Goal: Task Accomplishment & Management: Manage account settings

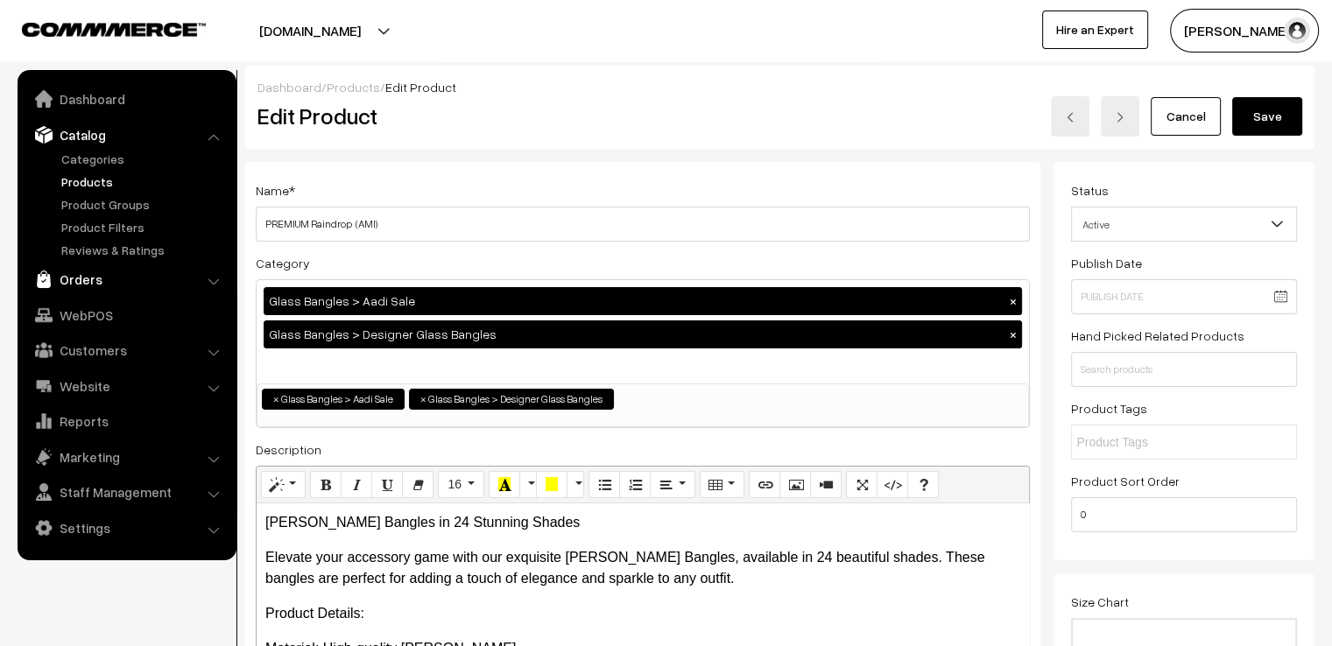
click at [88, 282] on link "Orders" at bounding box center [126, 280] width 208 height 32
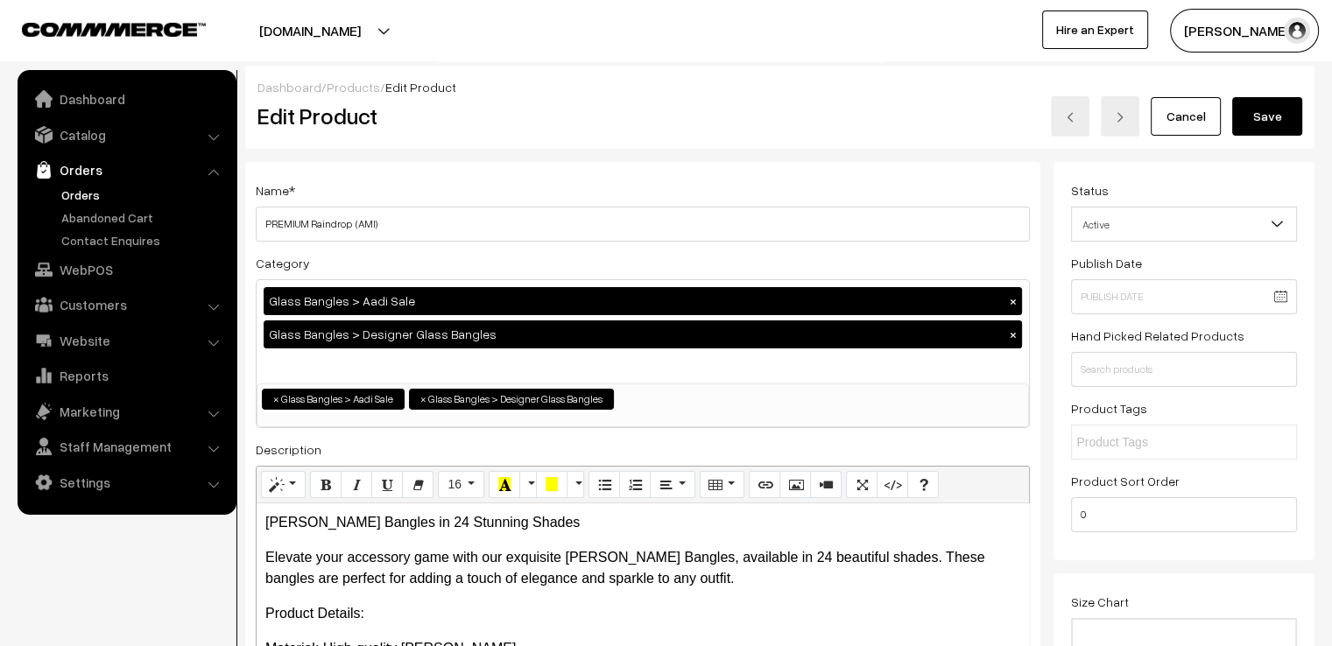
click at [77, 201] on link "Orders" at bounding box center [143, 195] width 173 height 18
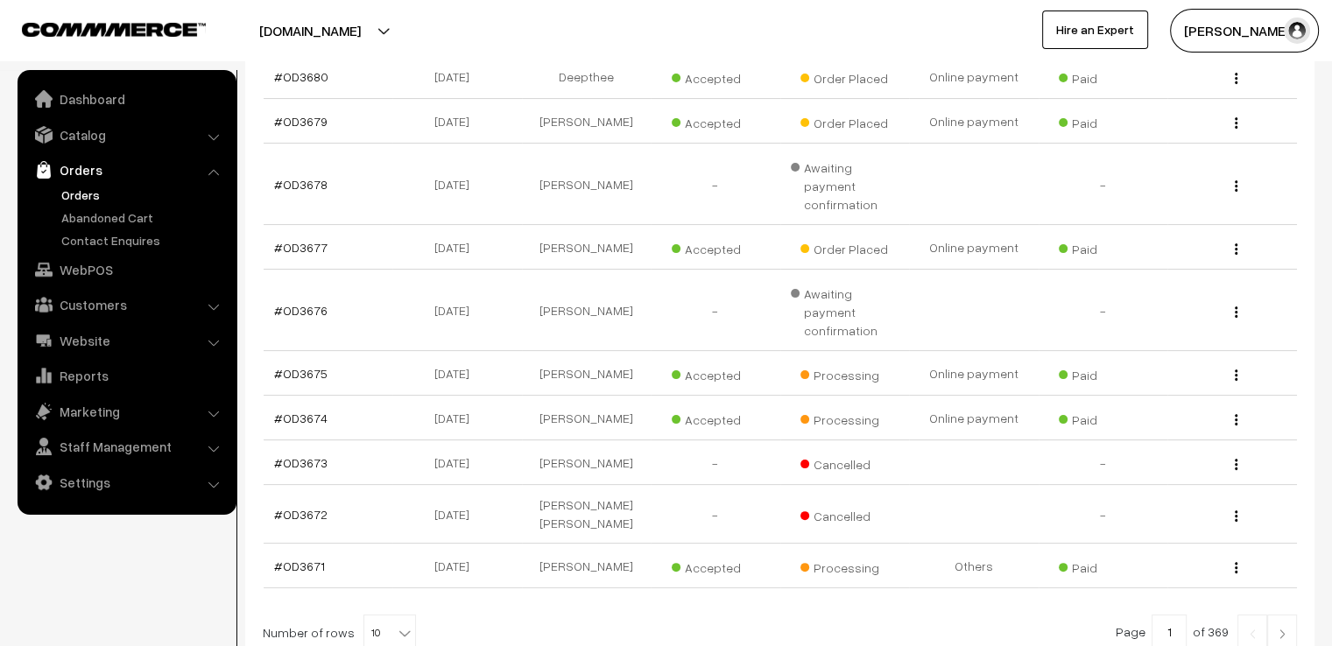
scroll to position [385, 0]
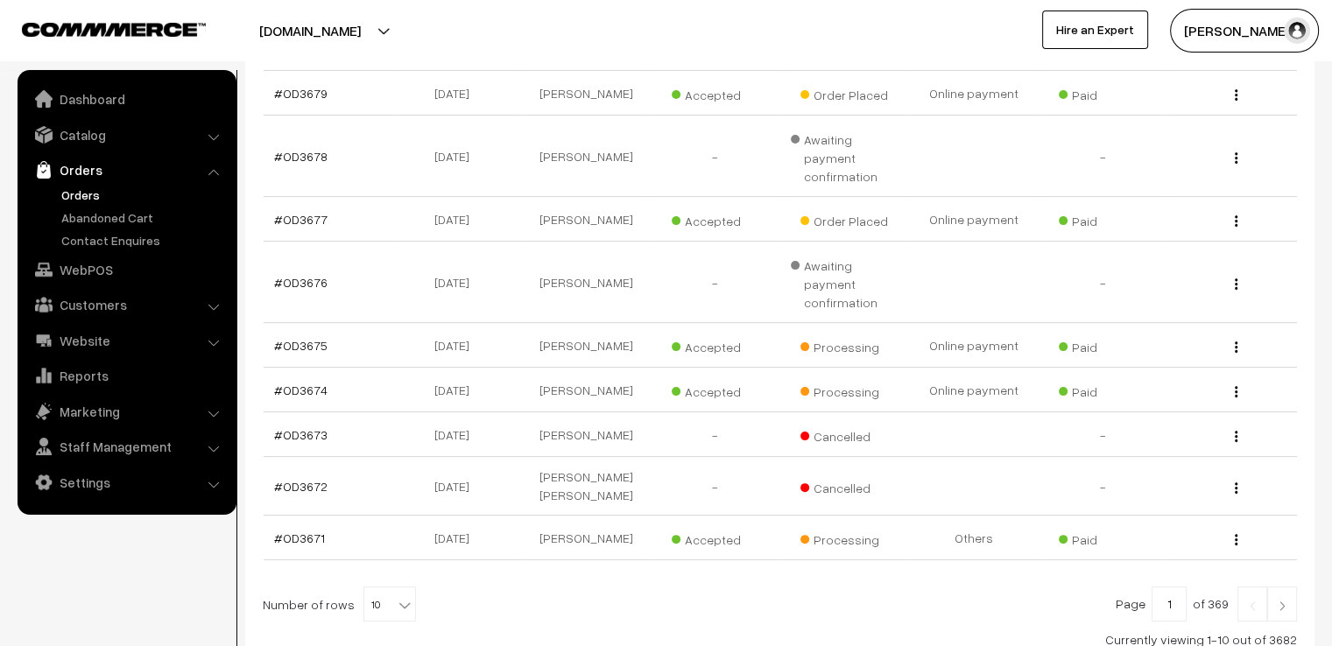
click at [399, 596] on b at bounding box center [405, 605] width 18 height 18
select select "100"
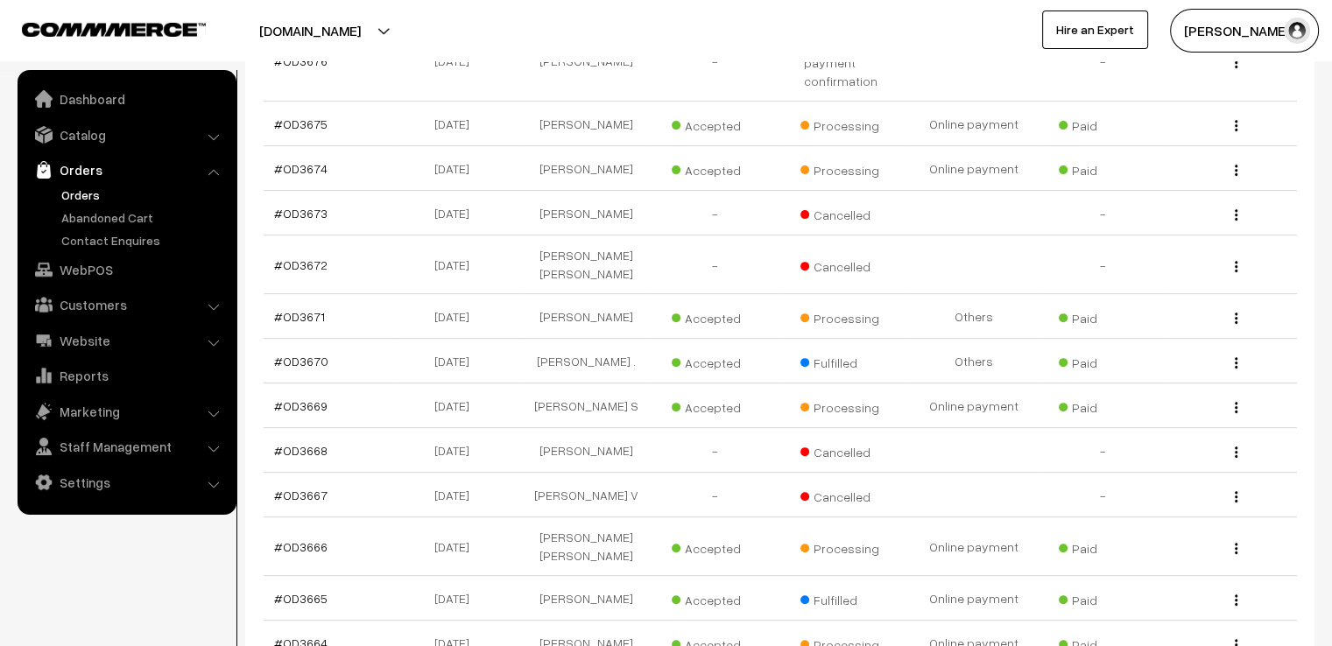
scroll to position [838, 0]
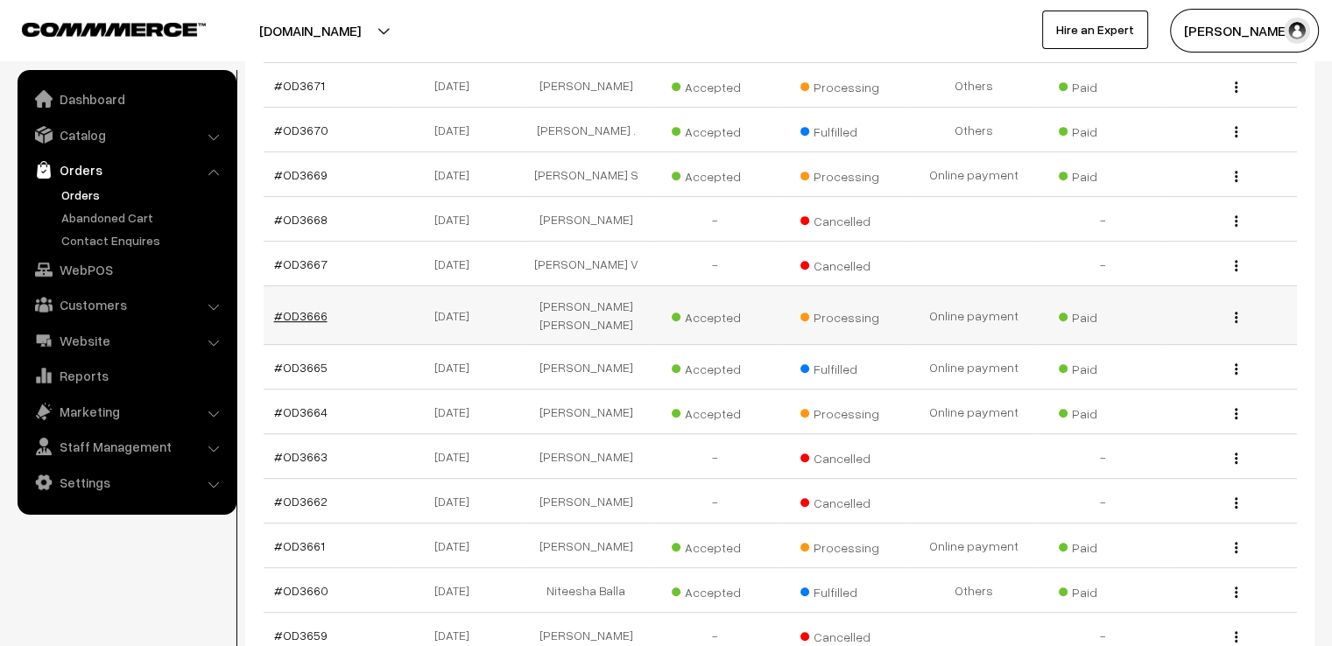
click at [297, 308] on link "#OD3666" at bounding box center [300, 315] width 53 height 15
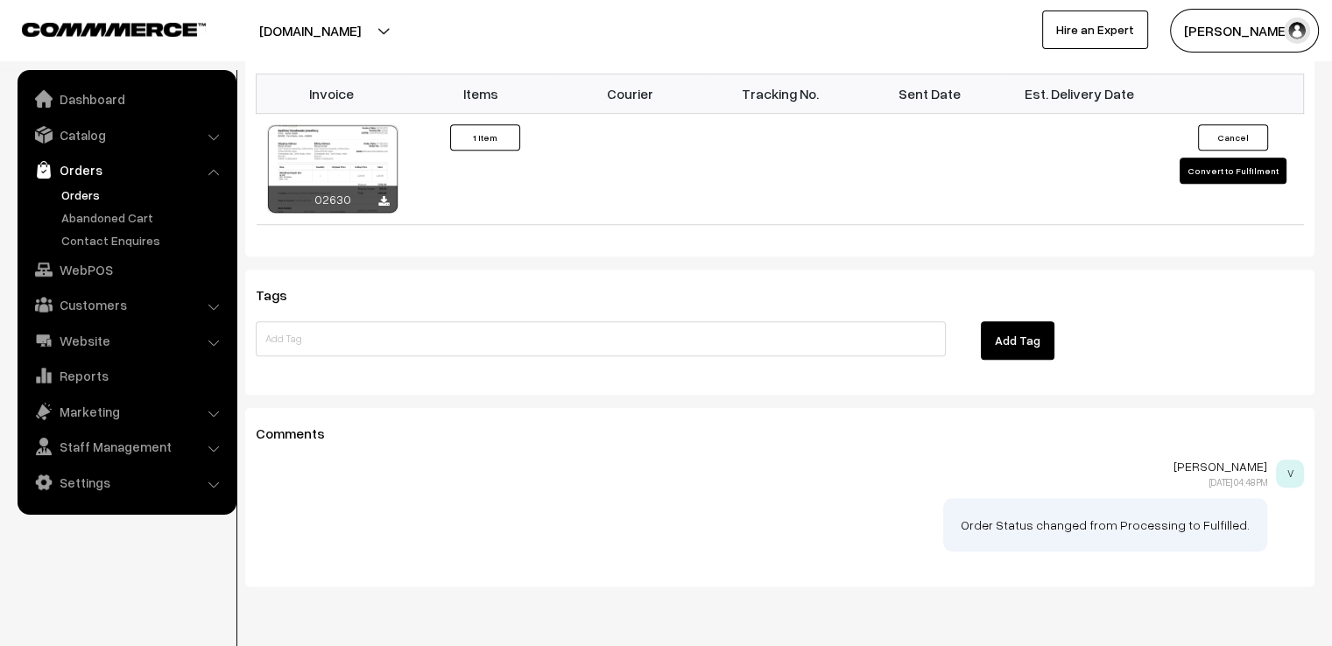
scroll to position [1224, 0]
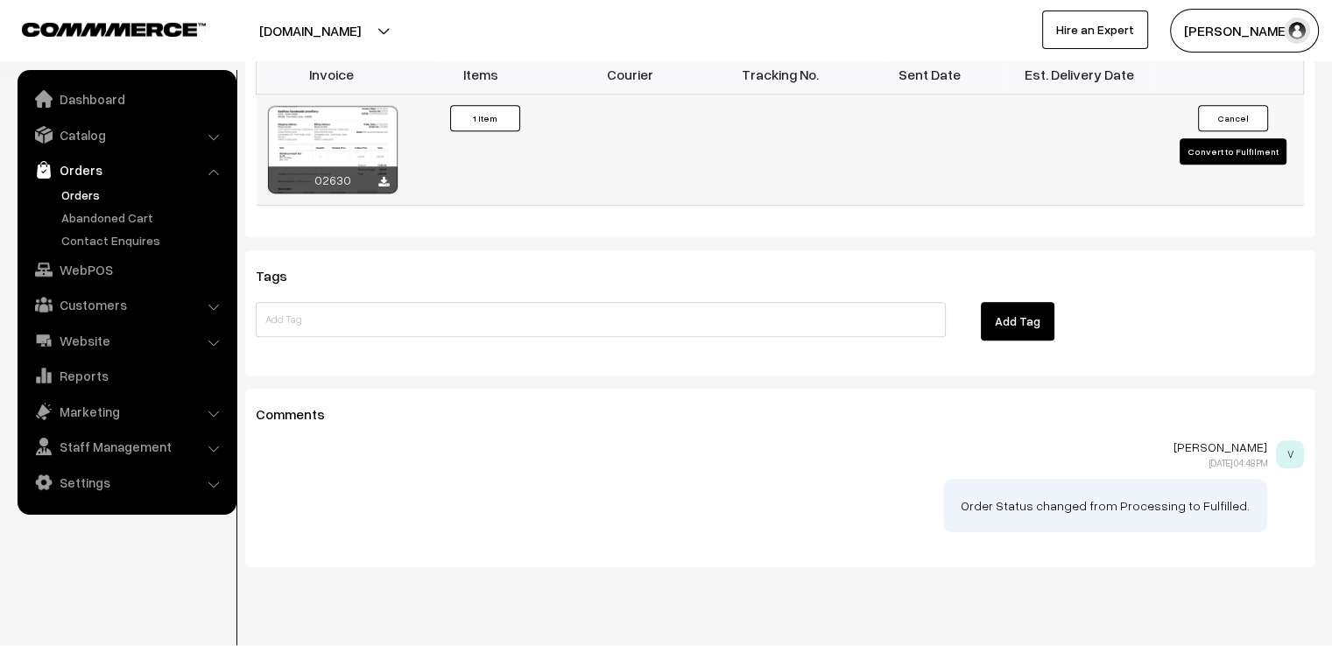
click at [1250, 138] on button "Convert to Fulfilment" at bounding box center [1232, 151] width 107 height 26
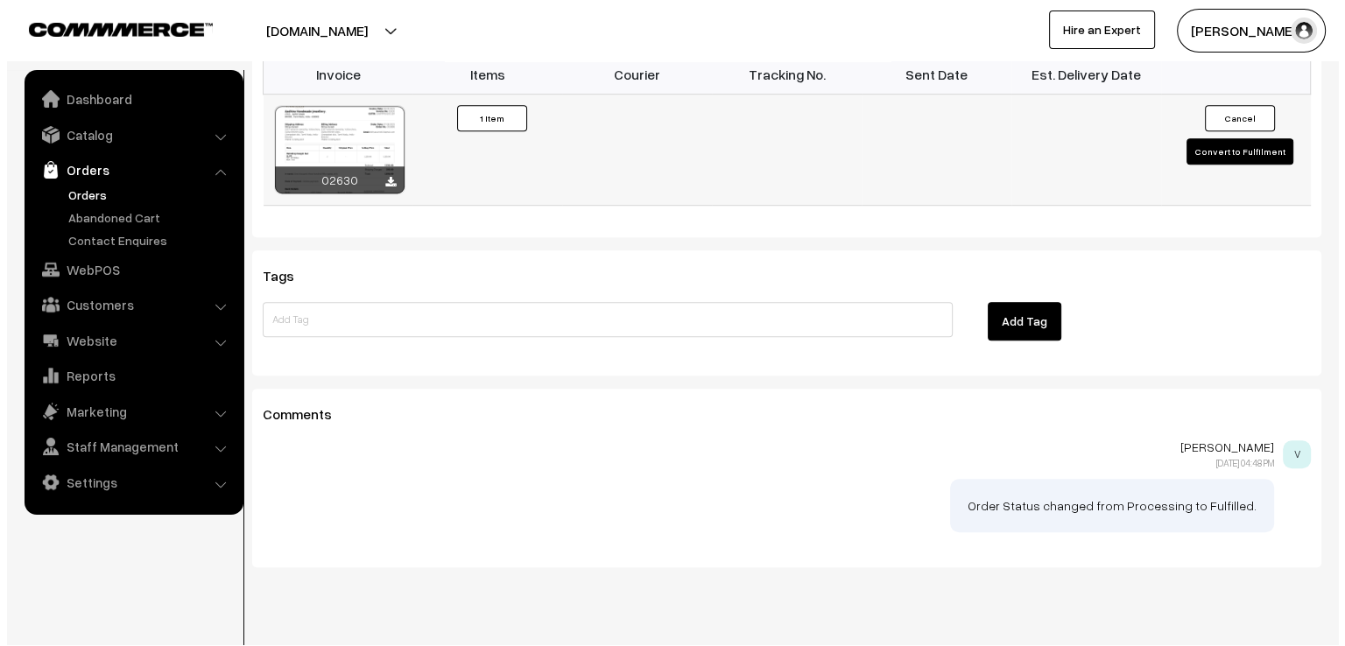
scroll to position [1226, 0]
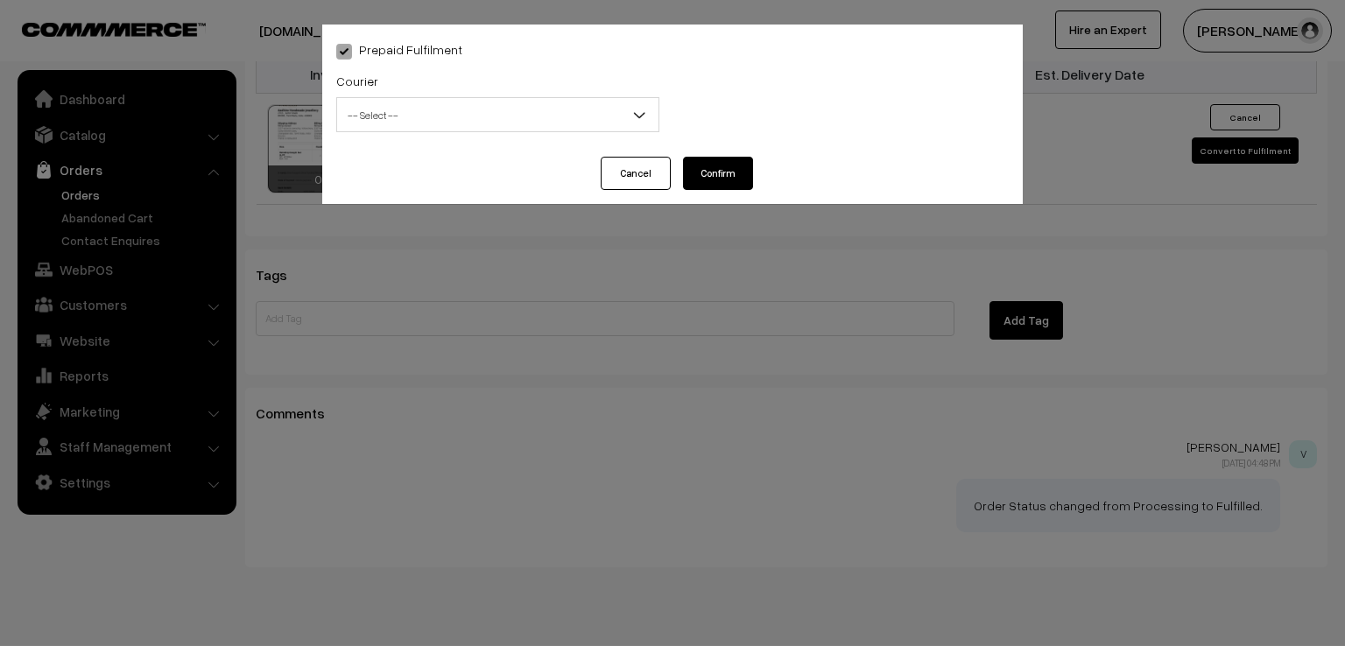
click at [428, 123] on span "-- Select --" at bounding box center [497, 115] width 321 height 31
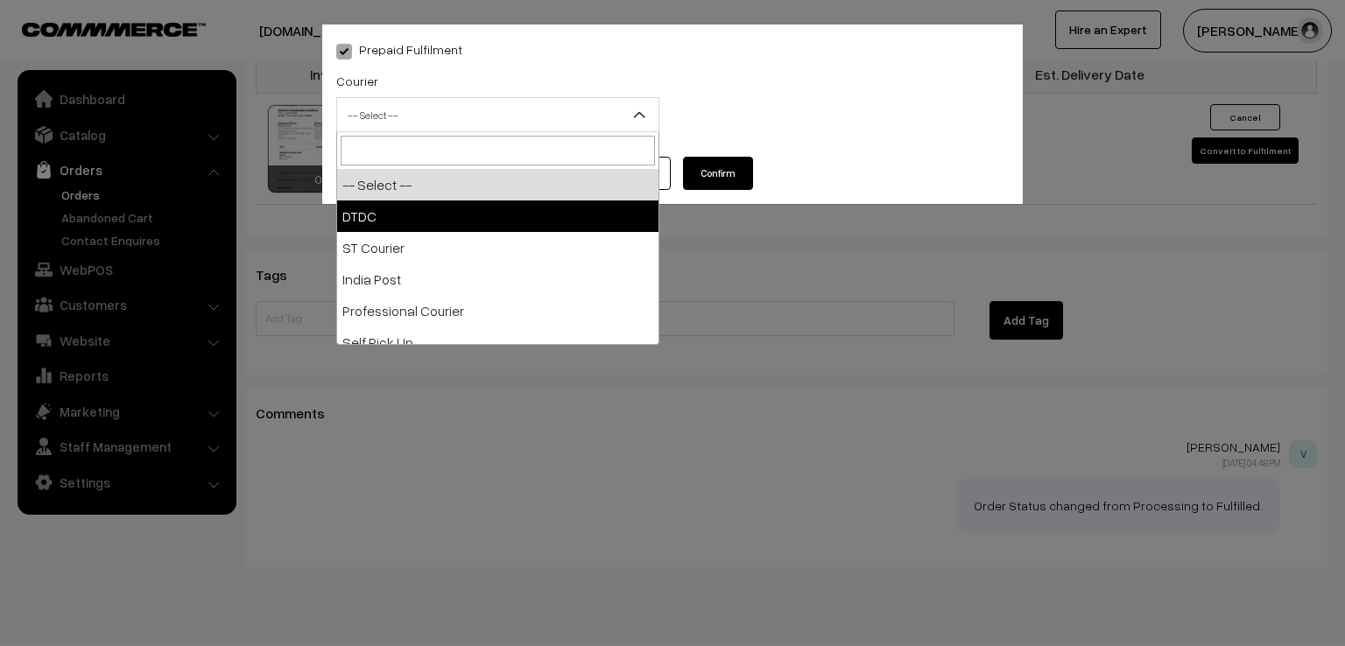
select select "1"
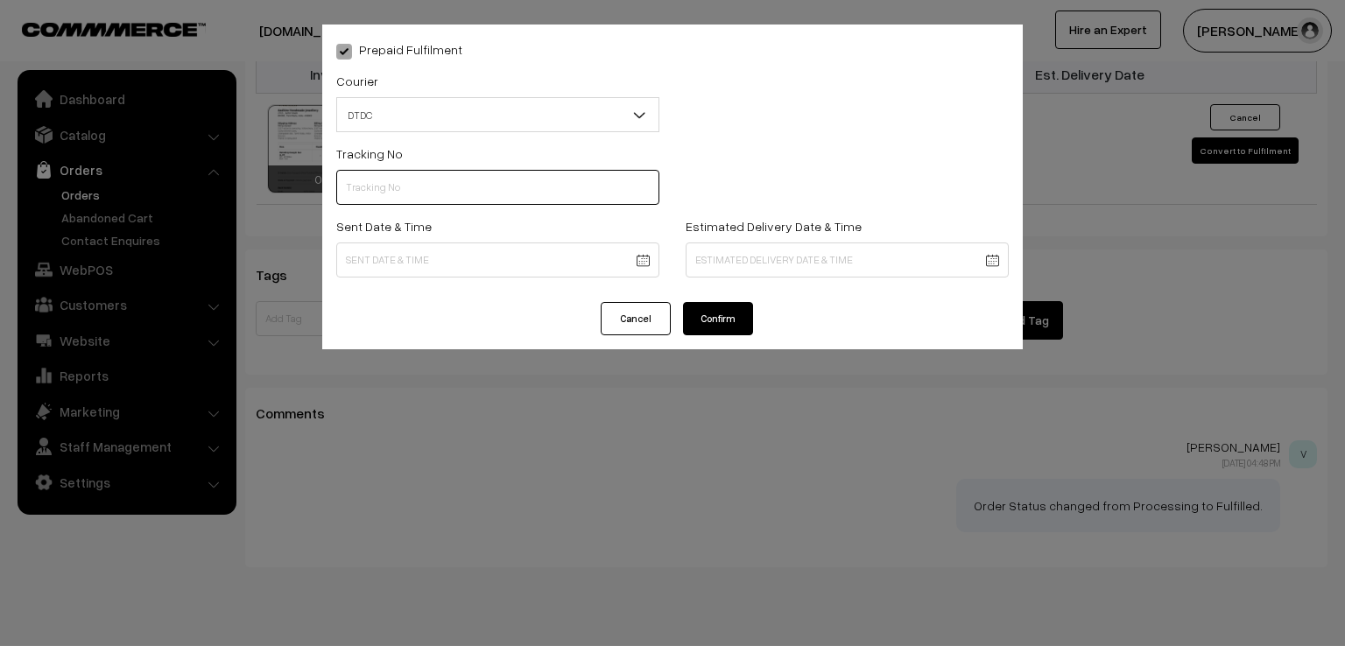
click at [385, 192] on input "text" at bounding box center [497, 187] width 323 height 35
type input "D2001048663"
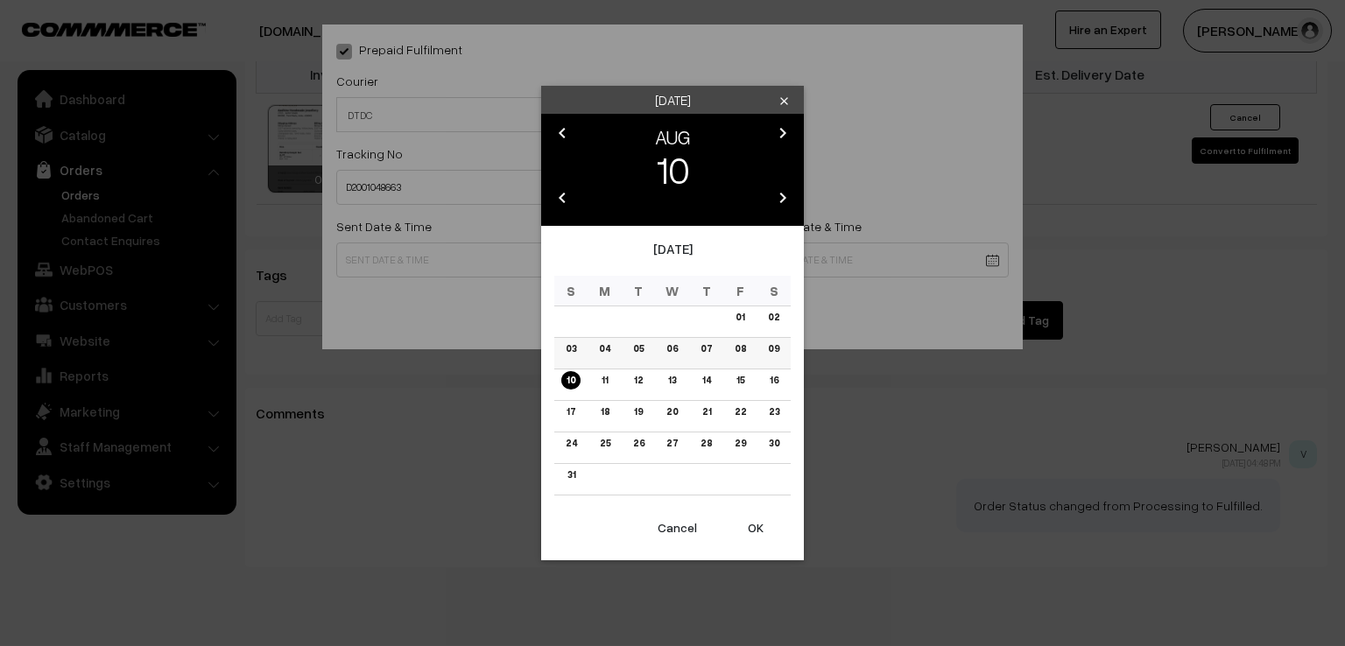
click at [751, 345] on td "08" at bounding box center [740, 354] width 34 height 32
click at [773, 354] on link "09" at bounding box center [774, 349] width 22 height 18
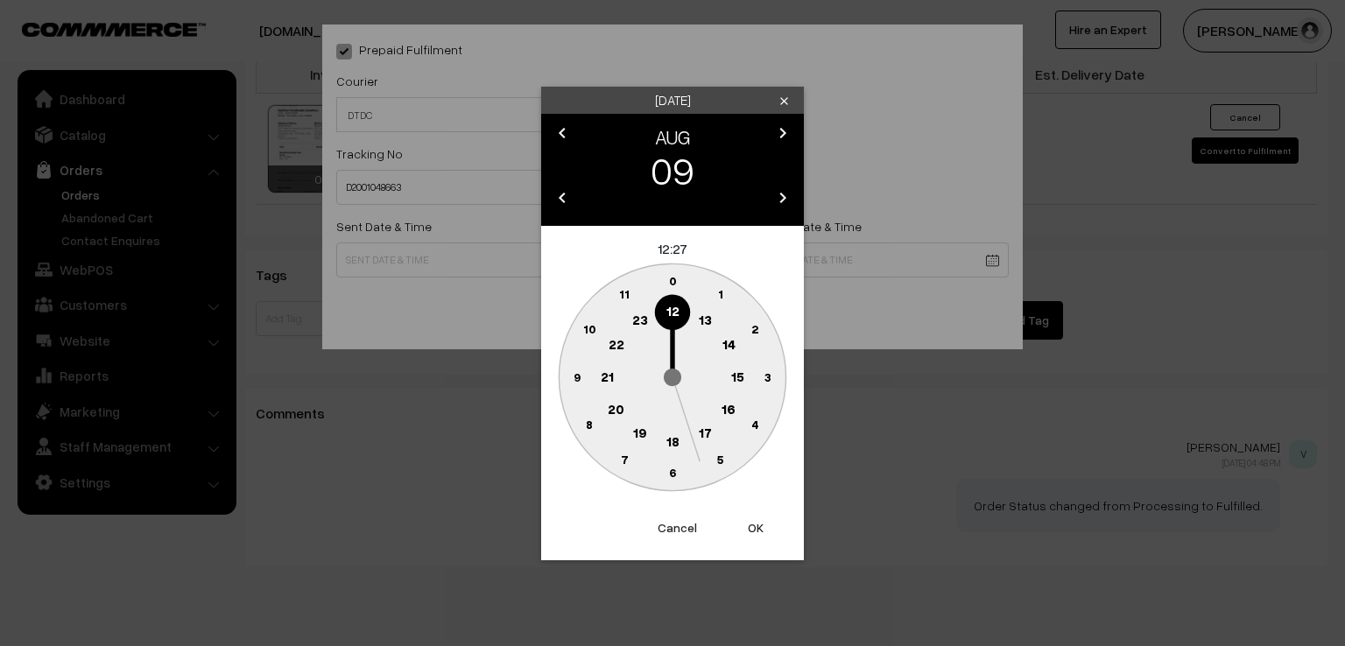
click at [570, 385] on circle at bounding box center [577, 377] width 36 height 36
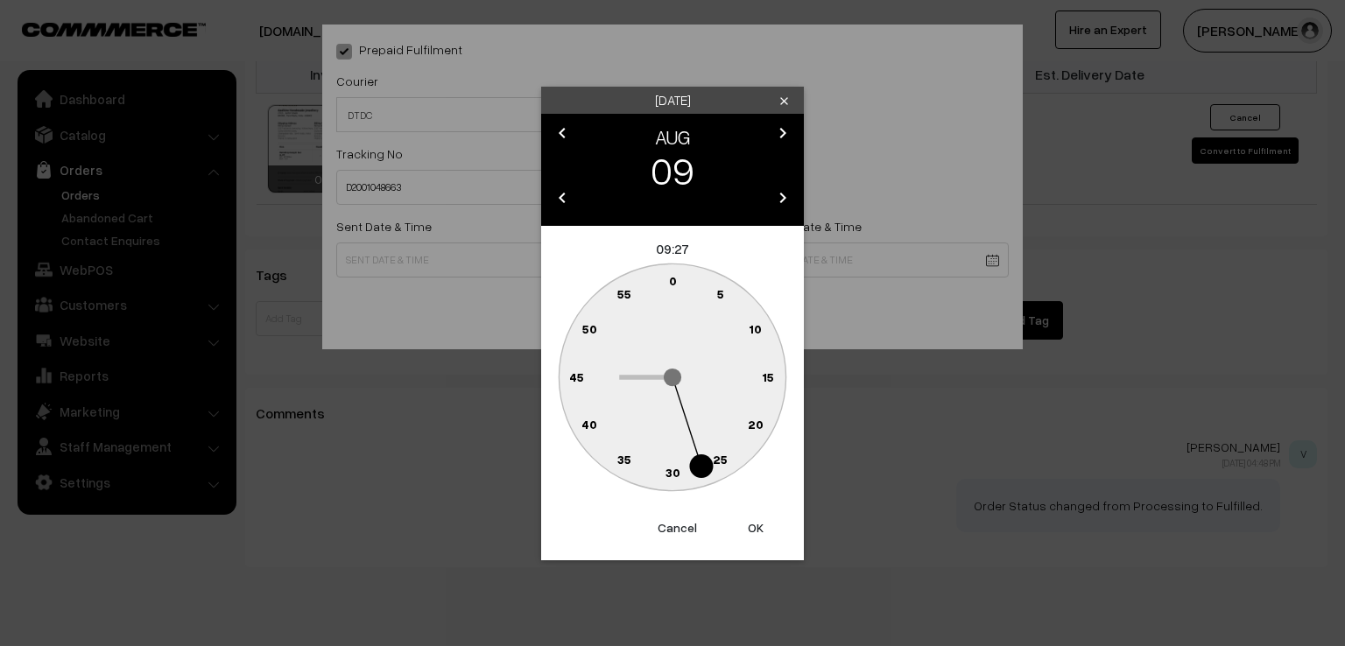
click at [679, 530] on button "Cancel" at bounding box center [677, 528] width 70 height 39
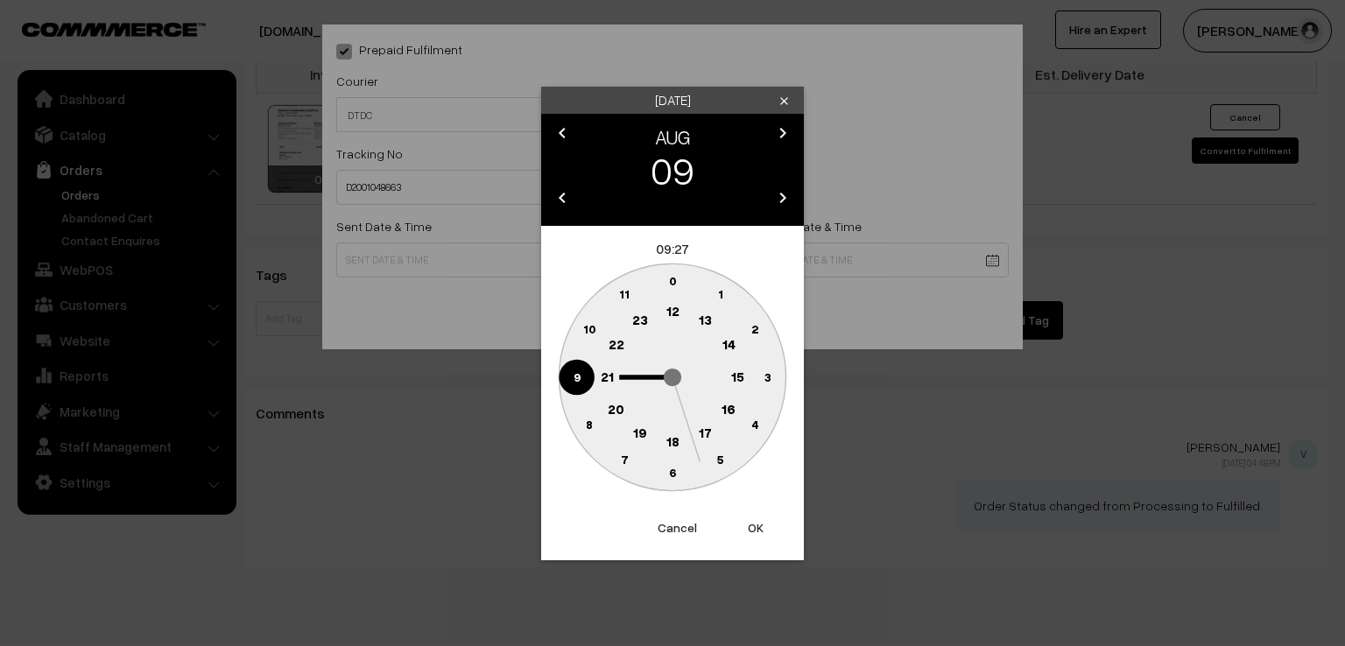
click at [676, 524] on button "Cancel" at bounding box center [677, 528] width 70 height 39
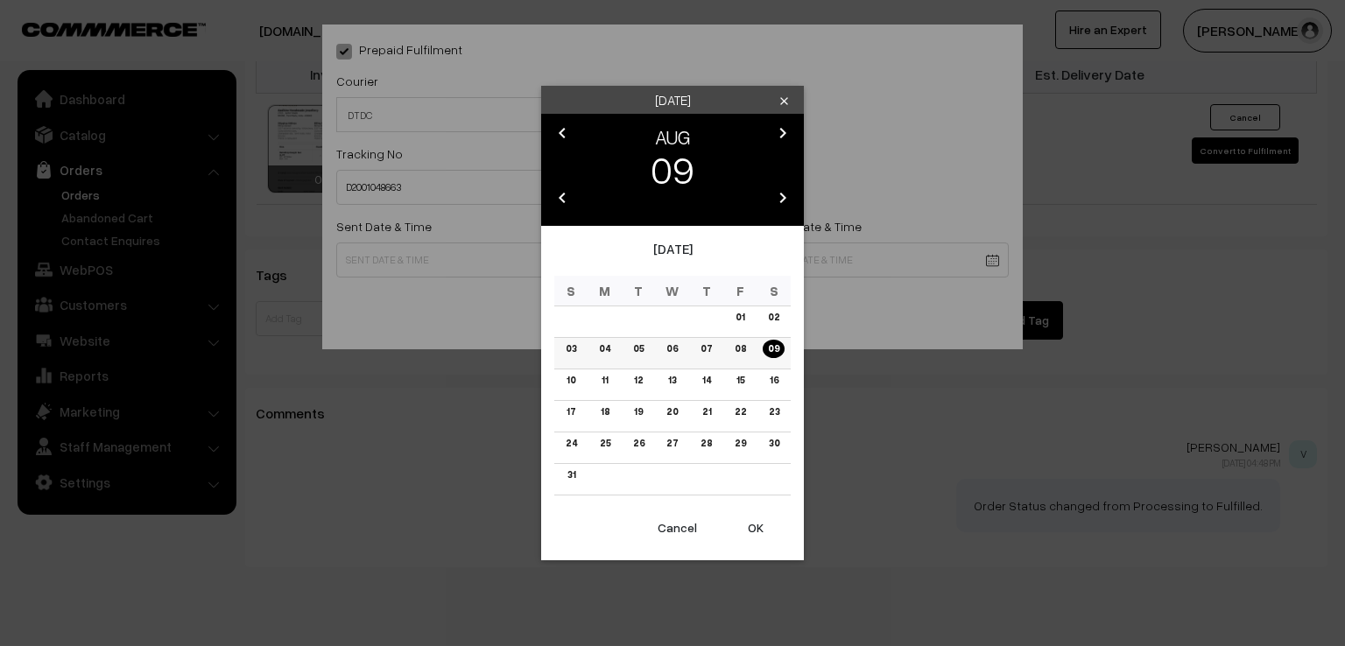
click at [744, 356] on link "08" at bounding box center [739, 349] width 22 height 18
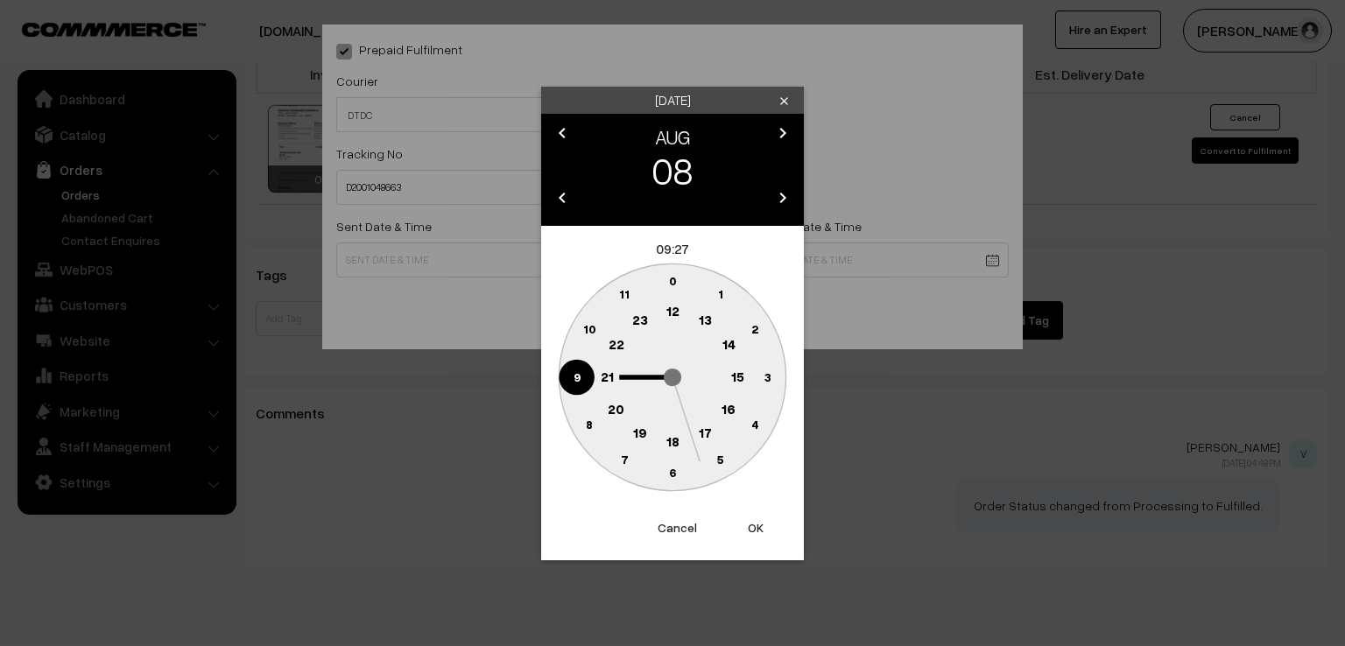
click at [569, 377] on circle at bounding box center [577, 377] width 36 height 36
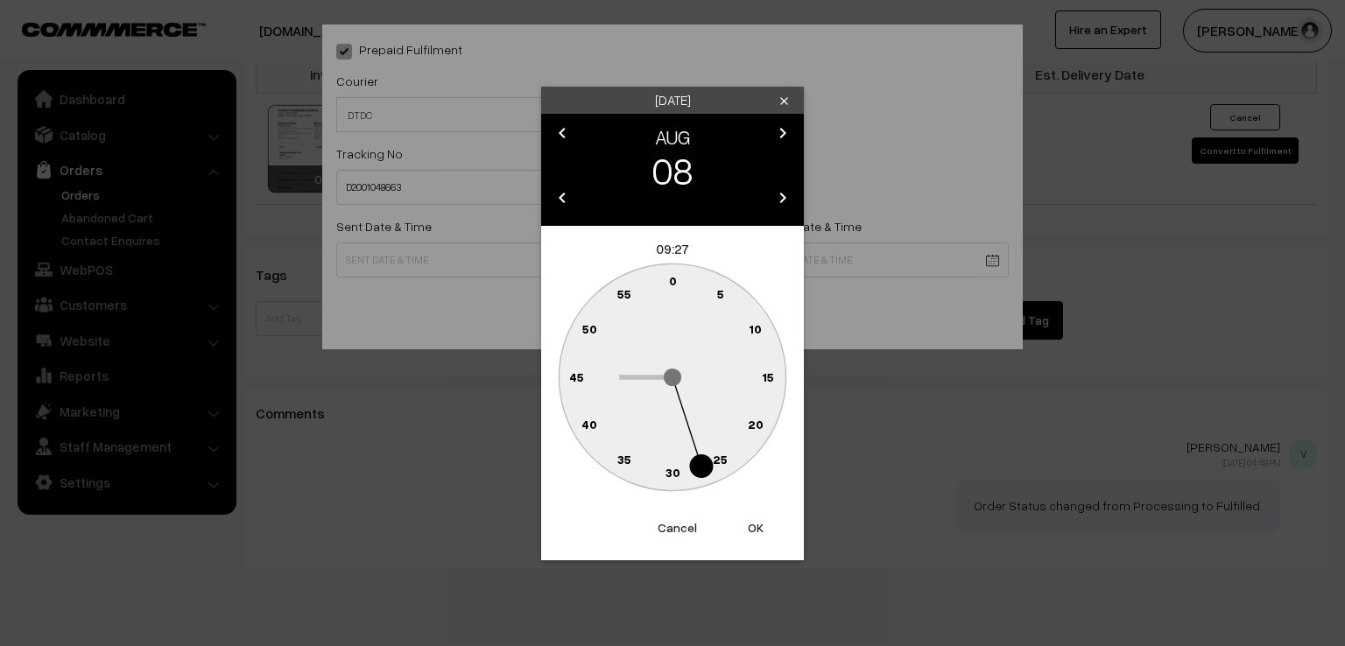
click at [676, 277] on text "0" at bounding box center [673, 280] width 8 height 15
type input "08-08-2025 09:00"
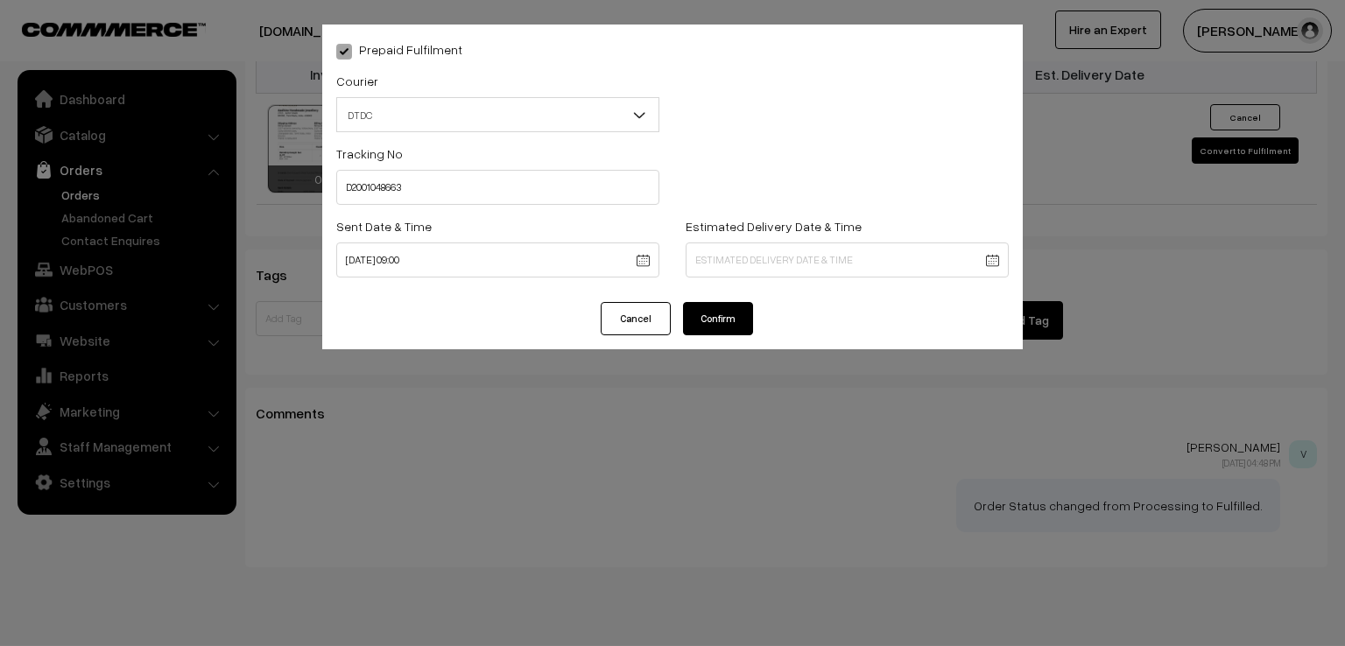
click at [698, 305] on button "Confirm" at bounding box center [718, 318] width 70 height 33
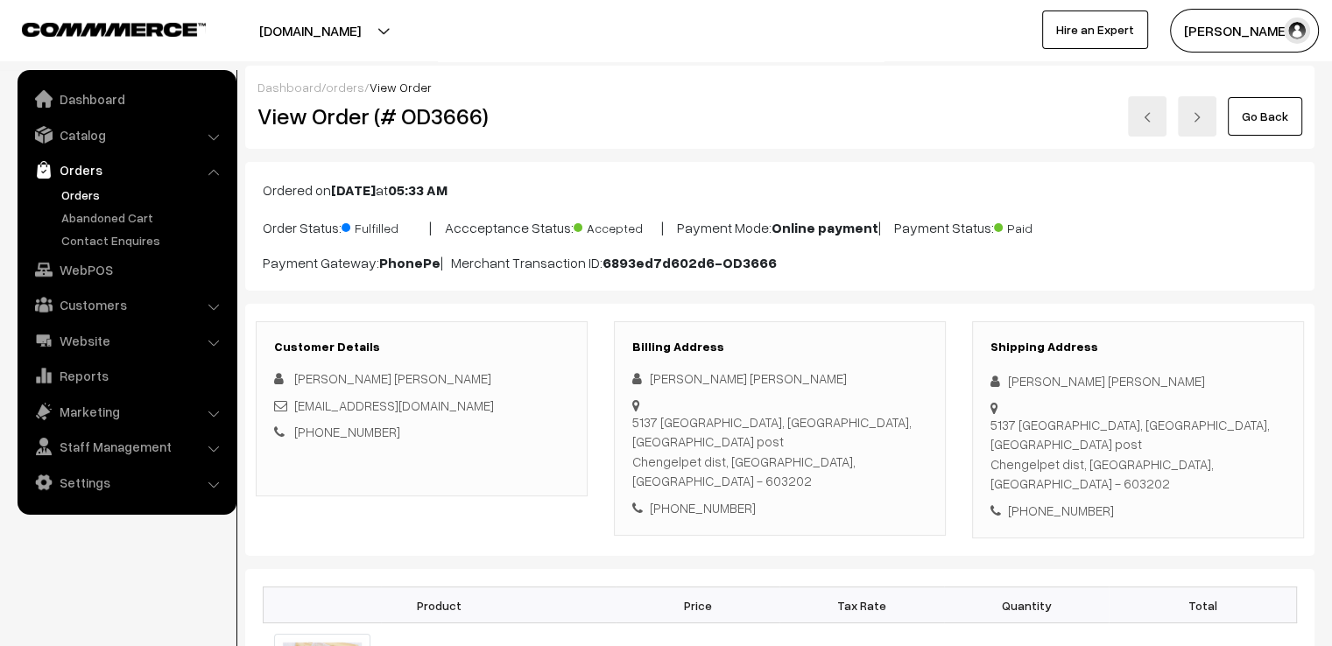
click at [1282, 109] on link "Go Back" at bounding box center [1265, 116] width 74 height 39
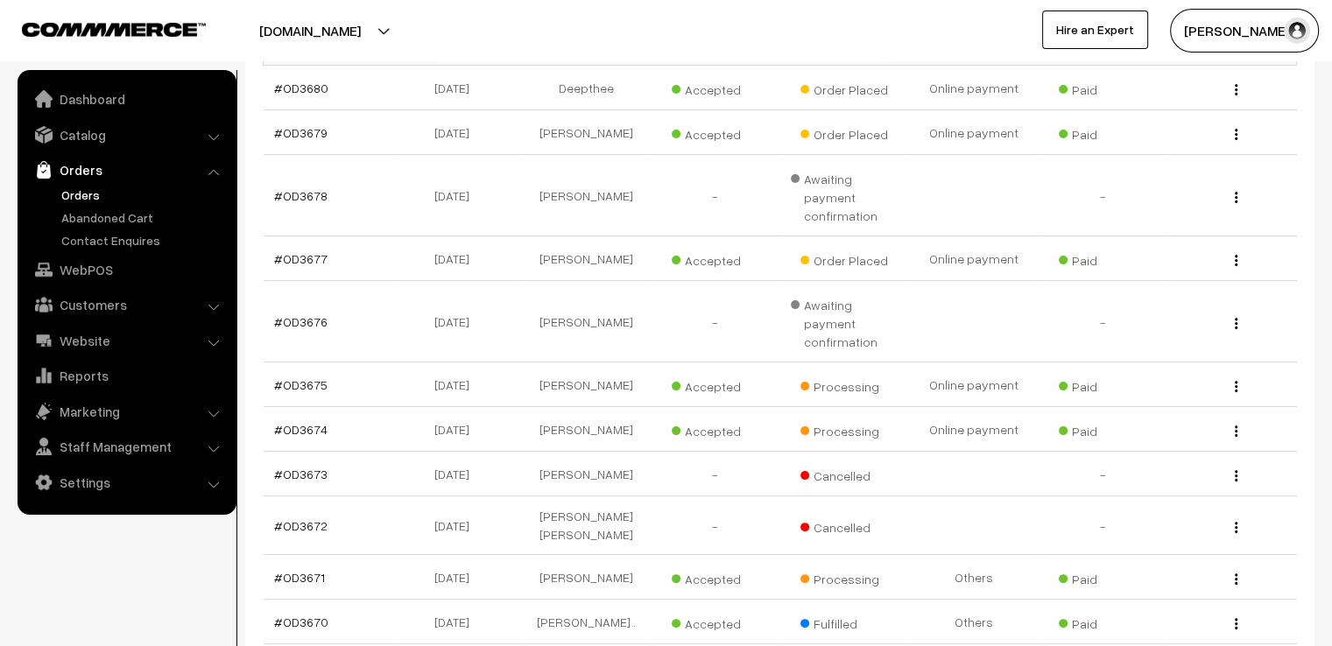
scroll to position [369, 0]
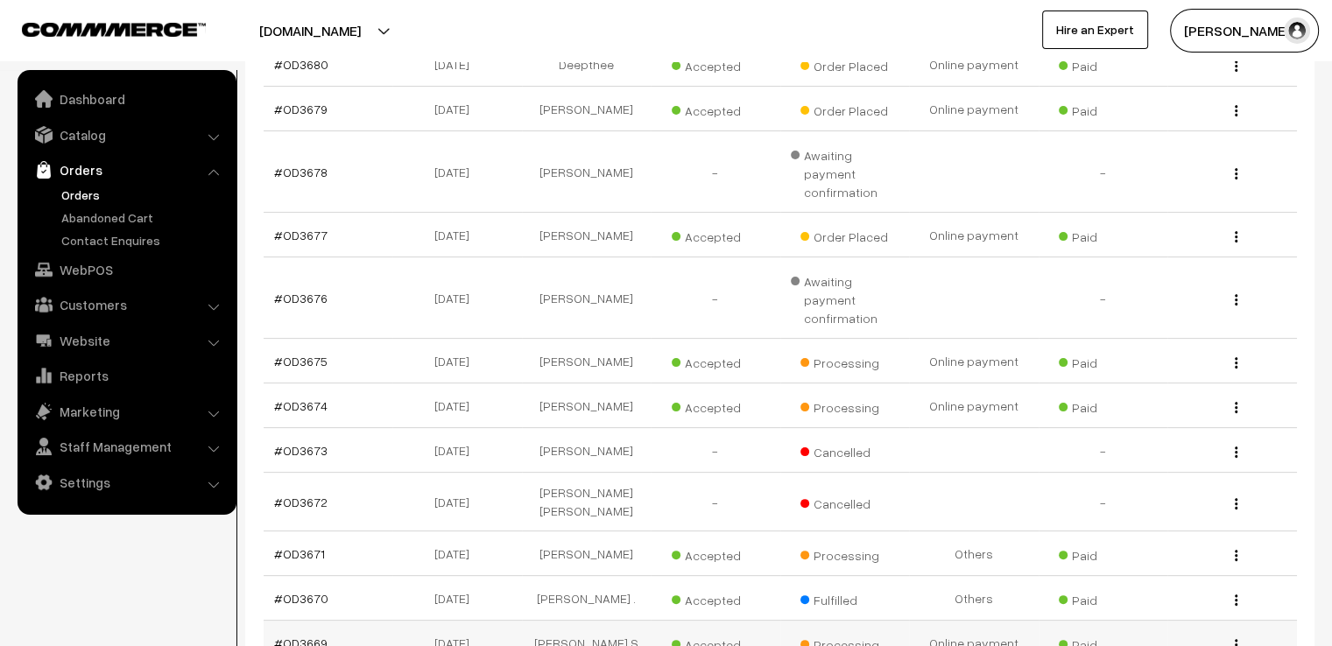
click at [304, 636] on link "#OD3669" at bounding box center [300, 643] width 53 height 15
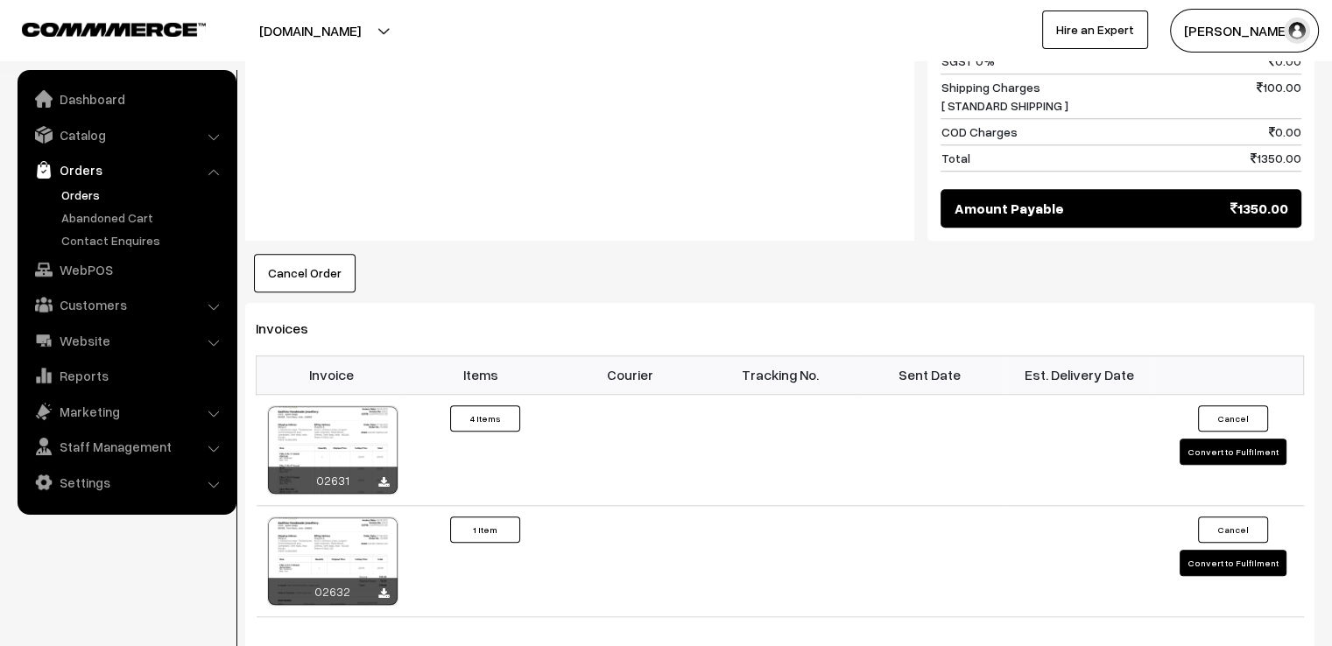
scroll to position [1401, 0]
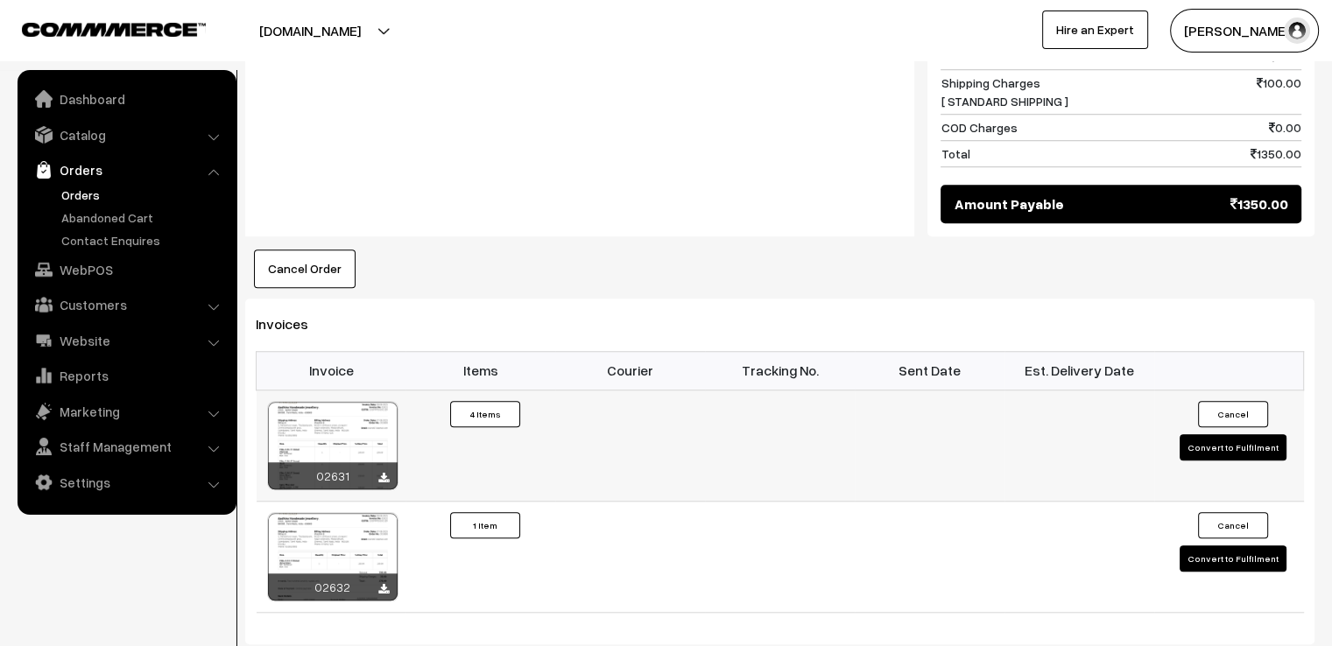
click at [1216, 434] on button "Convert to Fulfilment" at bounding box center [1232, 447] width 107 height 26
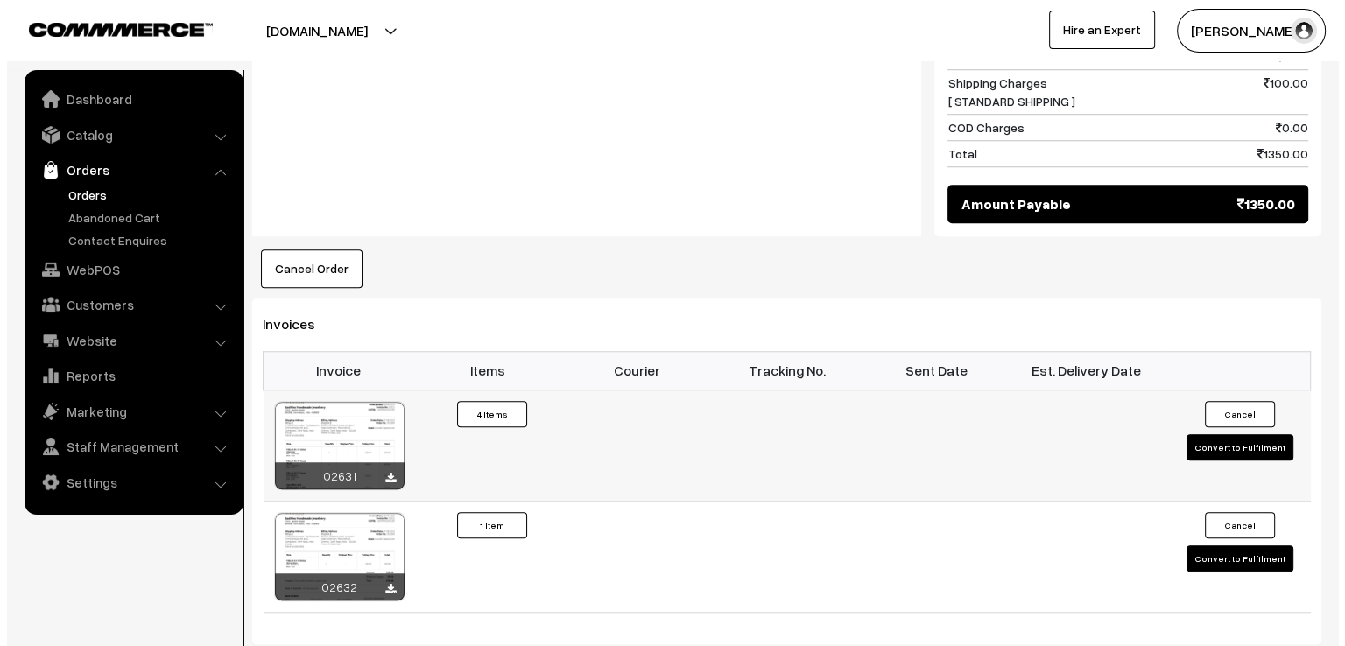
scroll to position [1408, 0]
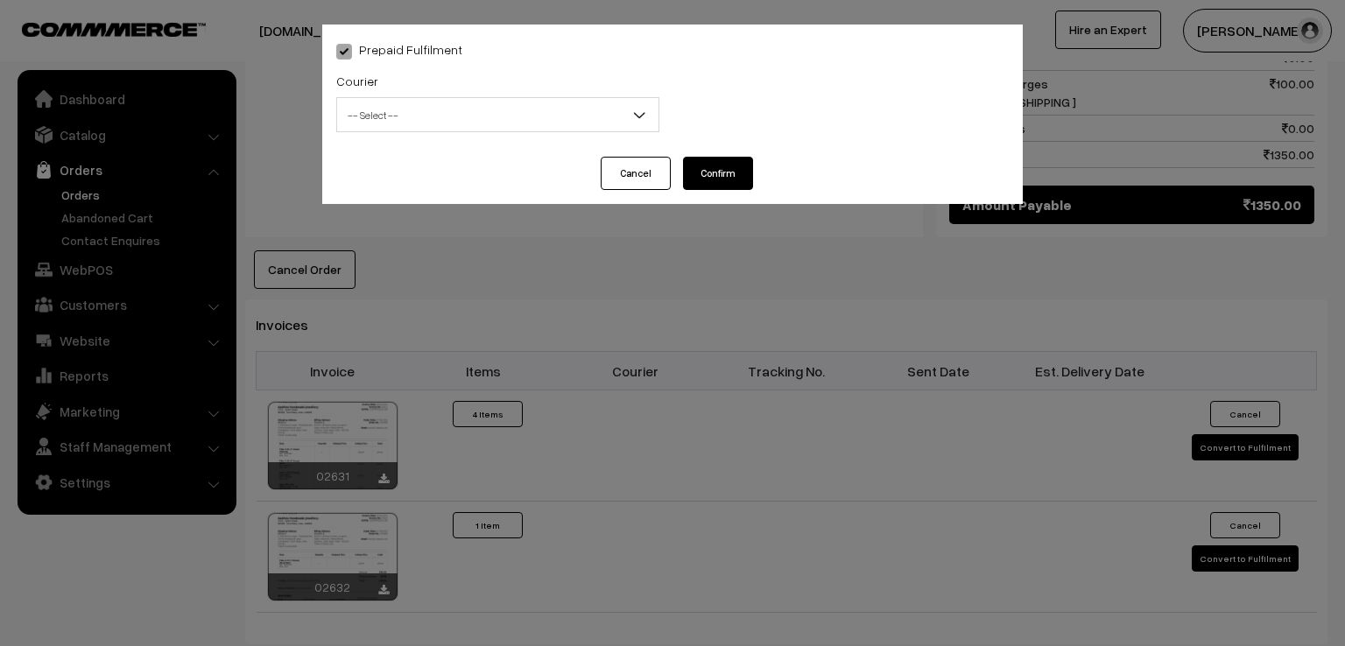
click at [548, 109] on span "-- Select --" at bounding box center [497, 115] width 321 height 31
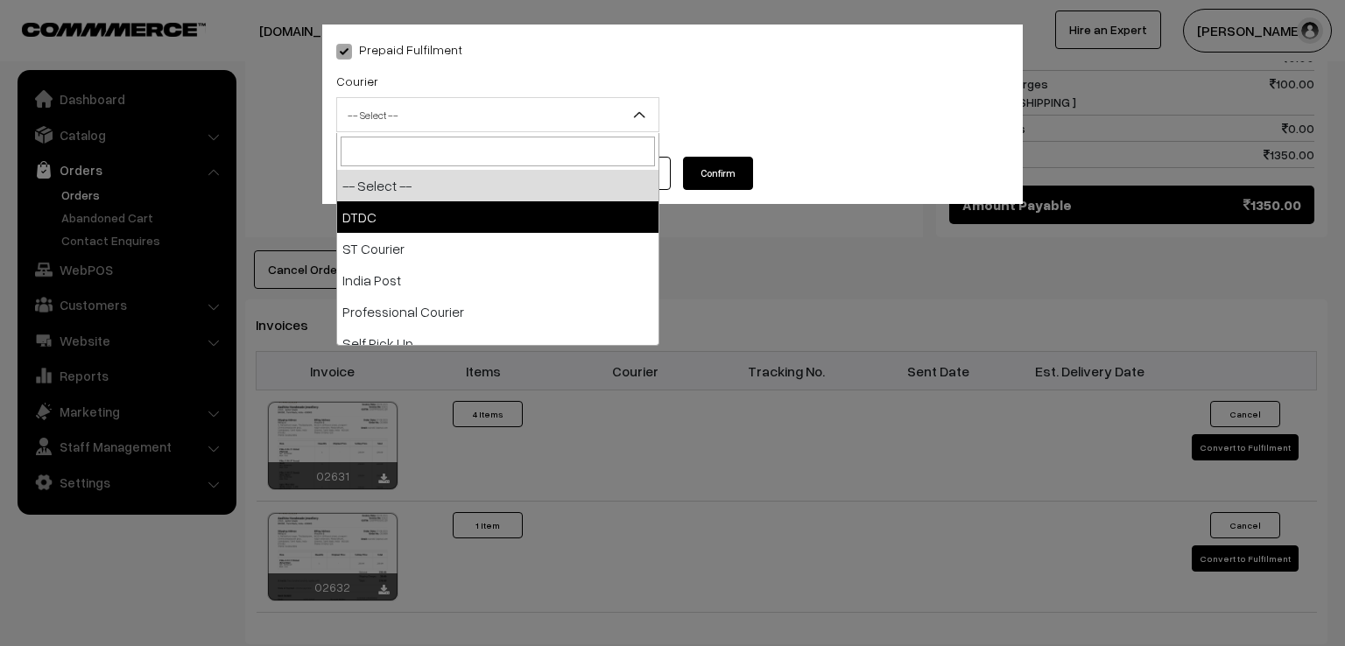
select select "1"
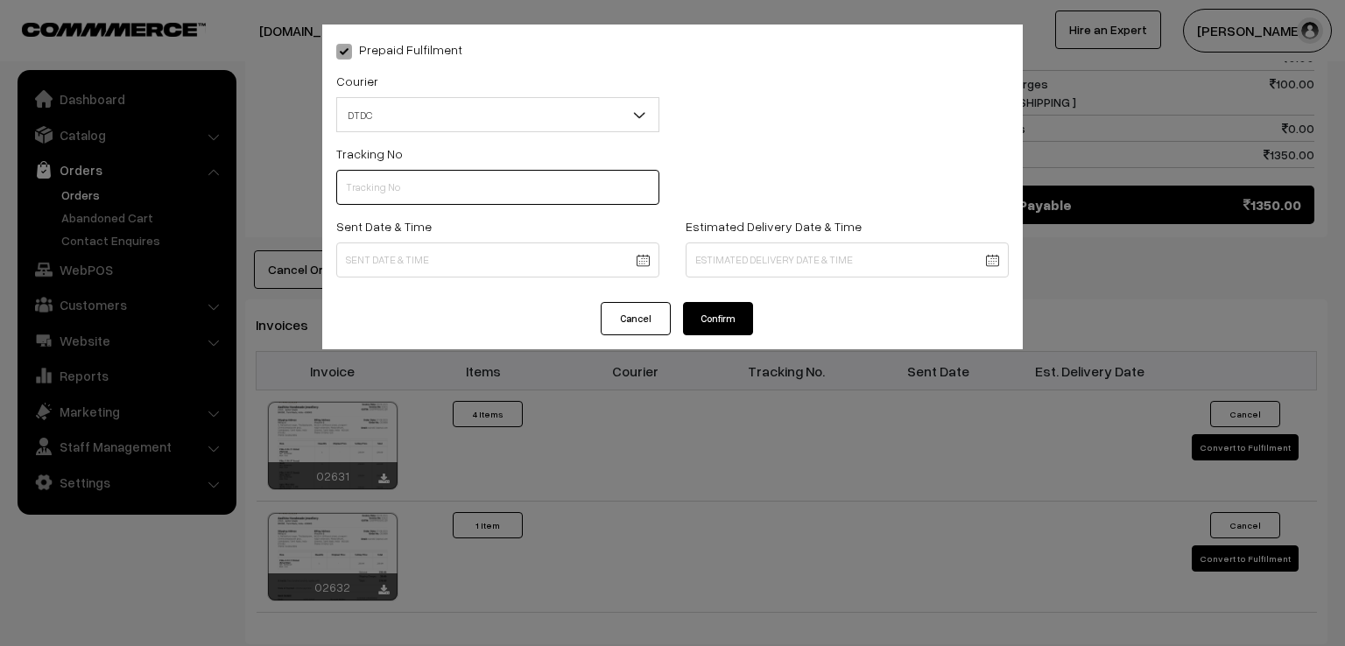
click at [399, 197] on input "text" at bounding box center [497, 187] width 323 height 35
type input "D1004888345"
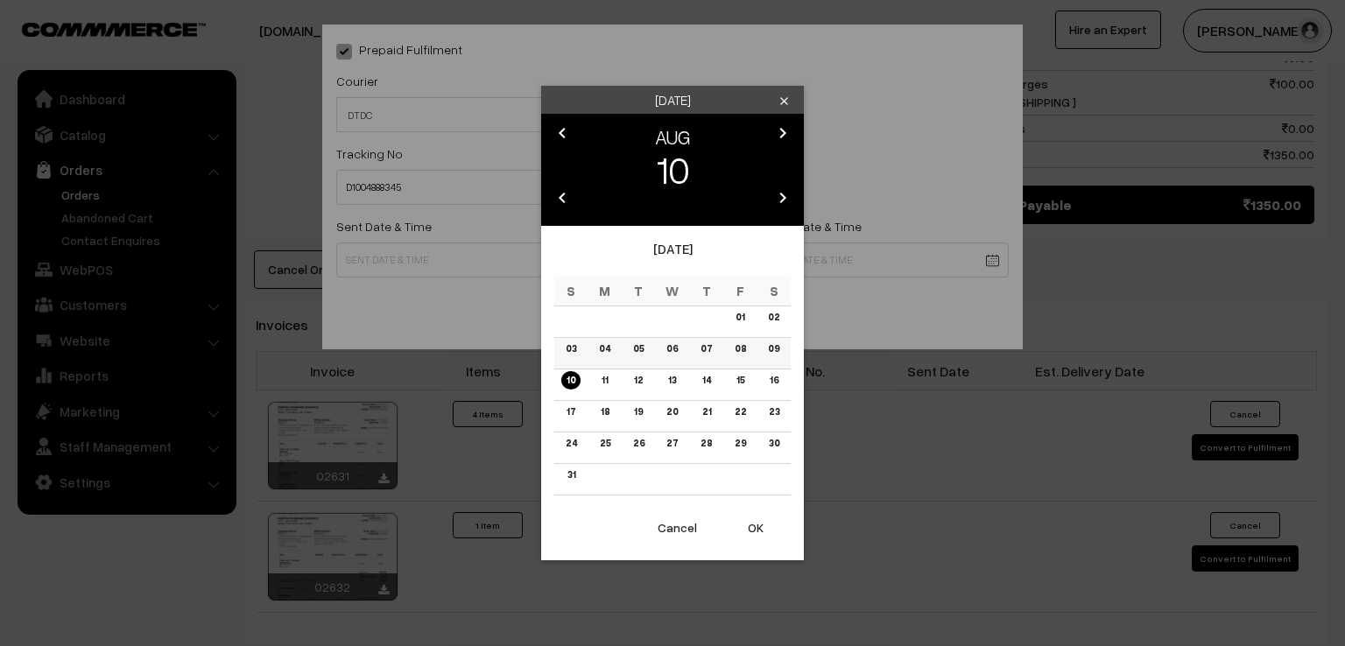
click at [777, 345] on link "09" at bounding box center [774, 349] width 22 height 18
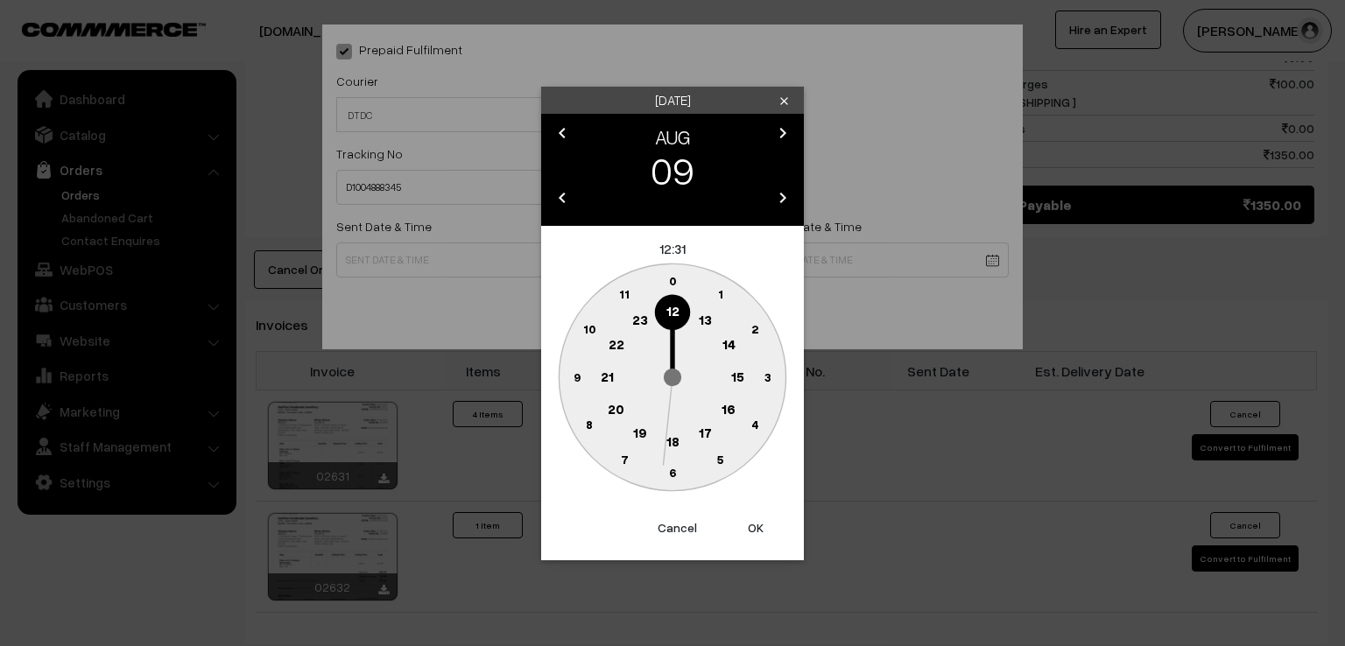
click at [580, 376] on text "9" at bounding box center [577, 376] width 7 height 15
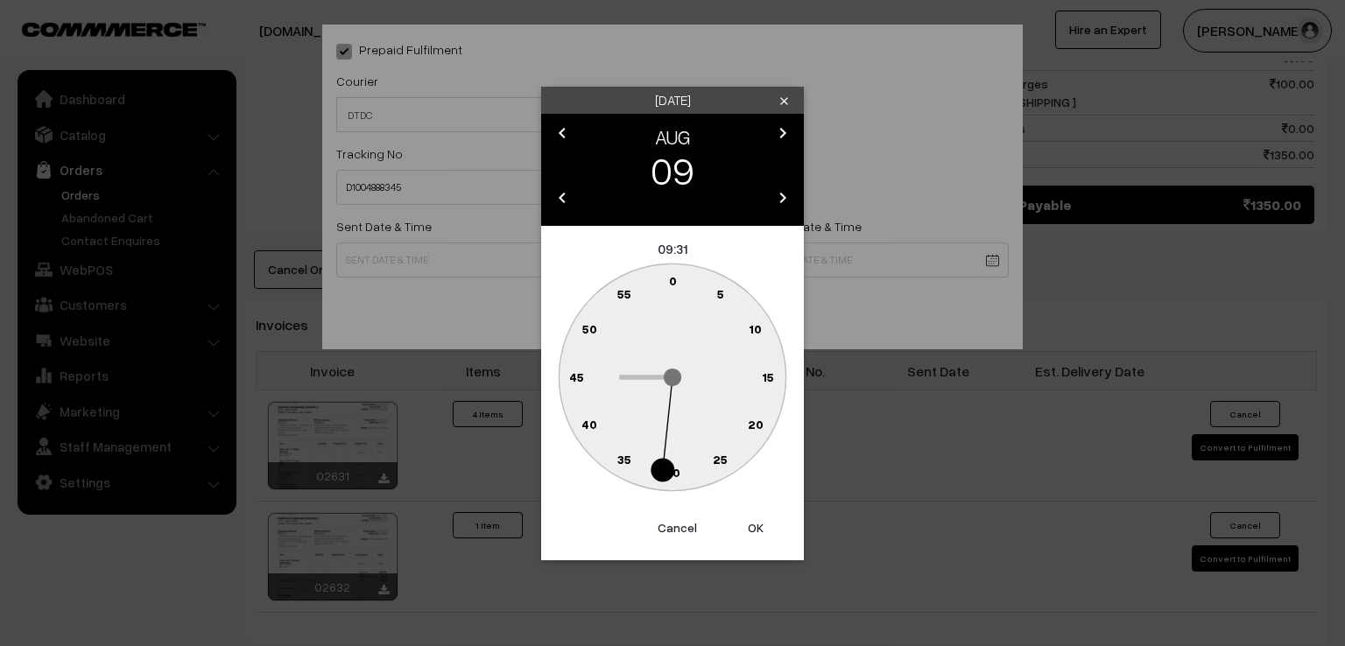
click at [672, 279] on text "0" at bounding box center [673, 280] width 8 height 15
type input "[DATE] 09:00"
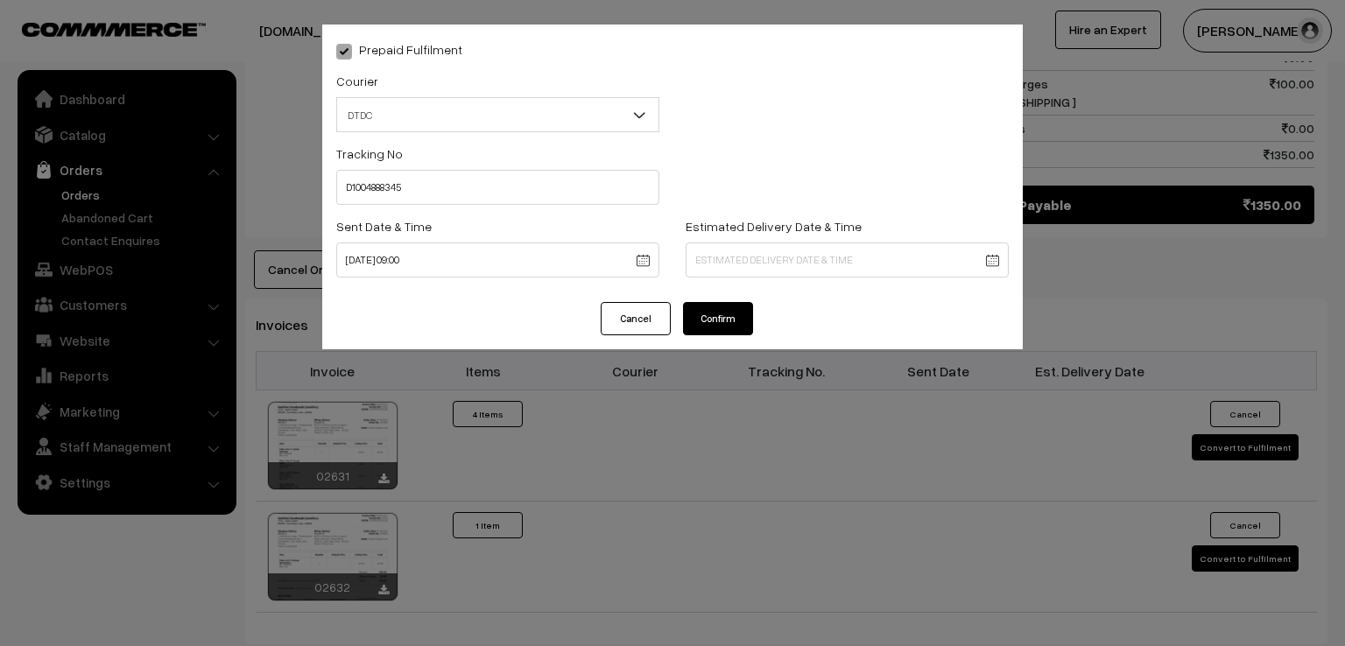
click at [727, 322] on button "Confirm" at bounding box center [718, 318] width 70 height 33
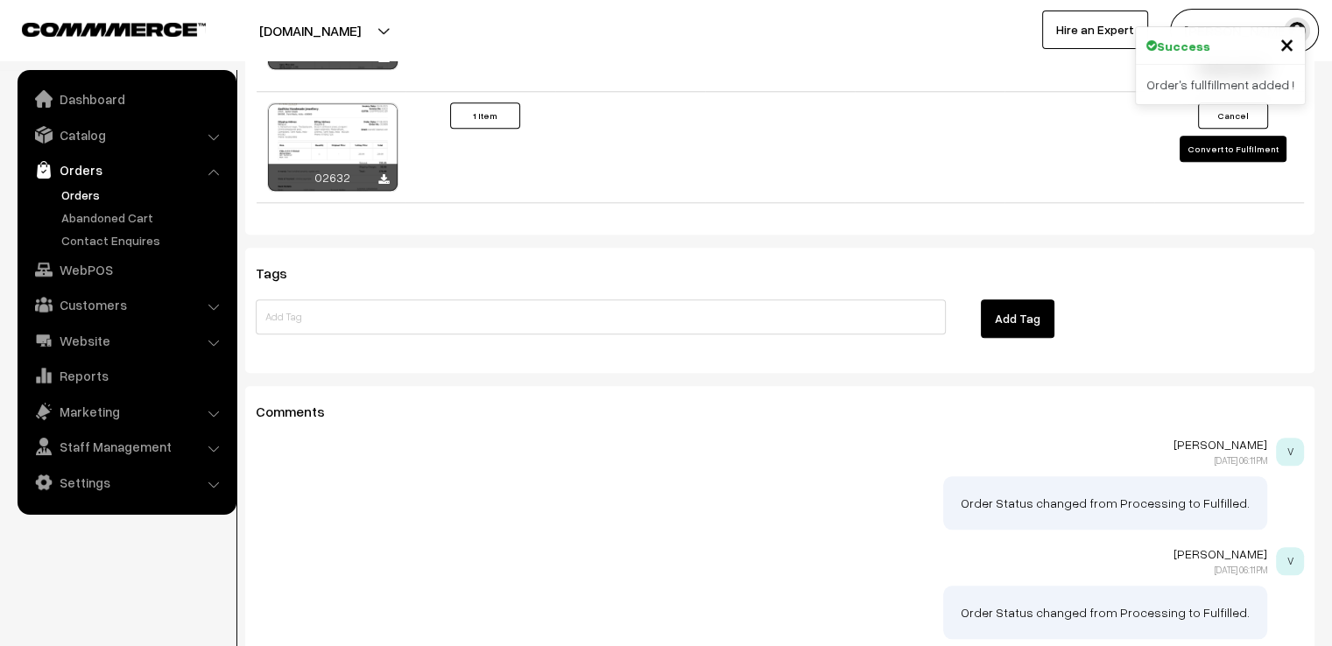
scroll to position [1786, 0]
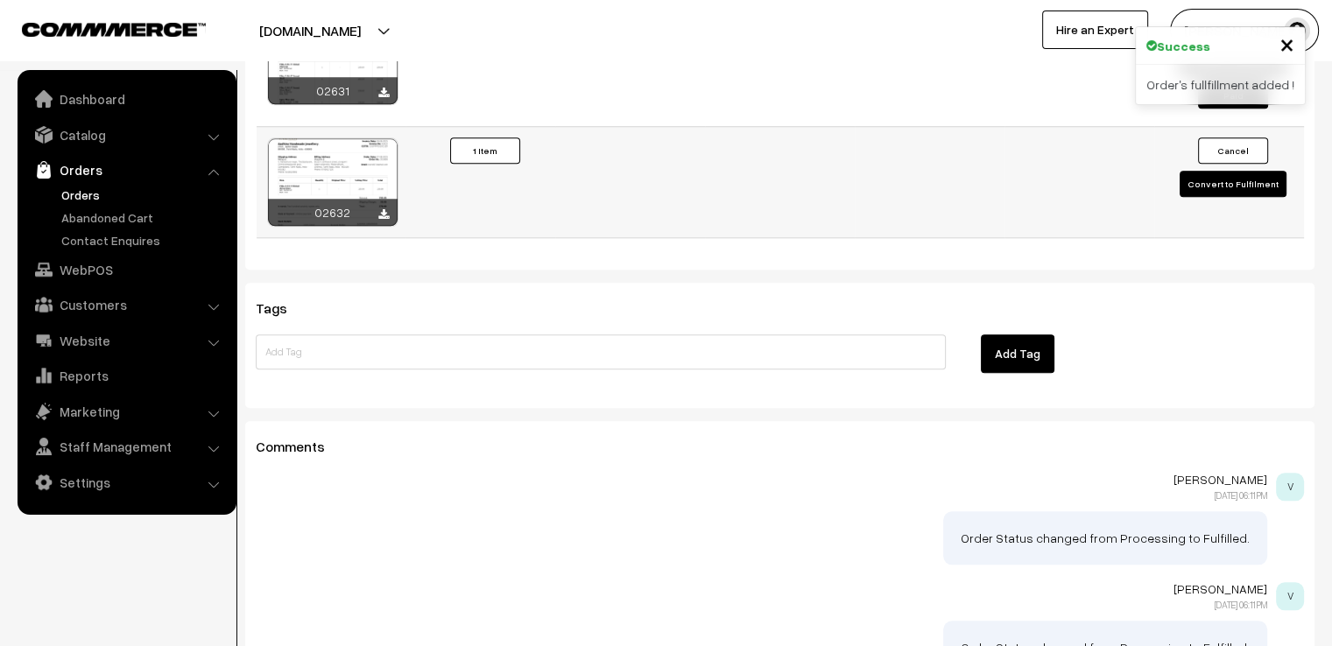
click at [1254, 171] on button "Convert to Fulfilment" at bounding box center [1232, 184] width 107 height 26
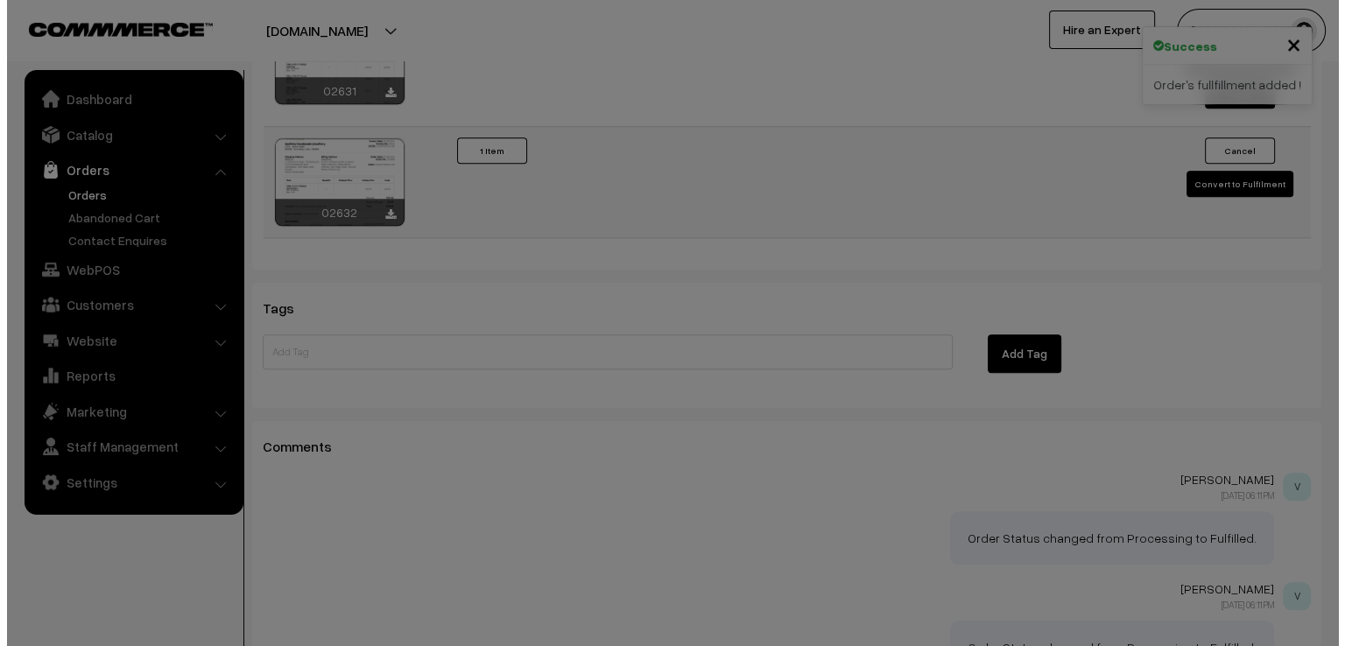
scroll to position [1793, 0]
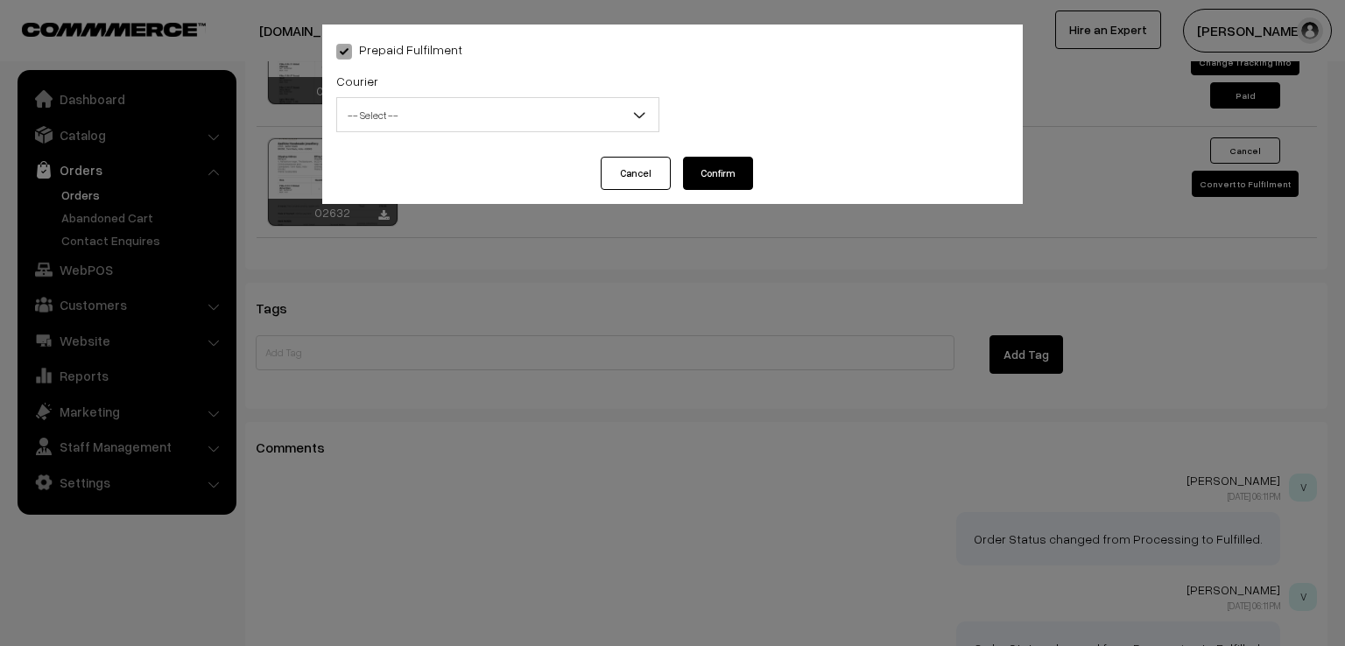
click at [384, 103] on span "-- Select --" at bounding box center [497, 115] width 321 height 31
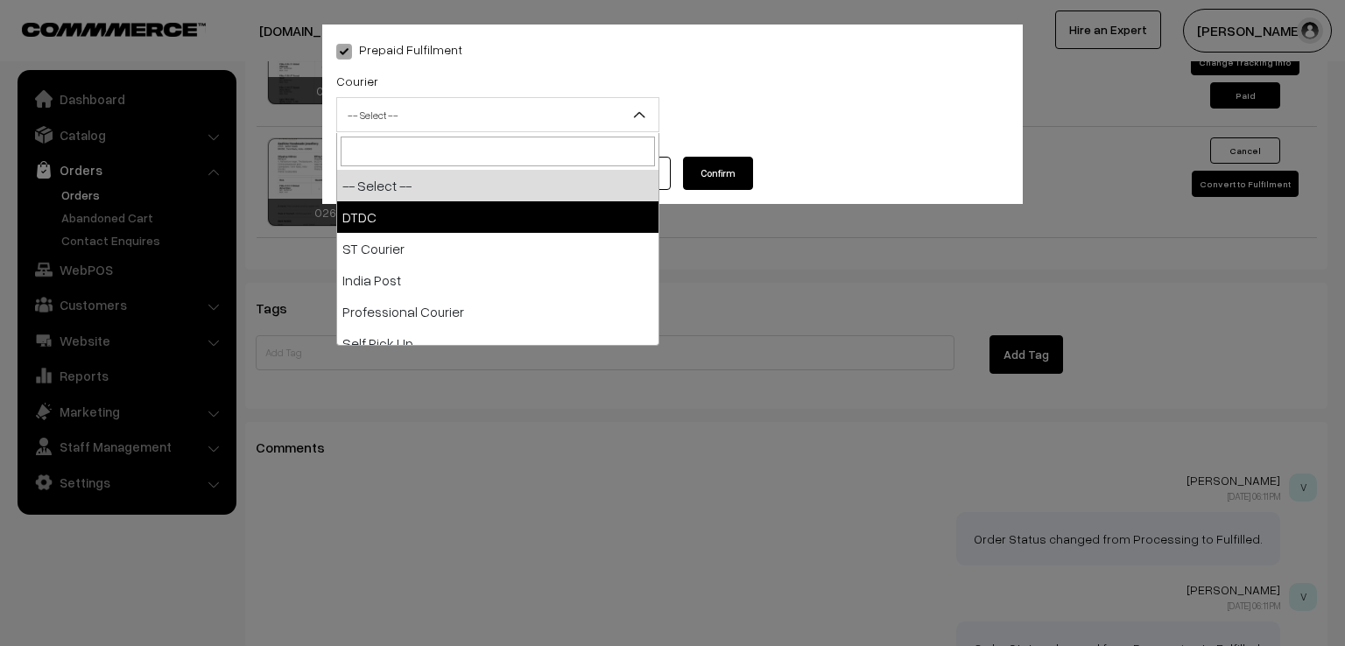
select select "1"
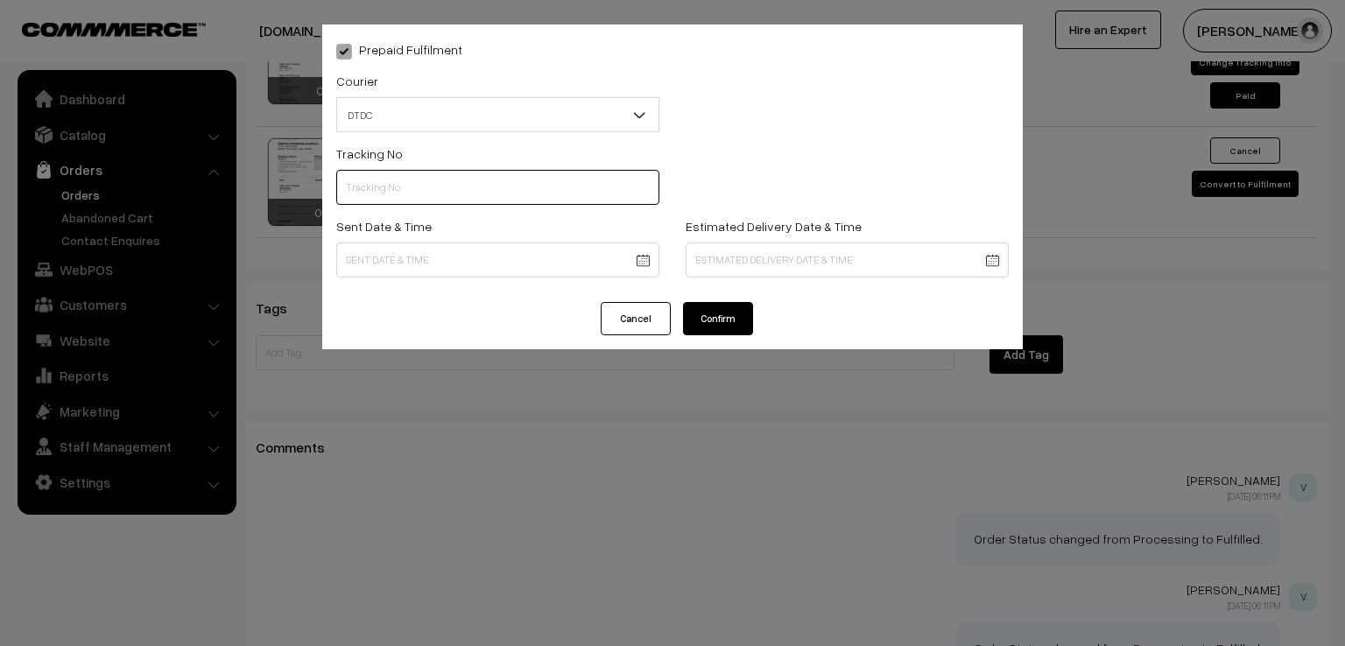
click at [398, 205] on input "text" at bounding box center [497, 187] width 323 height 35
type input "D1004888348"
click at [392, 234] on label "Sent Date & Time" at bounding box center [383, 226] width 95 height 18
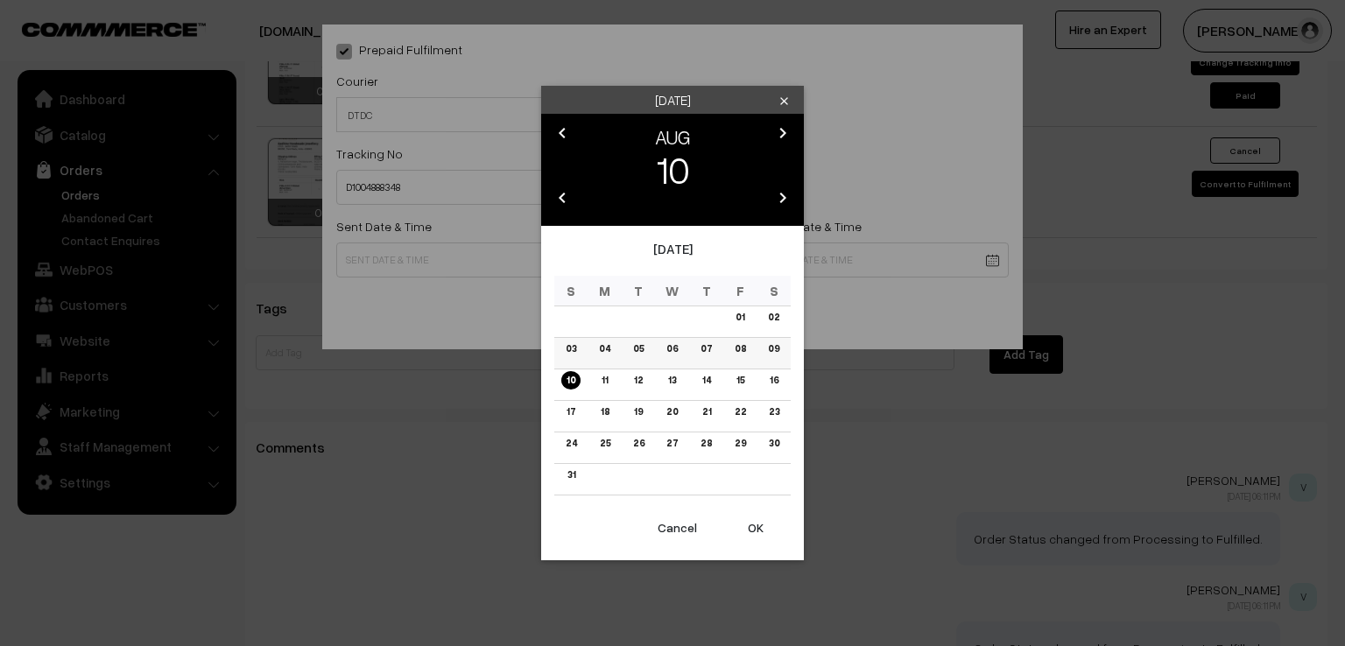
click at [772, 346] on link "09" at bounding box center [774, 349] width 22 height 18
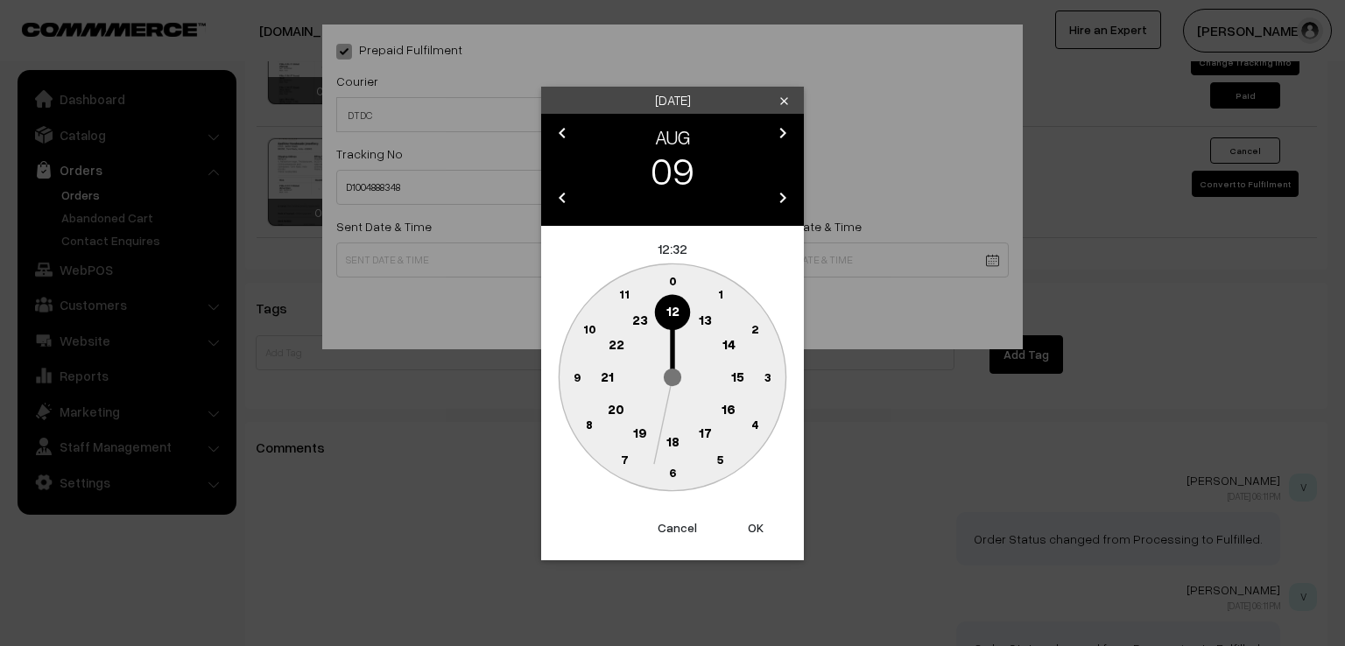
click at [585, 376] on circle at bounding box center [577, 377] width 36 height 36
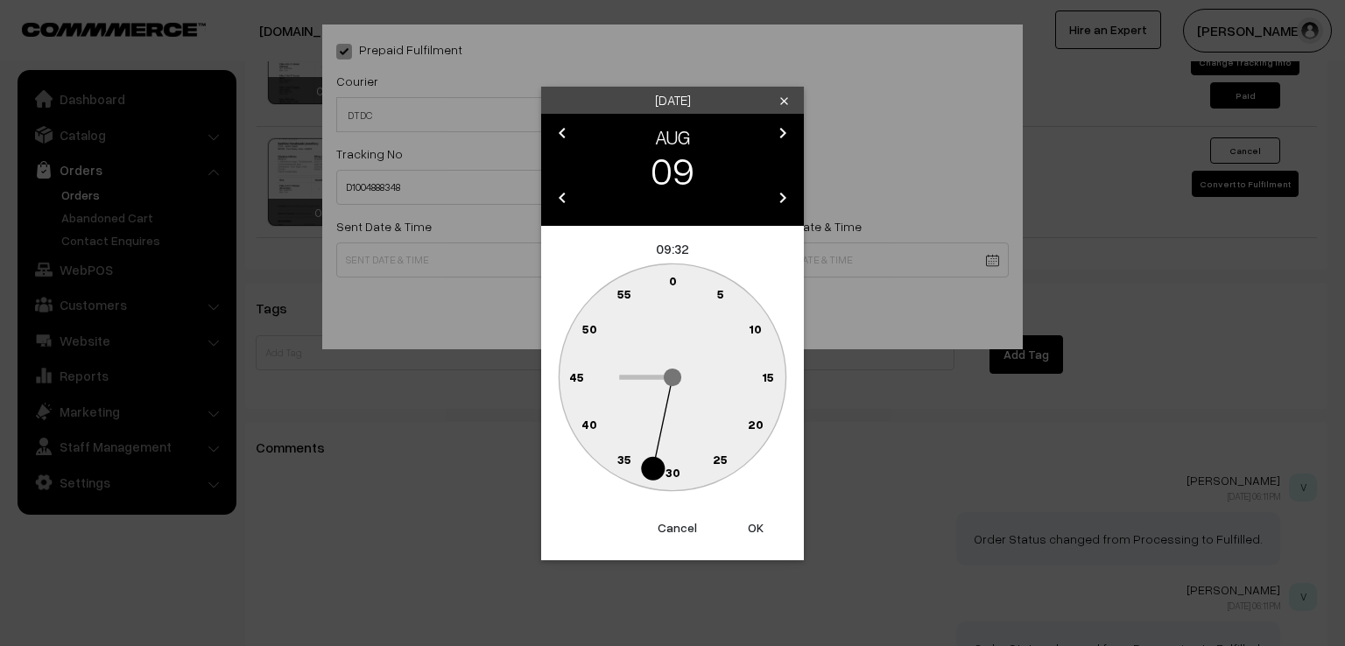
click at [671, 283] on text "0" at bounding box center [673, 280] width 8 height 15
type input "09-08-2025 09:00"
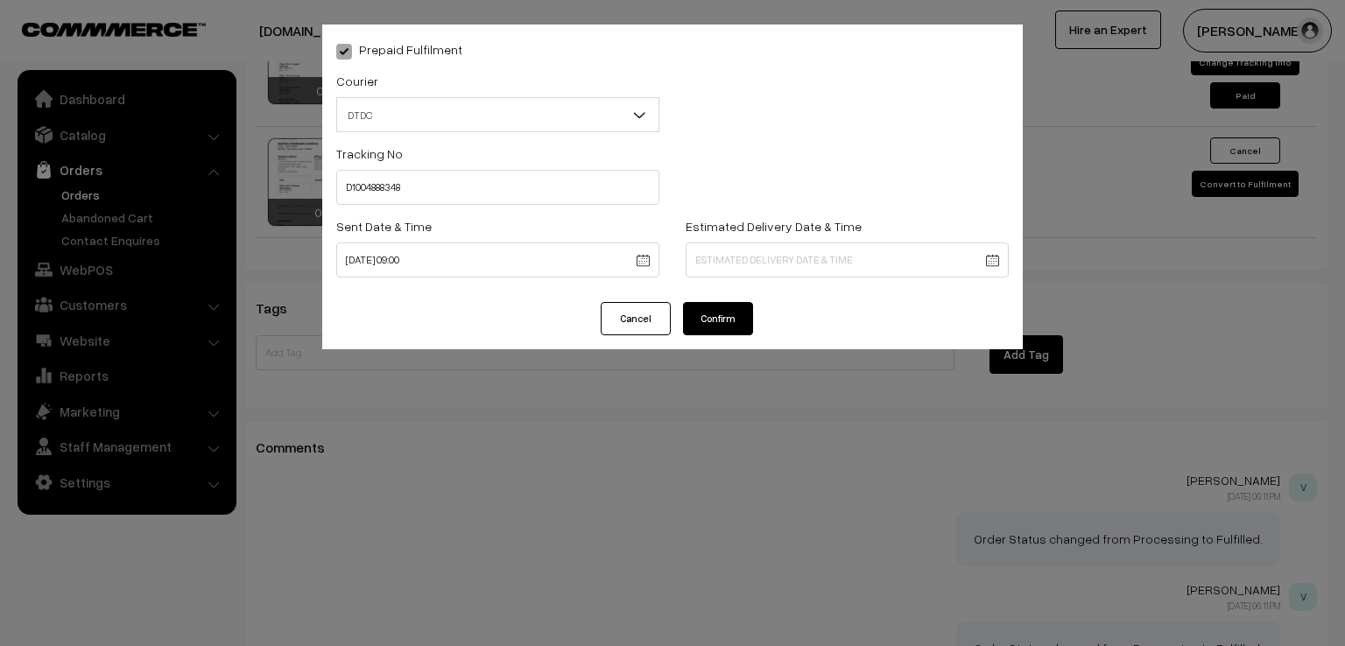
click at [707, 325] on button "Confirm" at bounding box center [718, 318] width 70 height 33
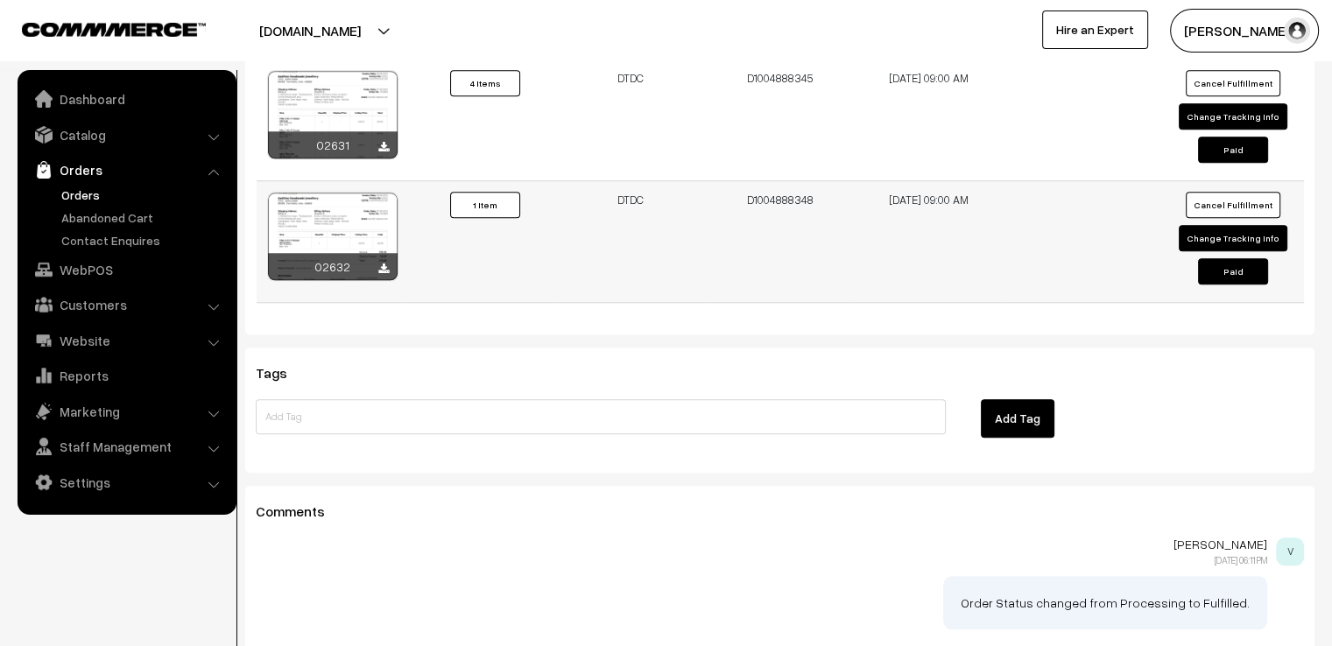
scroll to position [1716, 0]
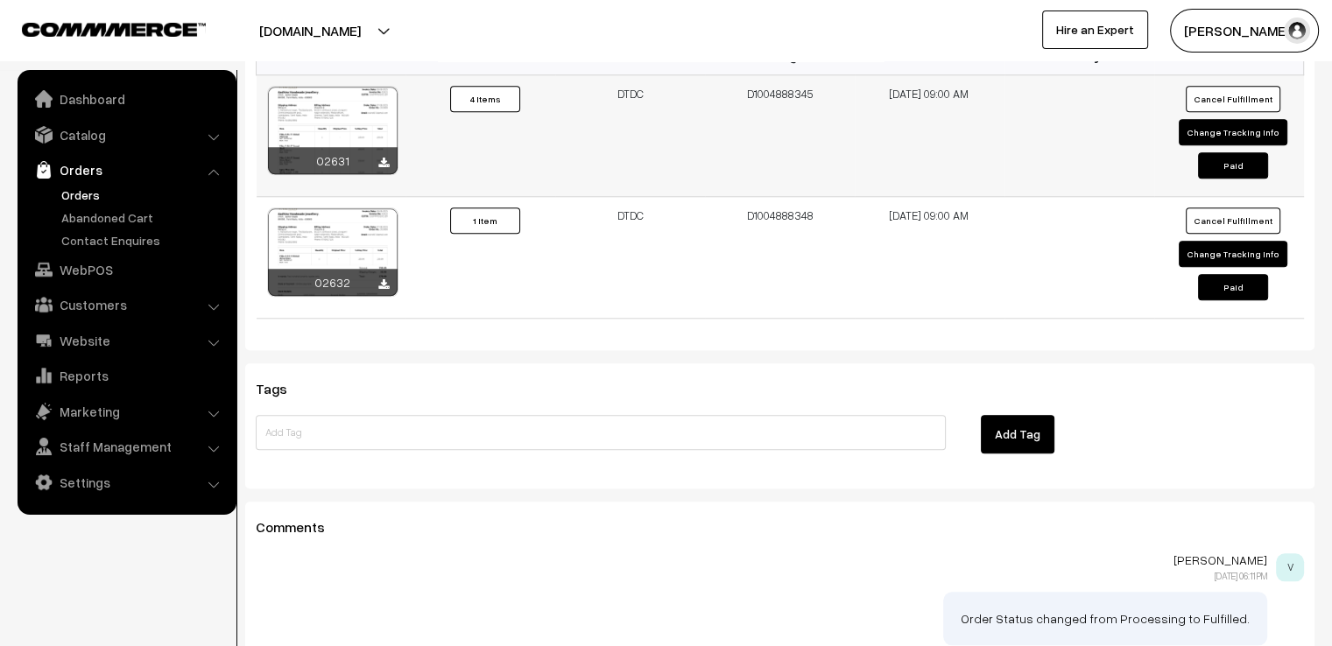
click at [1251, 119] on button "Change Tracking Info" at bounding box center [1233, 132] width 109 height 26
select select "1"
type input "D1004888345"
type input "[DATE] 09:00"
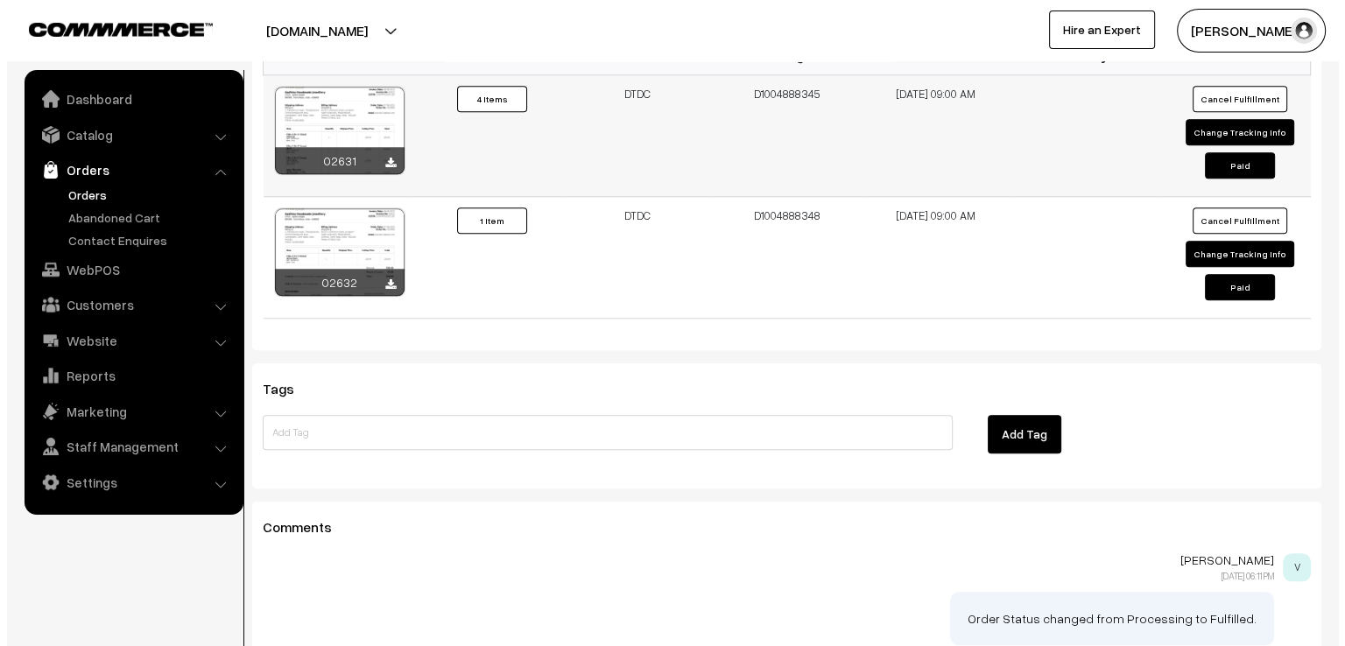
scroll to position [1723, 0]
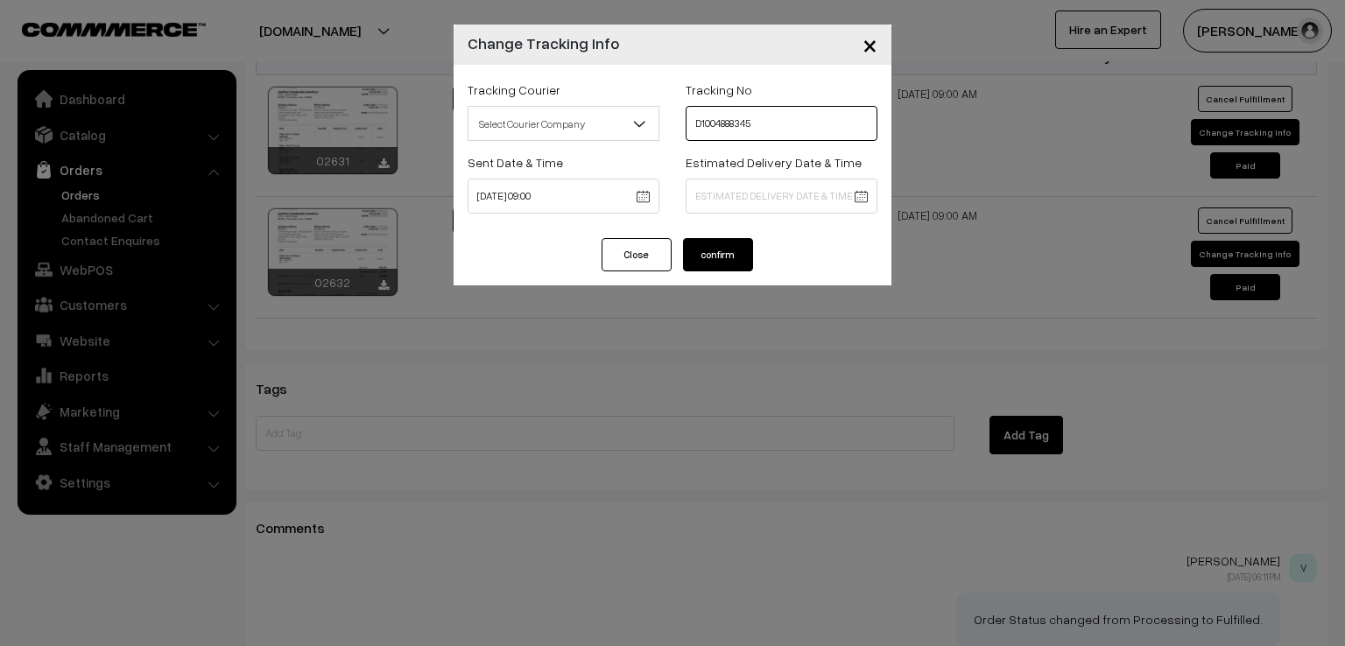
click at [795, 123] on input "D1004888345" at bounding box center [782, 123] width 192 height 35
type input "D1004888348"
click at [714, 258] on button "confirm" at bounding box center [718, 254] width 70 height 33
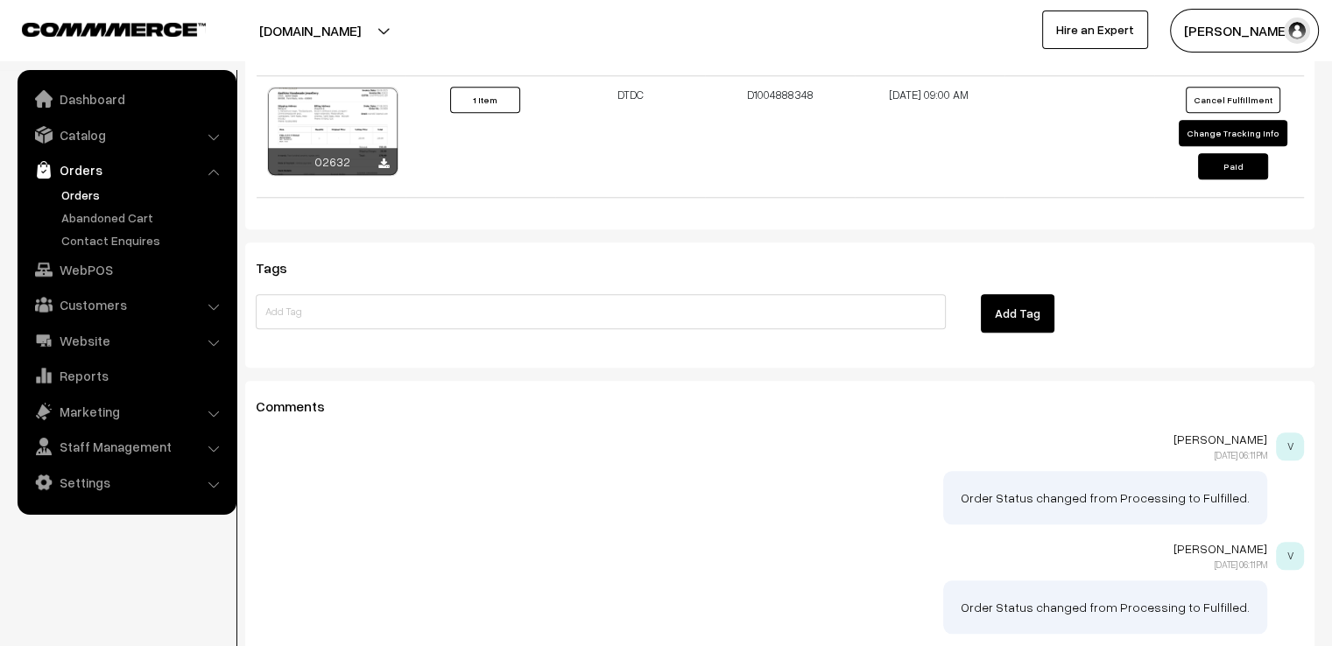
scroll to position [1809, 0]
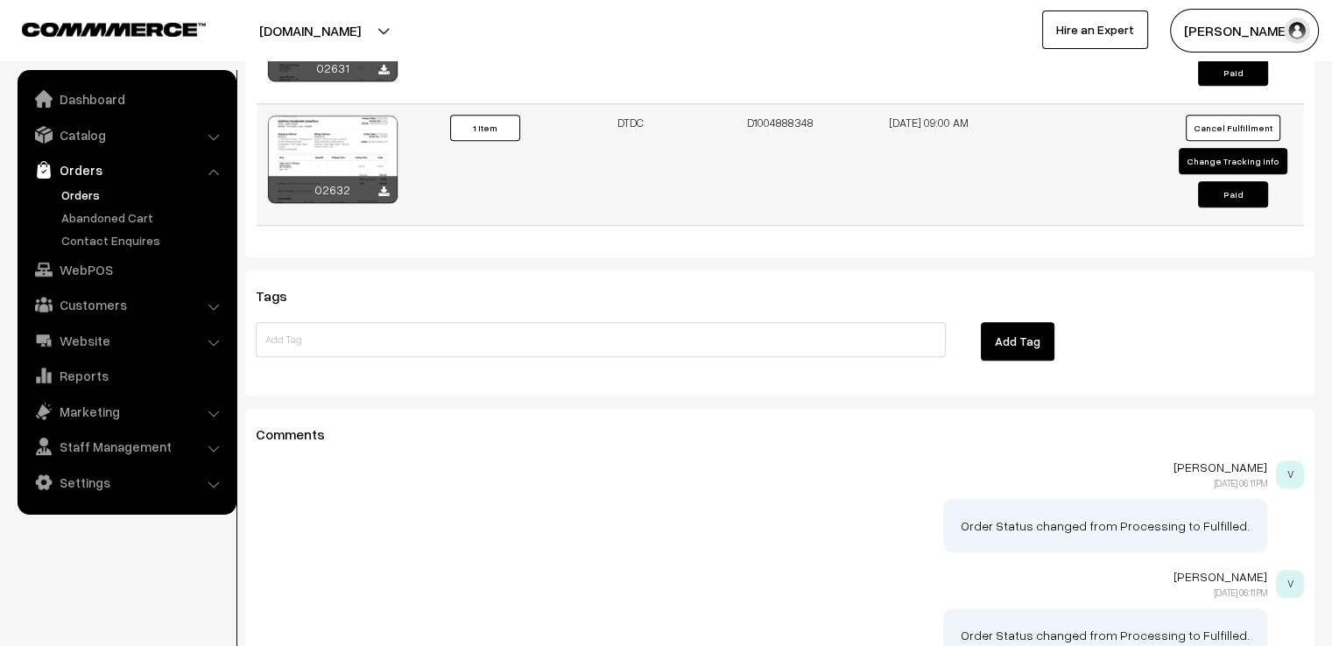
click at [1243, 148] on button "Change Tracking Info" at bounding box center [1233, 161] width 109 height 26
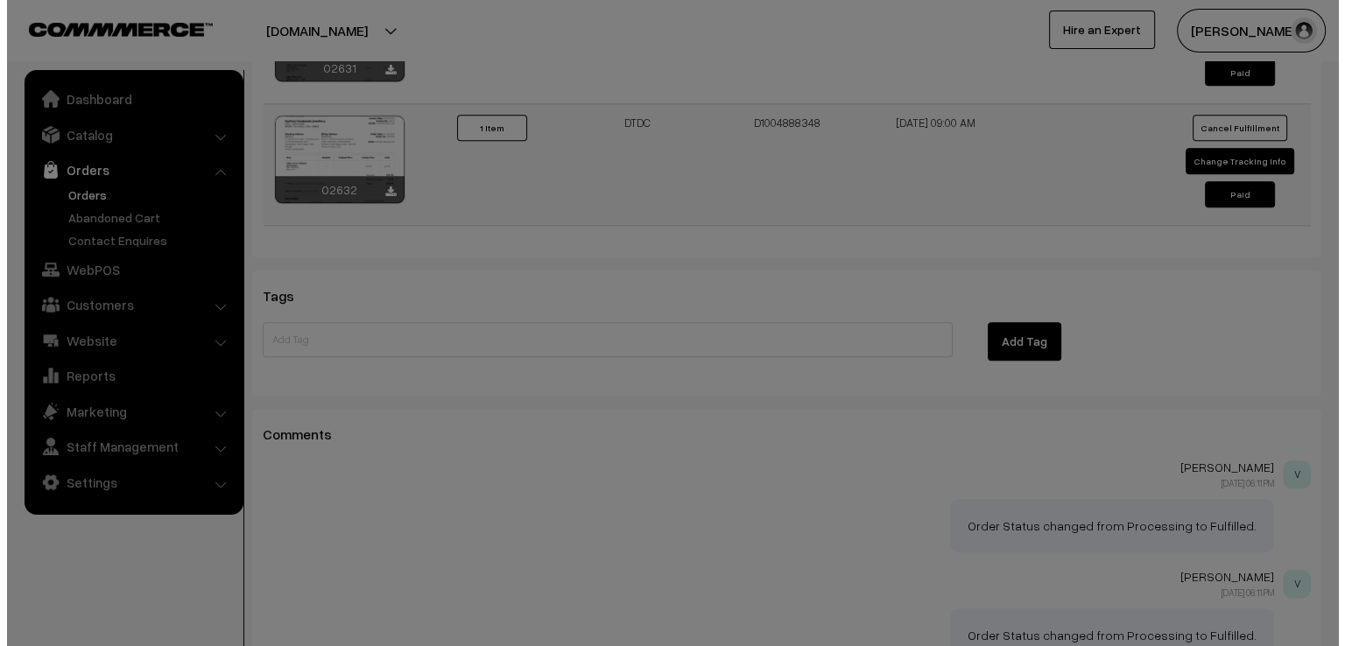
scroll to position [1817, 0]
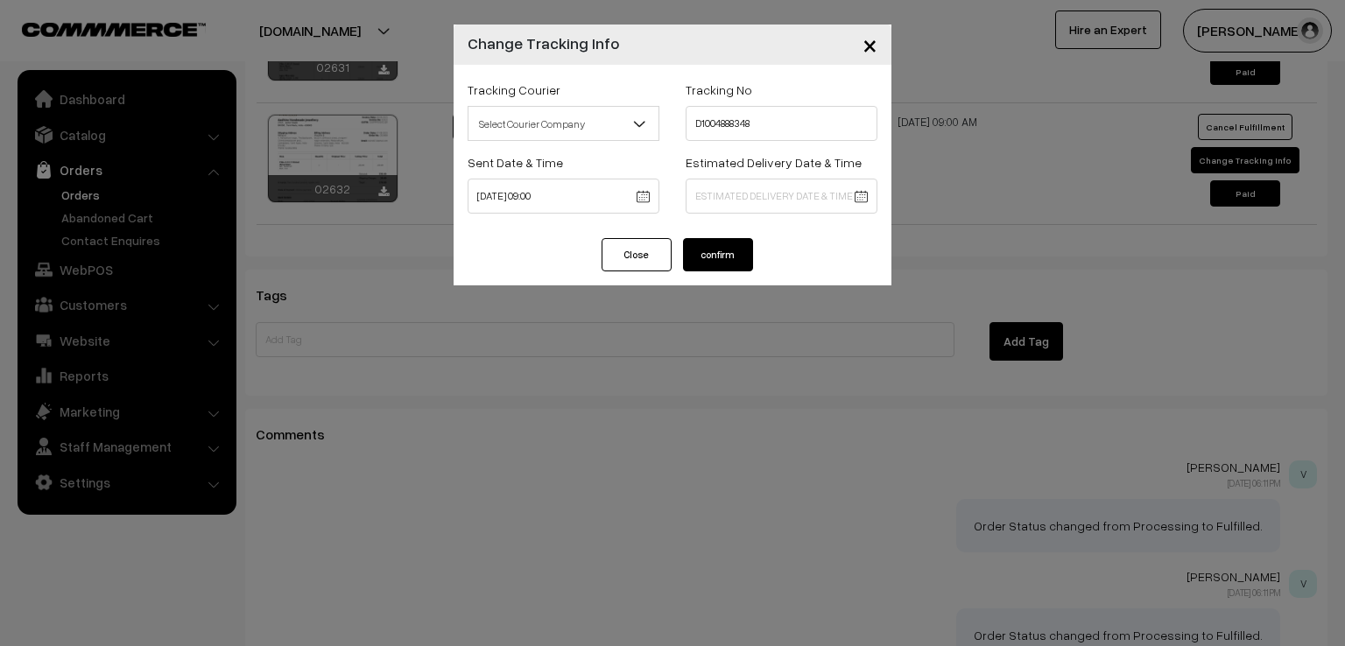
click at [867, 39] on span "×" at bounding box center [869, 44] width 15 height 32
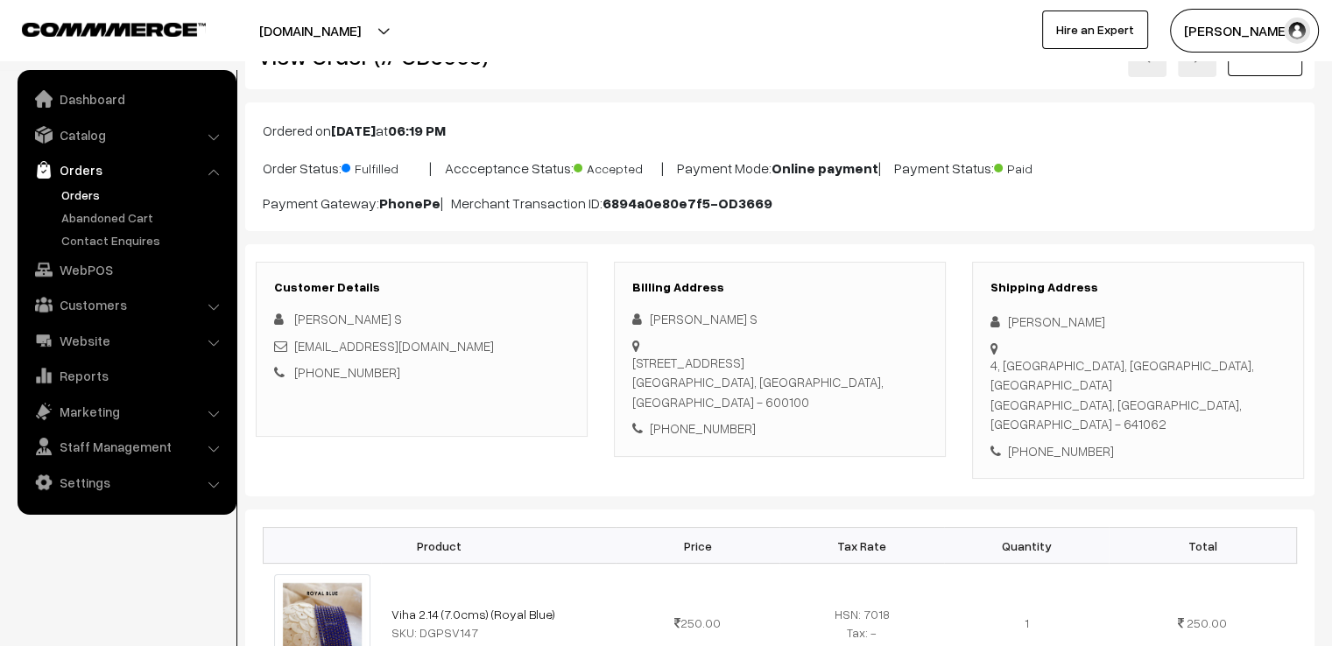
scroll to position [0, 0]
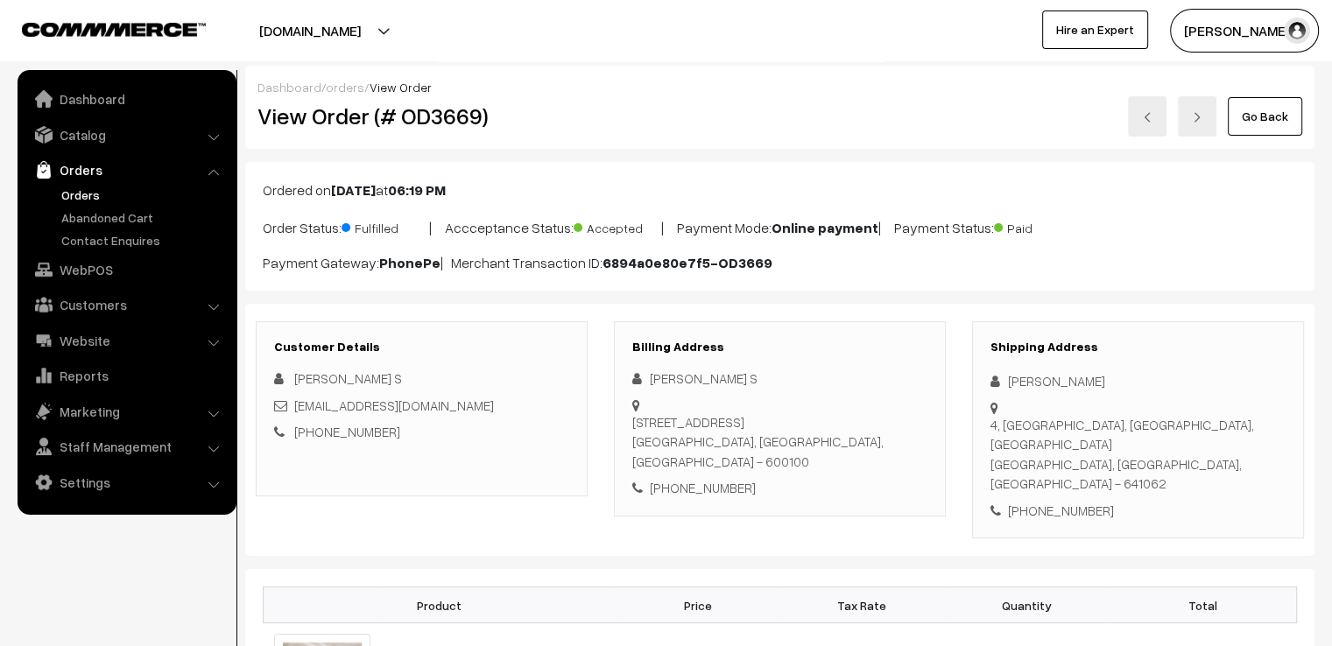
click at [1251, 114] on link "Go Back" at bounding box center [1265, 116] width 74 height 39
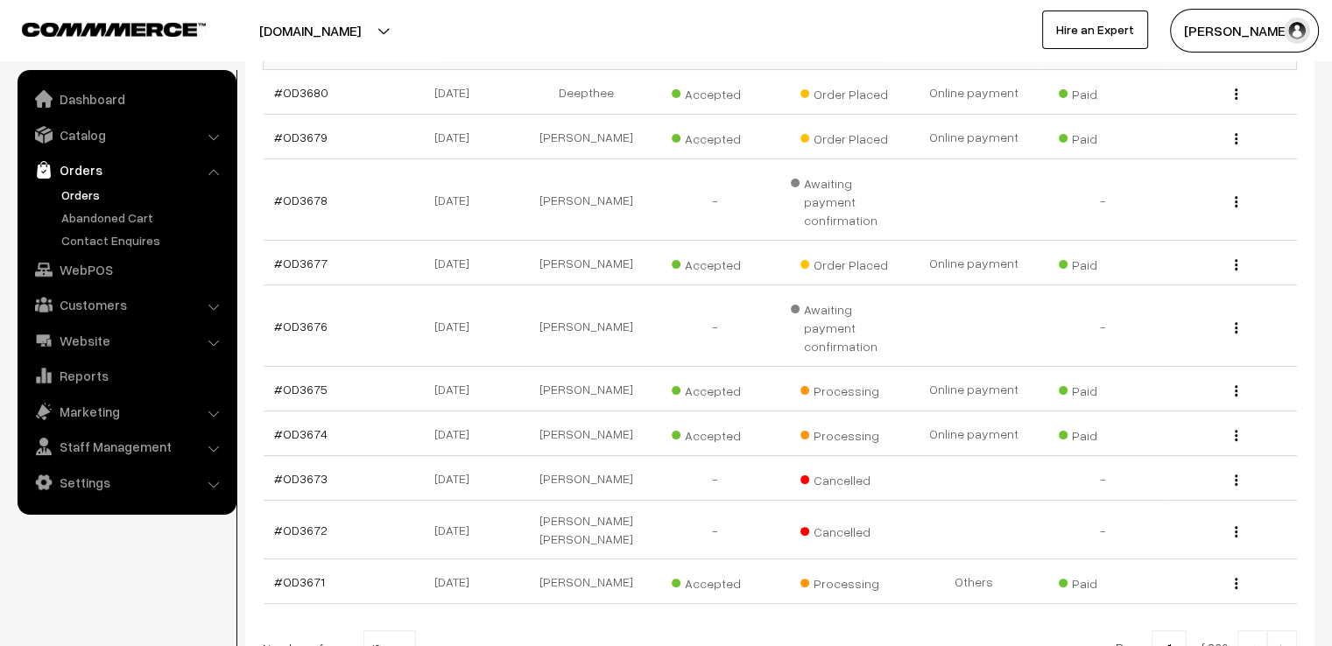
scroll to position [350, 0]
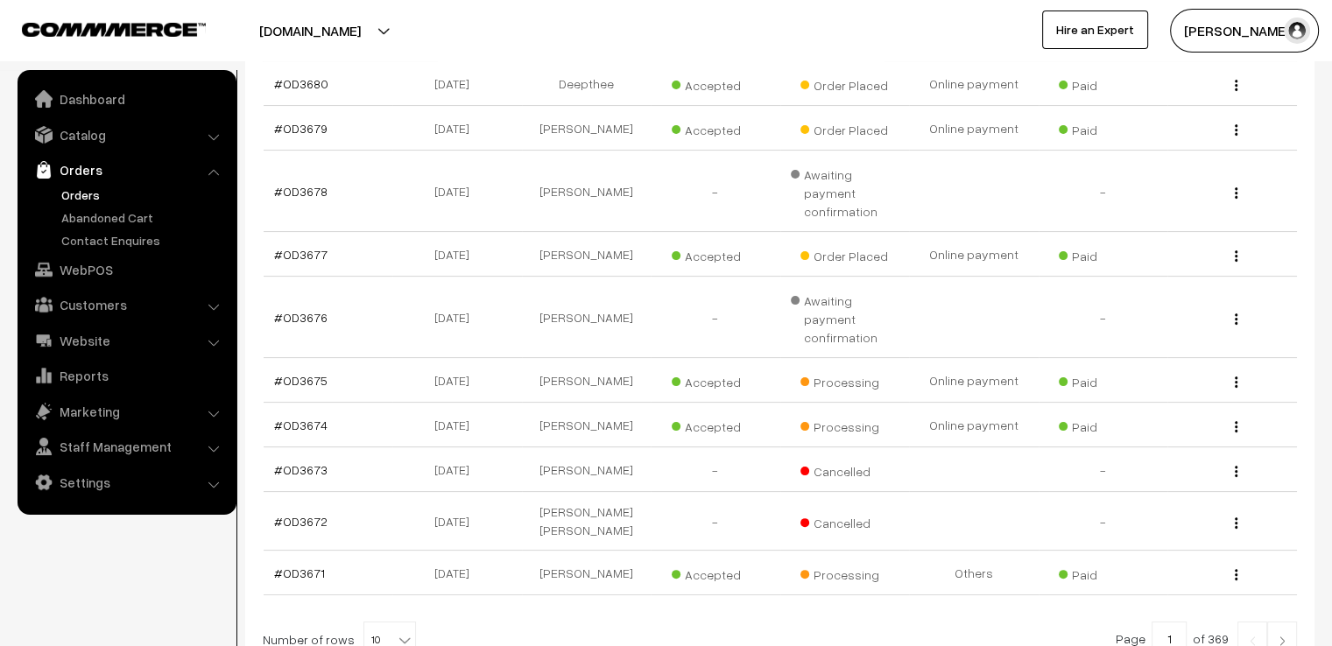
click at [377, 623] on span "10" at bounding box center [389, 640] width 51 height 35
select select "60"
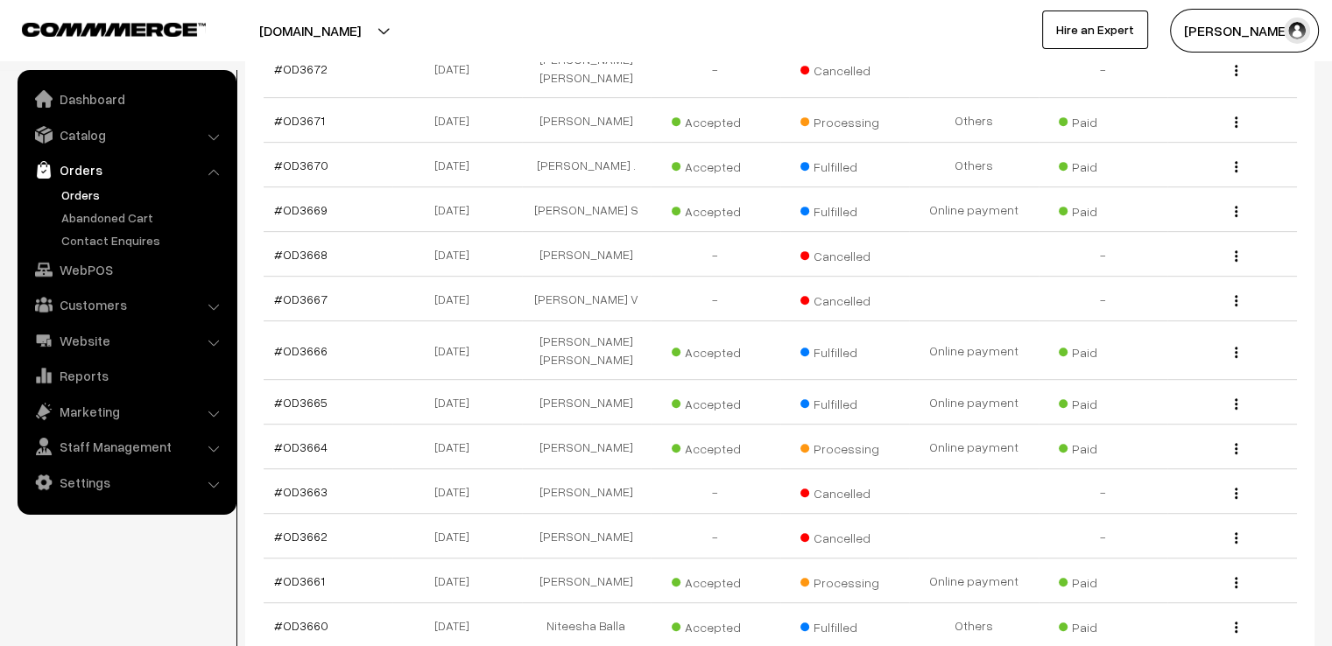
scroll to position [806, 0]
click at [280, 571] on link "#OD3661" at bounding box center [299, 578] width 51 height 15
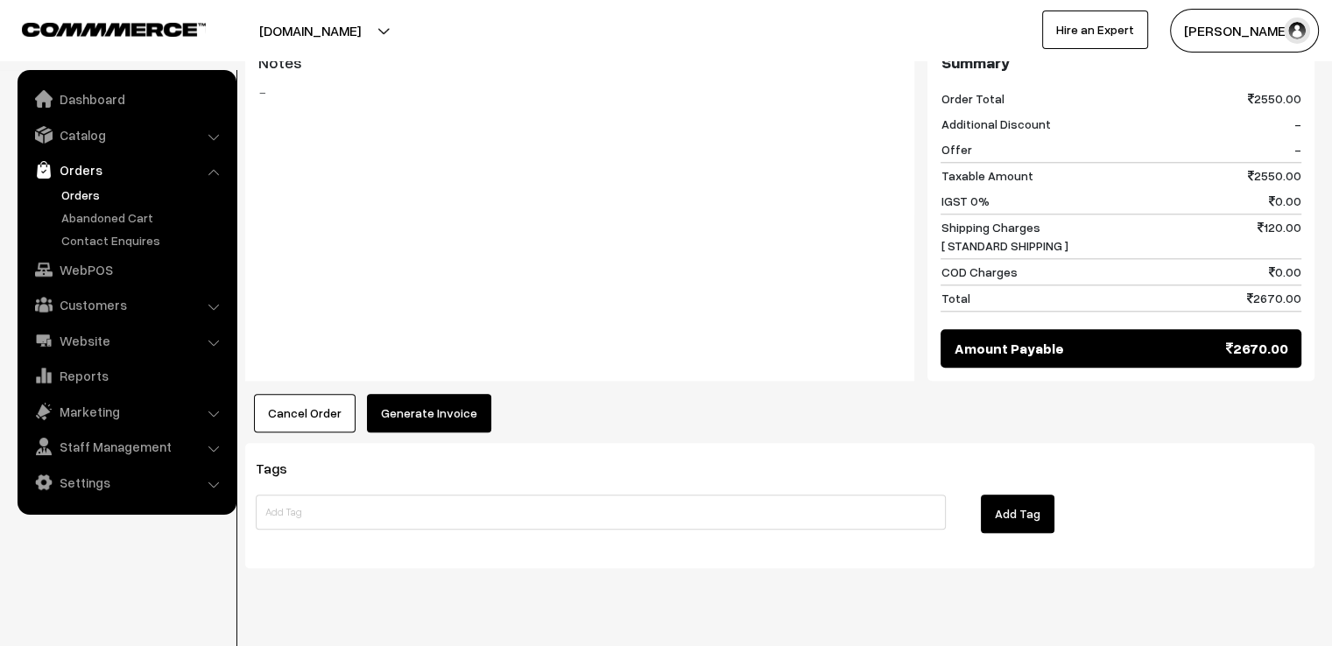
scroll to position [1835, 0]
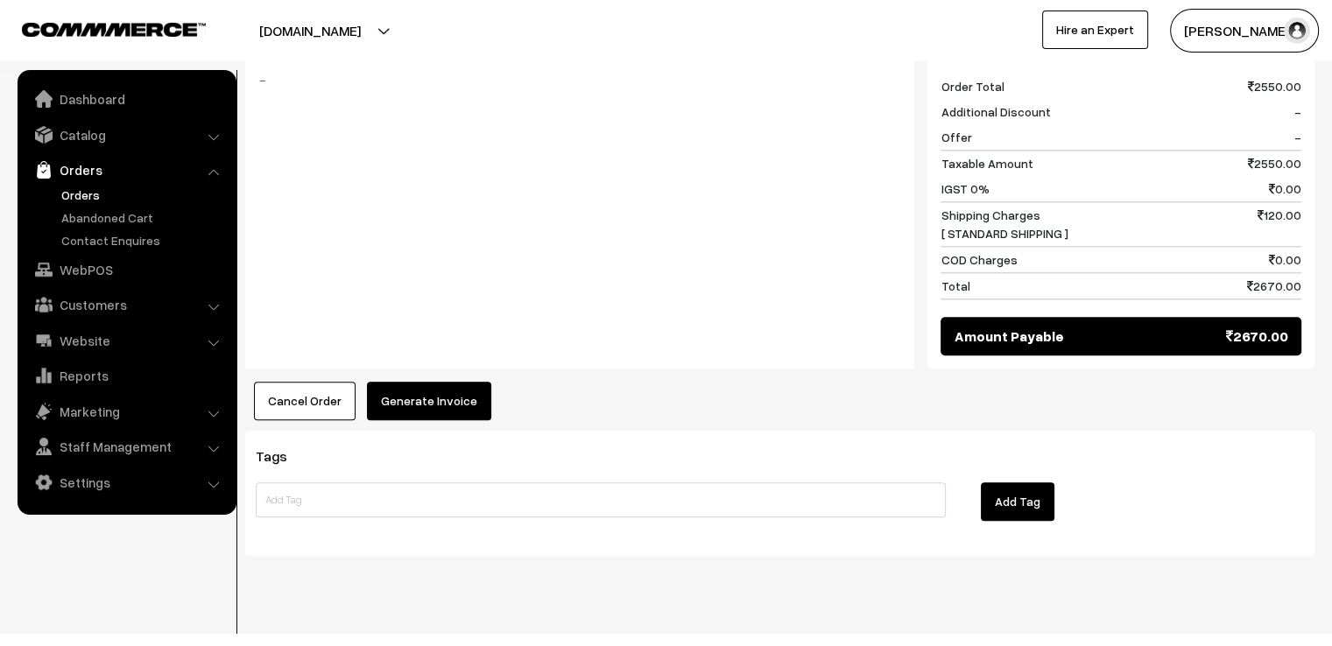
click at [390, 382] on button "Generate Invoice" at bounding box center [429, 401] width 124 height 39
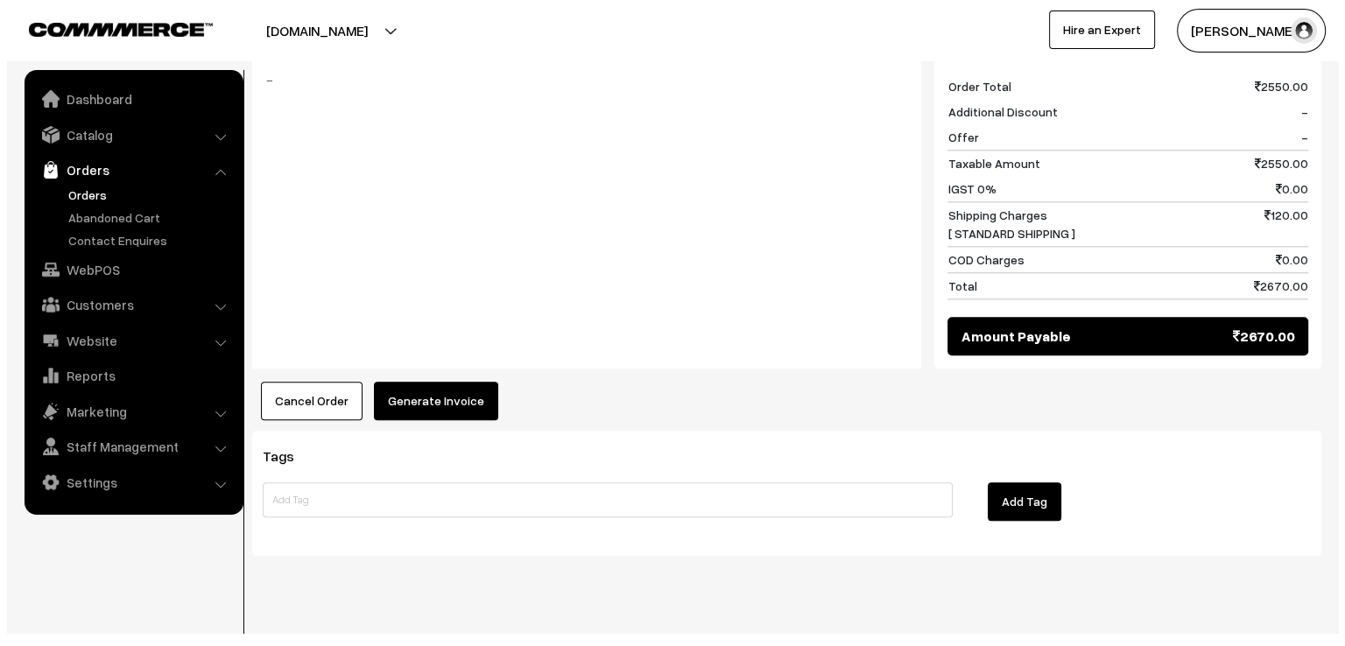
scroll to position [1850, 0]
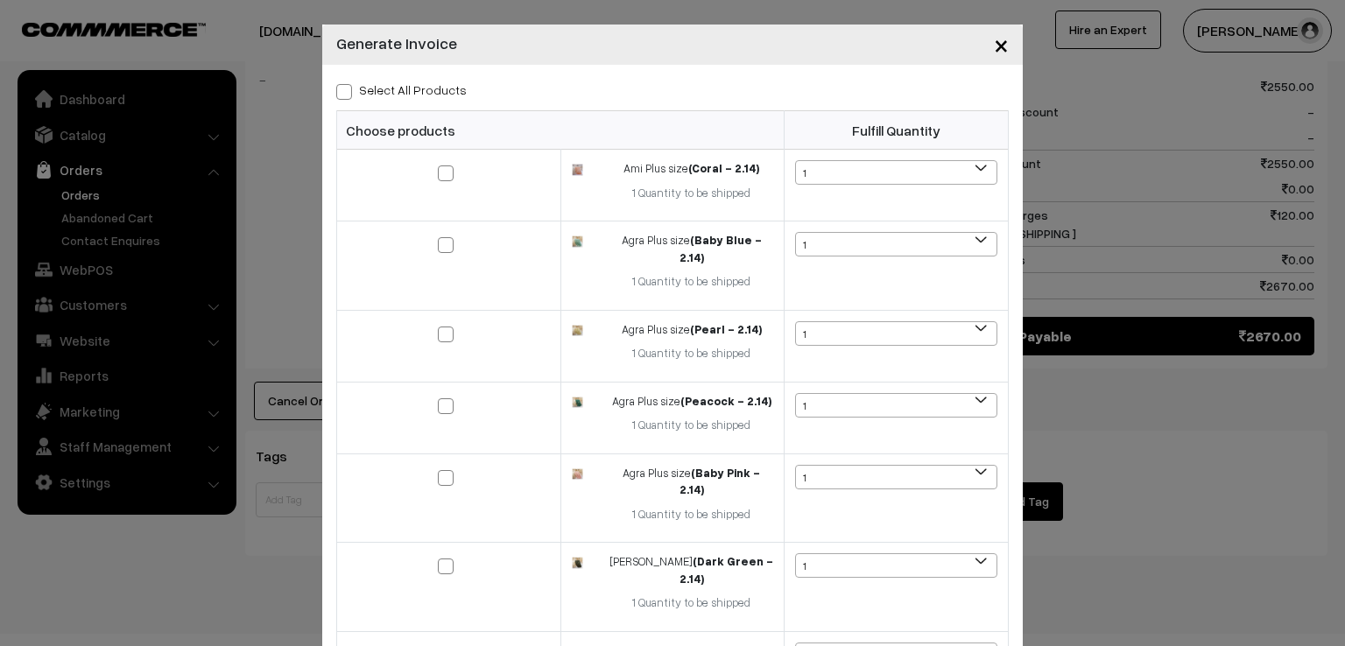
click at [343, 88] on span at bounding box center [344, 92] width 16 height 16
click at [343, 88] on input "Select All Products" at bounding box center [341, 88] width 11 height 11
checkbox input "true"
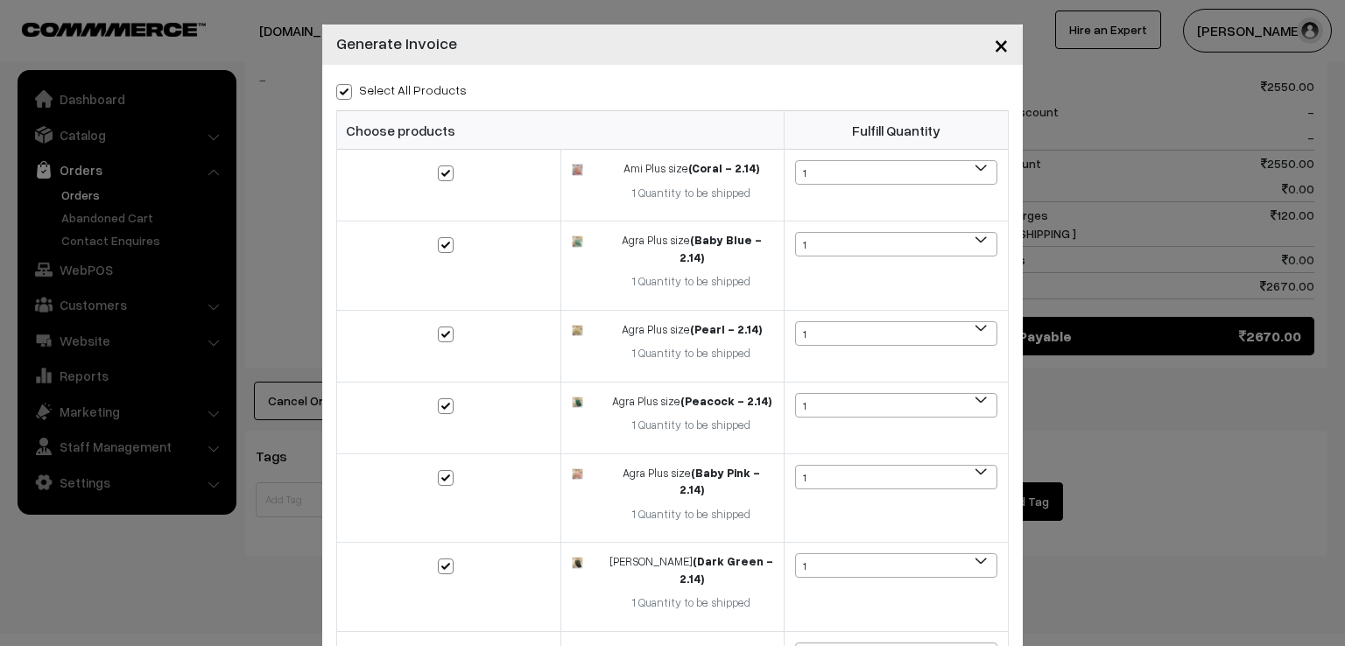
checkbox input "true"
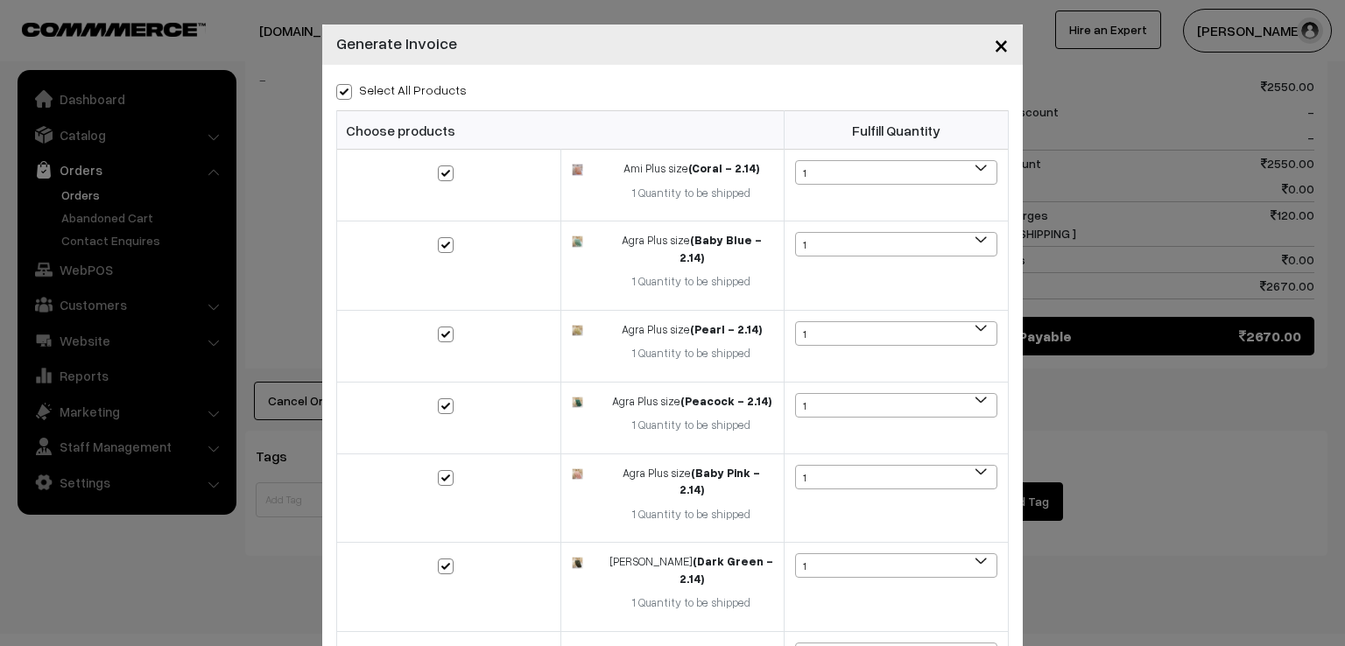
checkbox input "true"
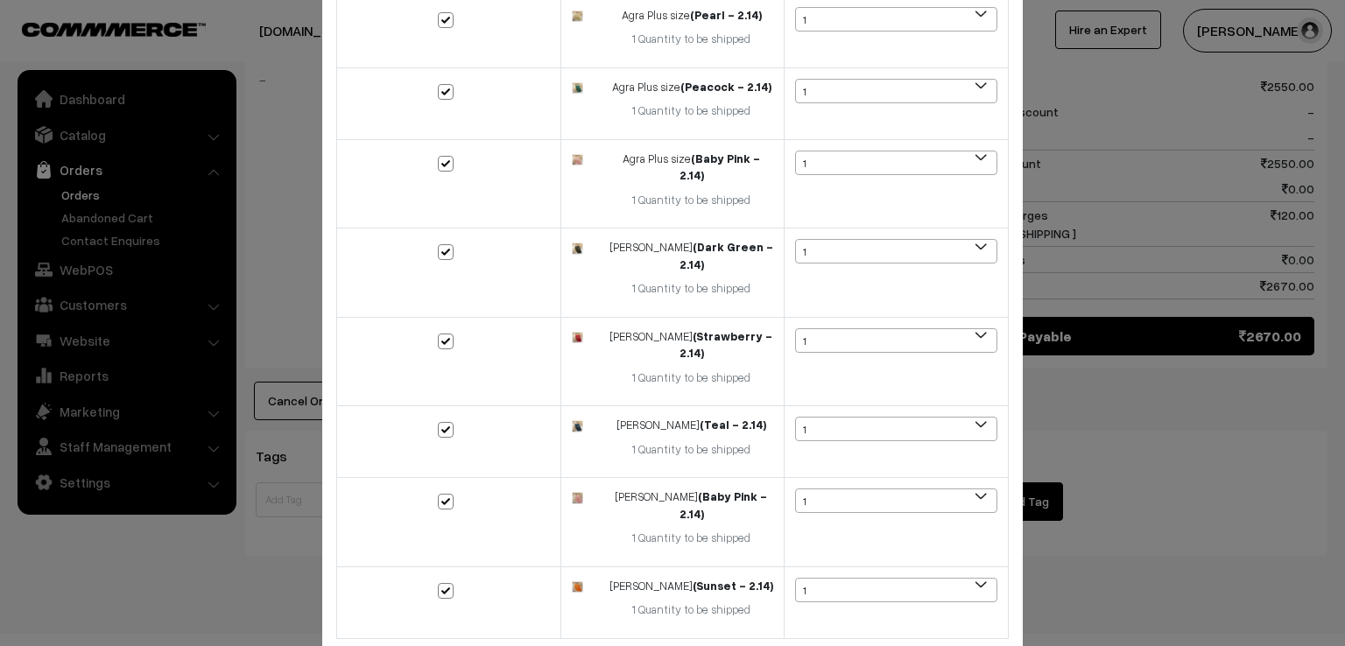
scroll to position [350, 0]
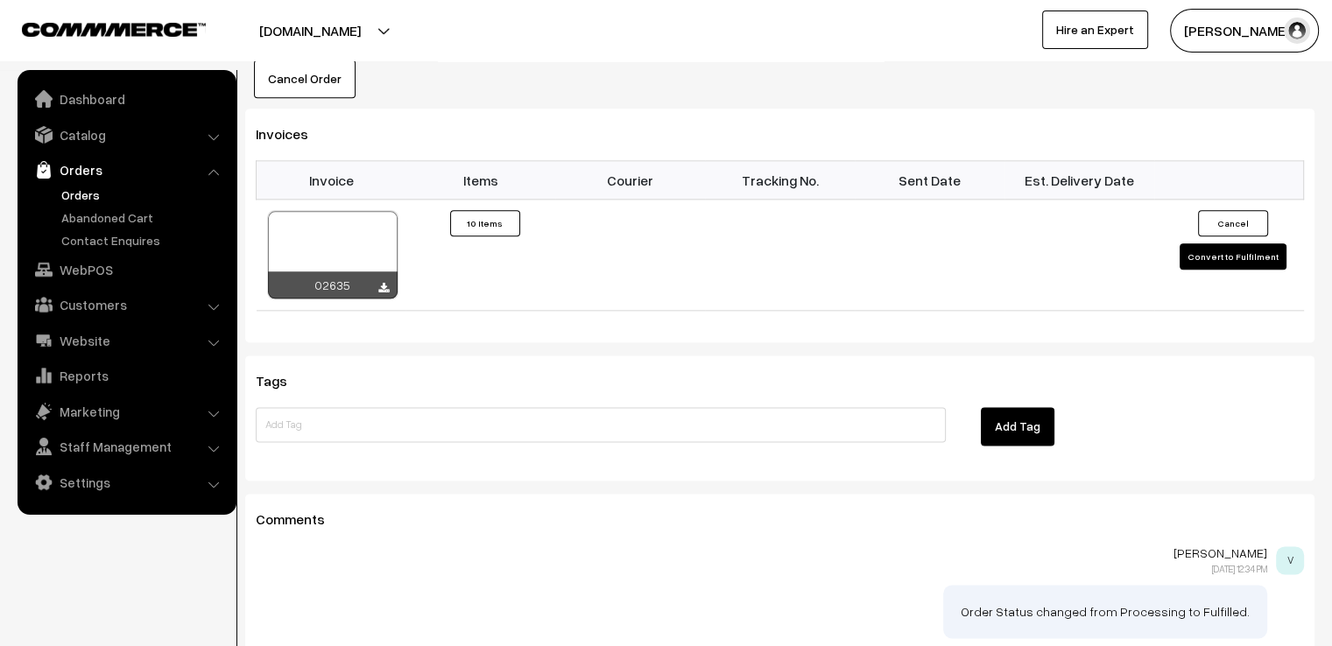
scroll to position [2206, 0]
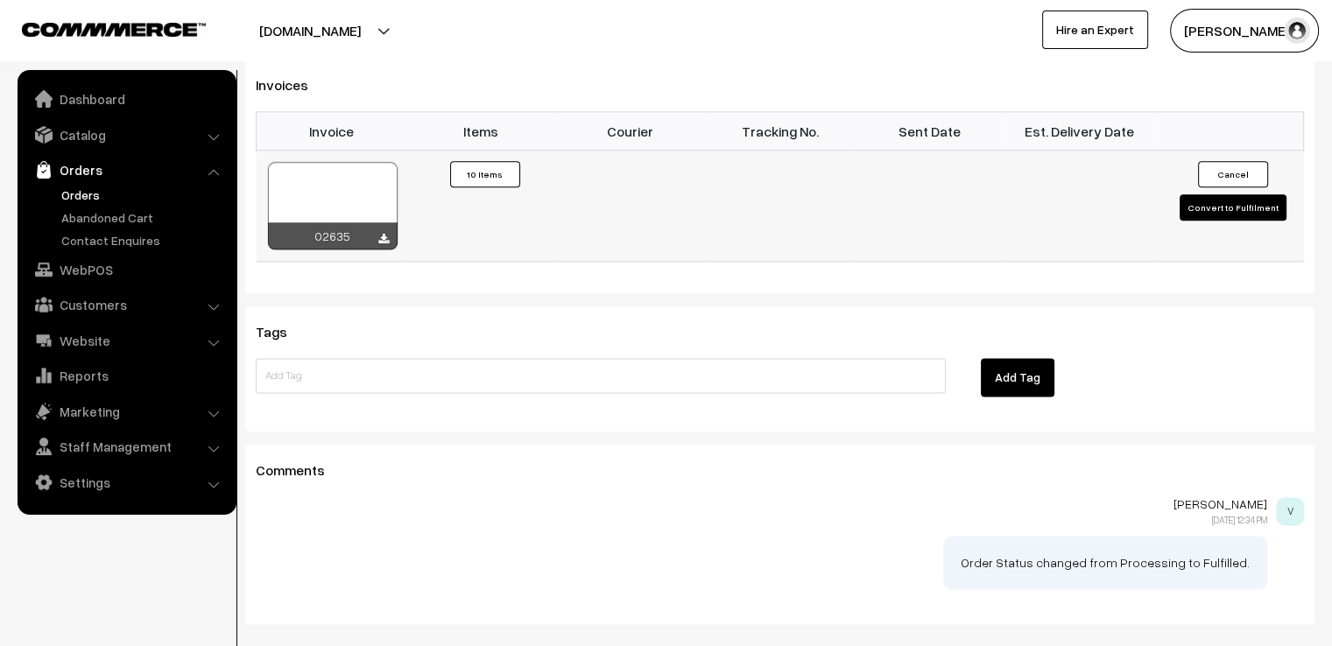
click at [1228, 194] on button "Convert to Fulfilment" at bounding box center [1232, 207] width 107 height 26
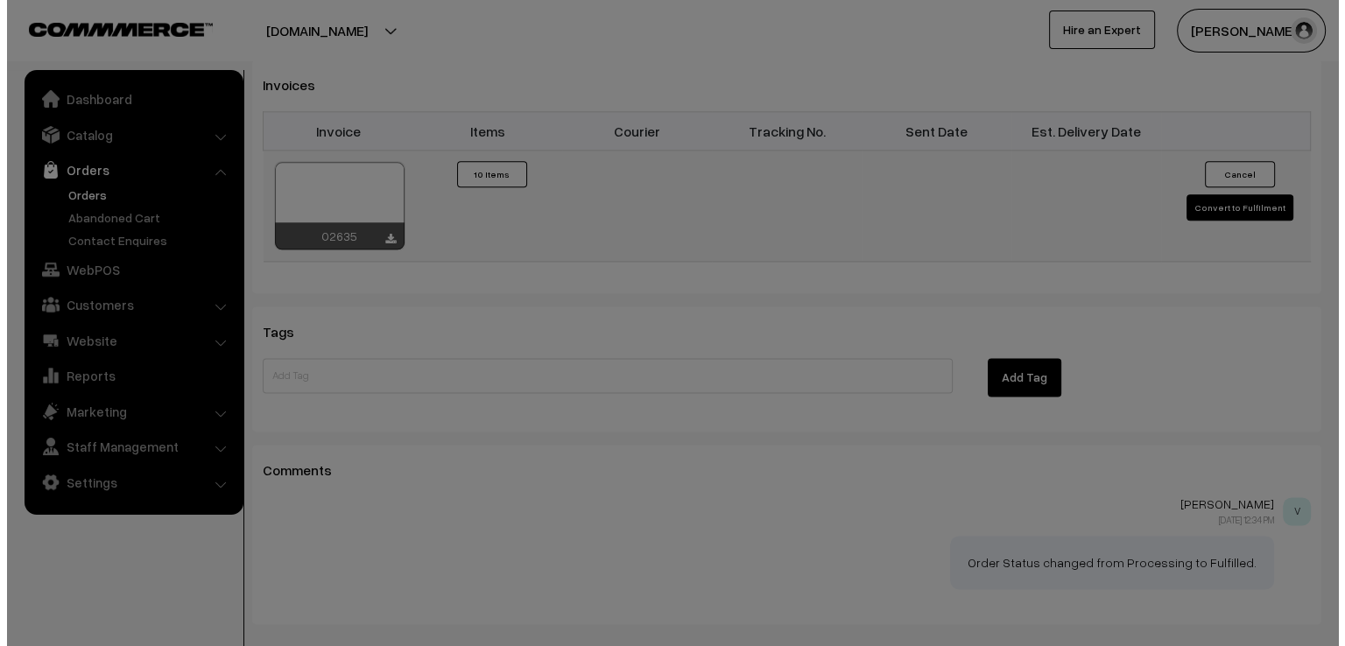
scroll to position [2221, 0]
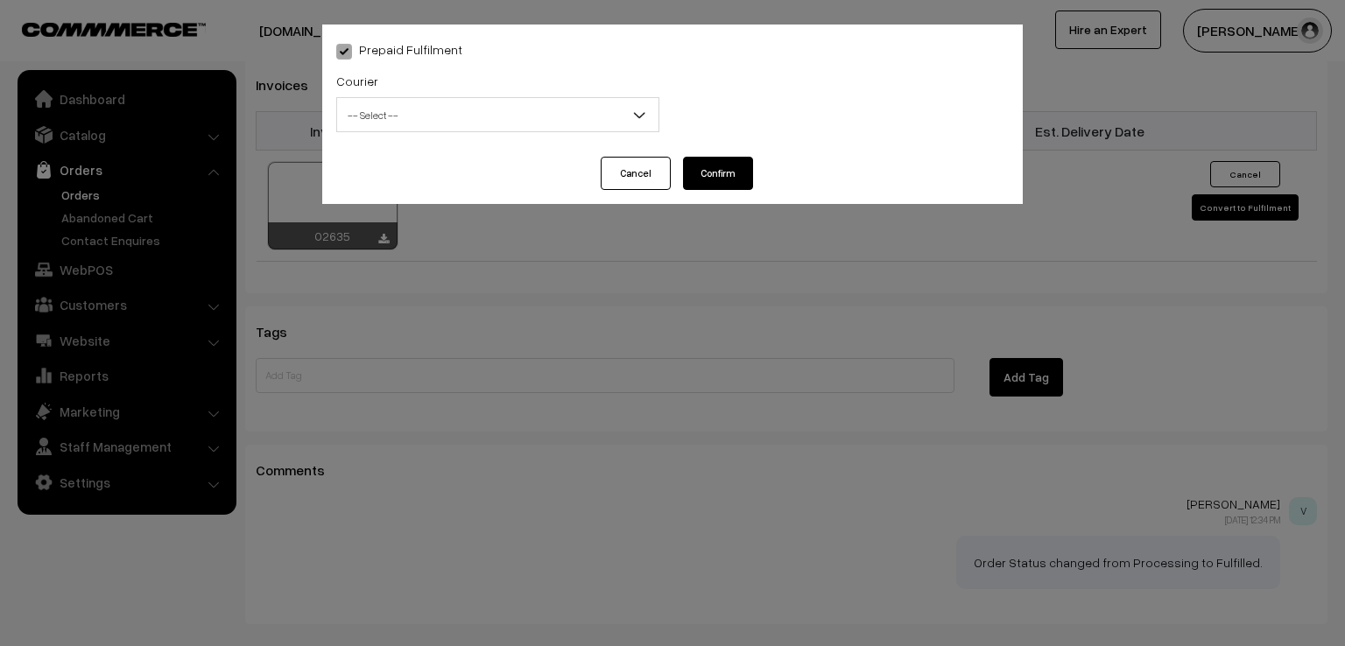
click at [460, 102] on span "-- Select --" at bounding box center [497, 115] width 321 height 31
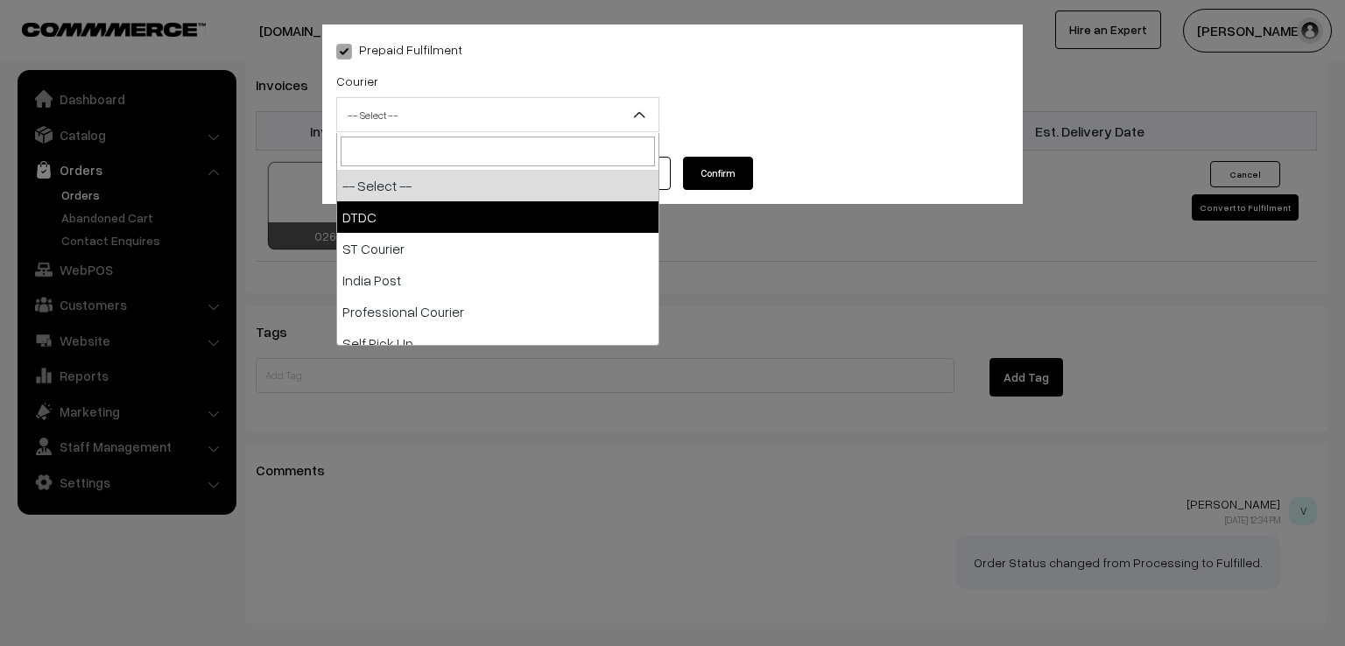
select select "1"
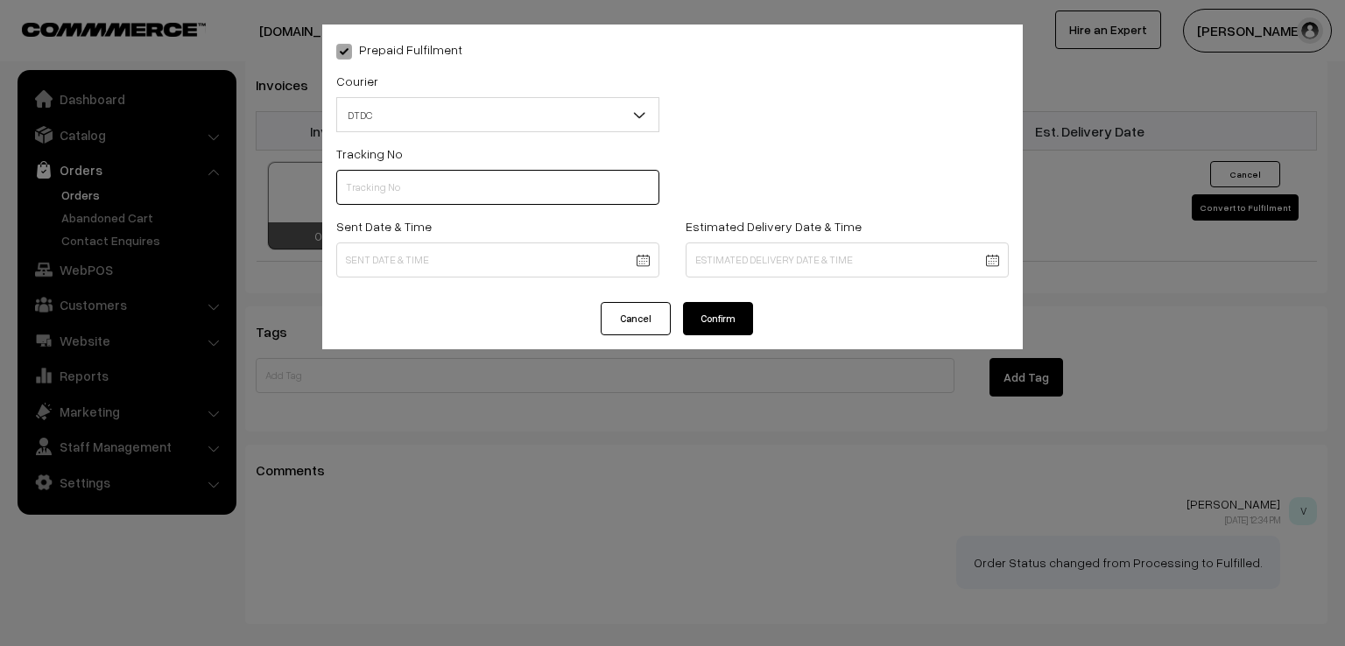
click at [391, 185] on input "text" at bounding box center [497, 187] width 323 height 35
type input "D100470161"
click at [535, 281] on div "Sent Date & Time" at bounding box center [497, 251] width 349 height 73
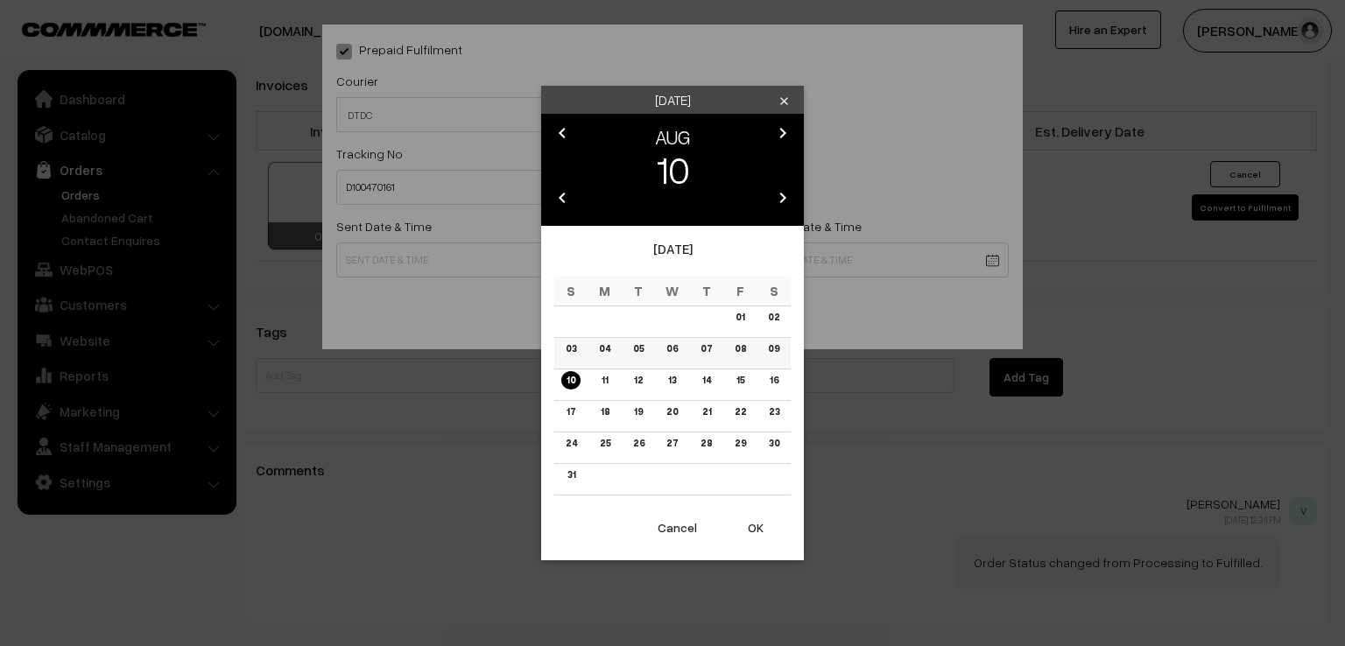
click at [773, 341] on link "09" at bounding box center [774, 349] width 22 height 18
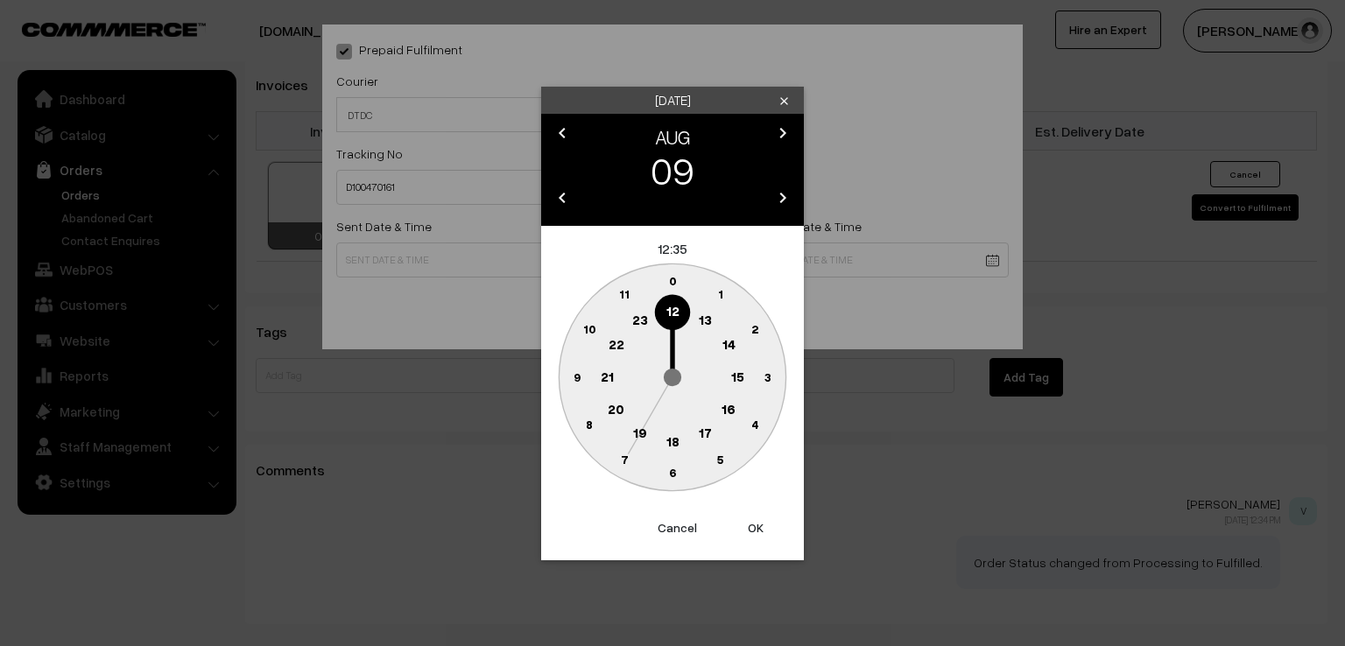
click at [576, 386] on circle at bounding box center [577, 377] width 36 height 36
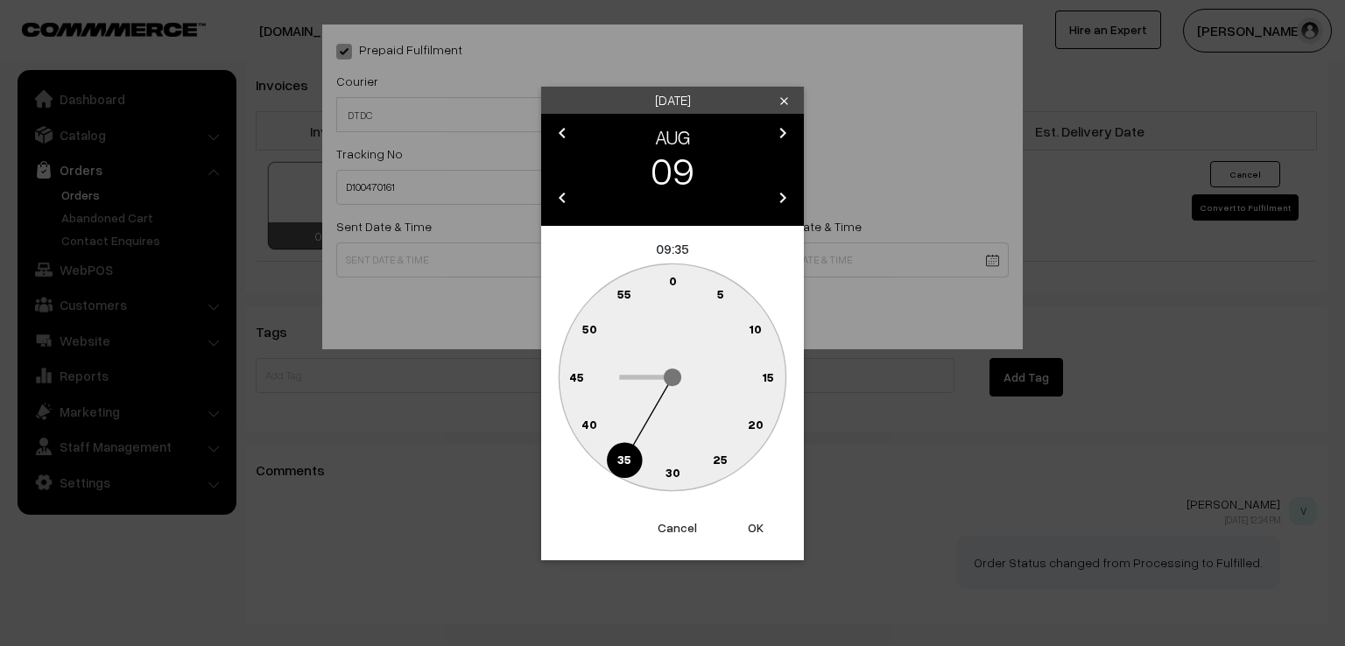
click at [667, 278] on circle at bounding box center [663, 284] width 24 height 24
type input "09-08-2025 09:59"
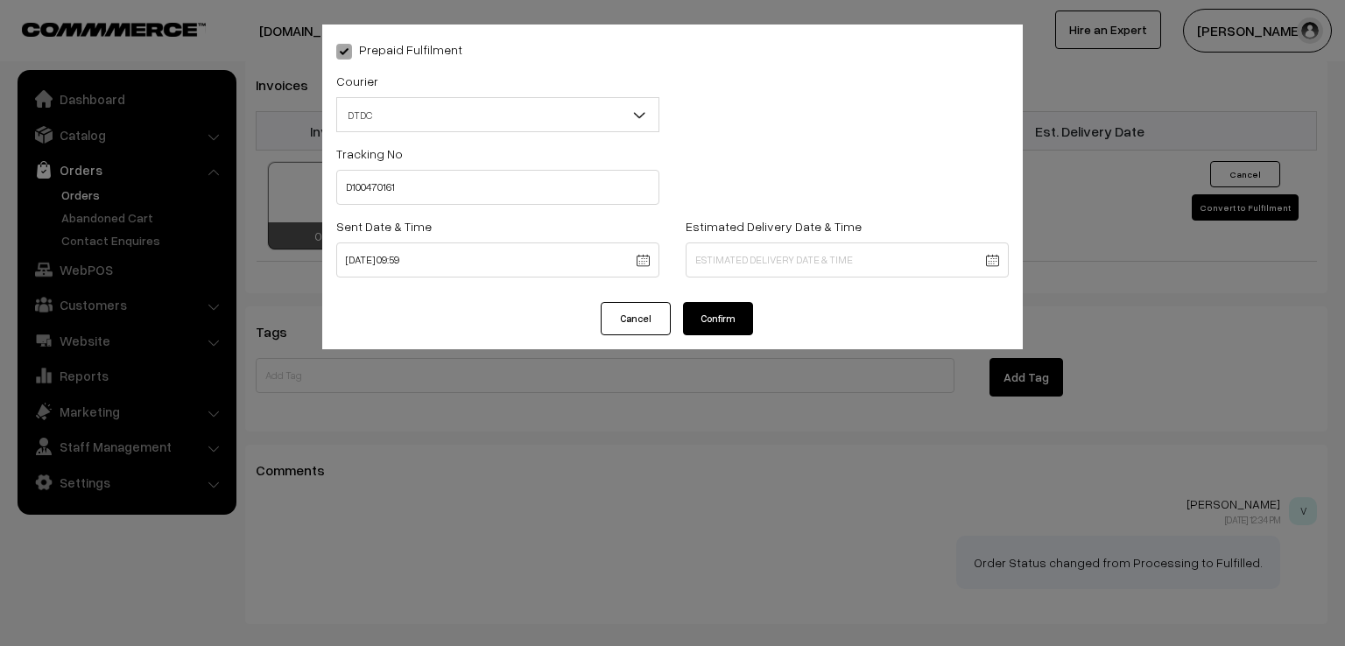
click at [693, 309] on button "Confirm" at bounding box center [718, 318] width 70 height 33
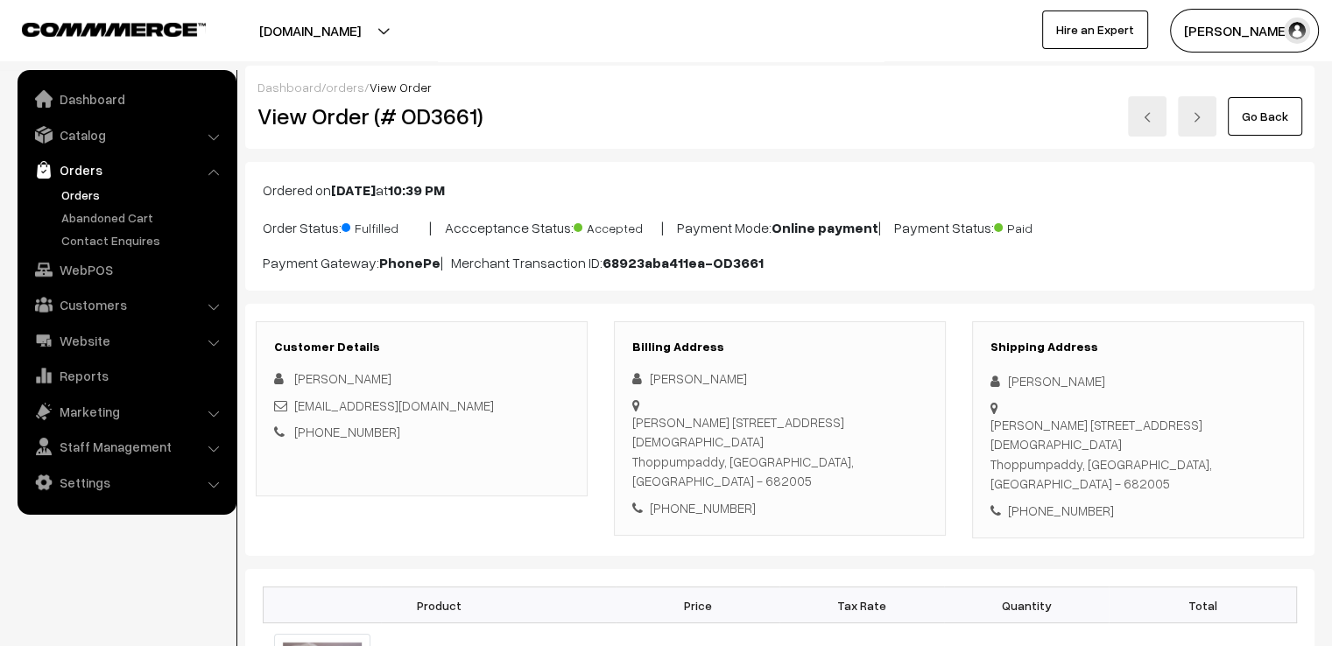
click at [1263, 126] on link "Go Back" at bounding box center [1265, 116] width 74 height 39
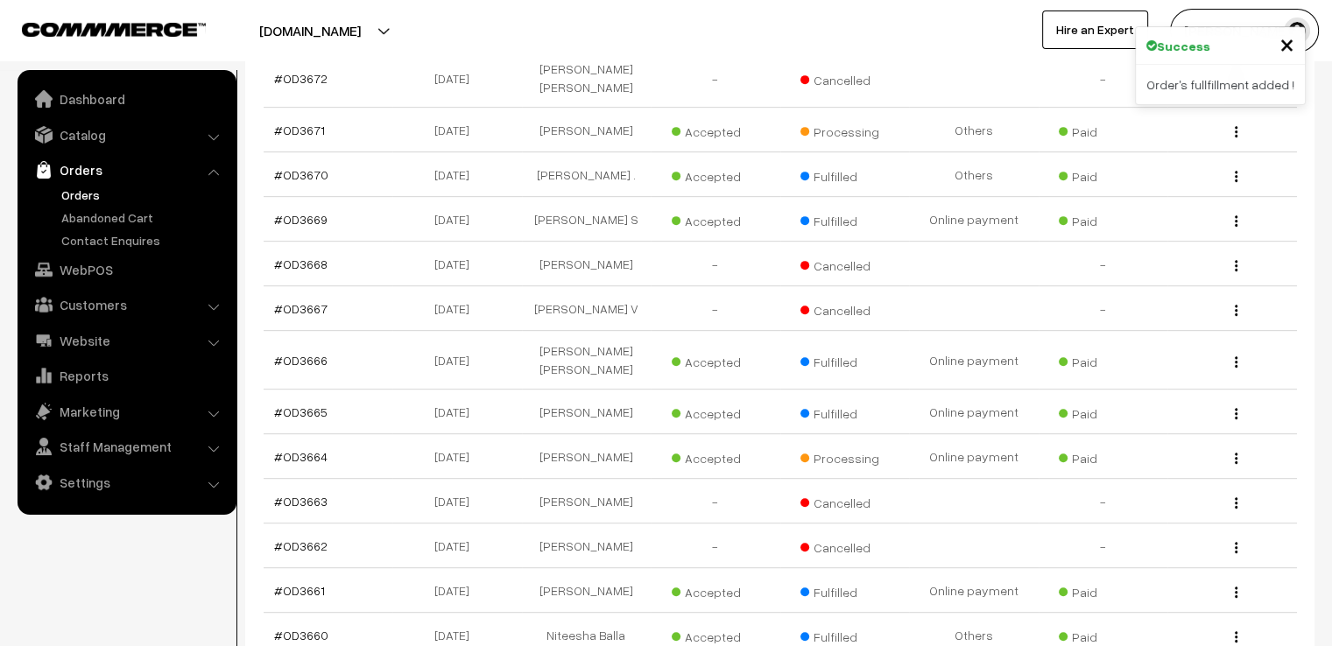
scroll to position [757, 0]
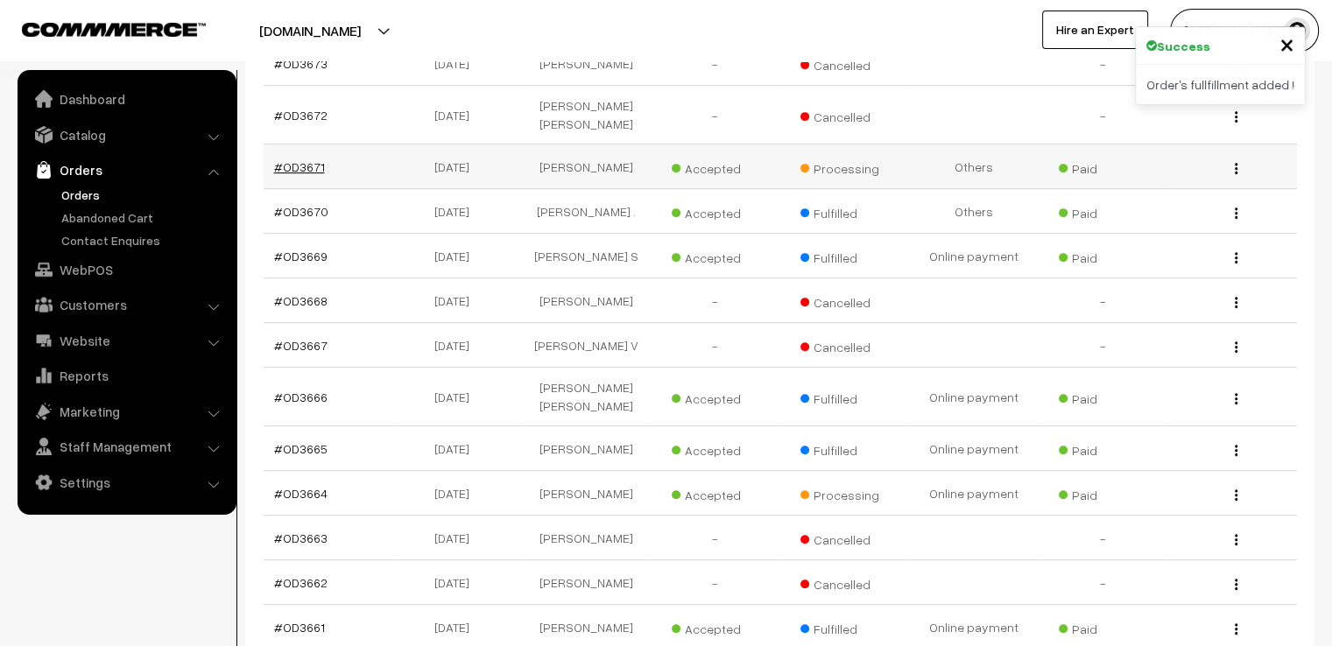
click at [289, 159] on link "#OD3671" at bounding box center [299, 166] width 51 height 15
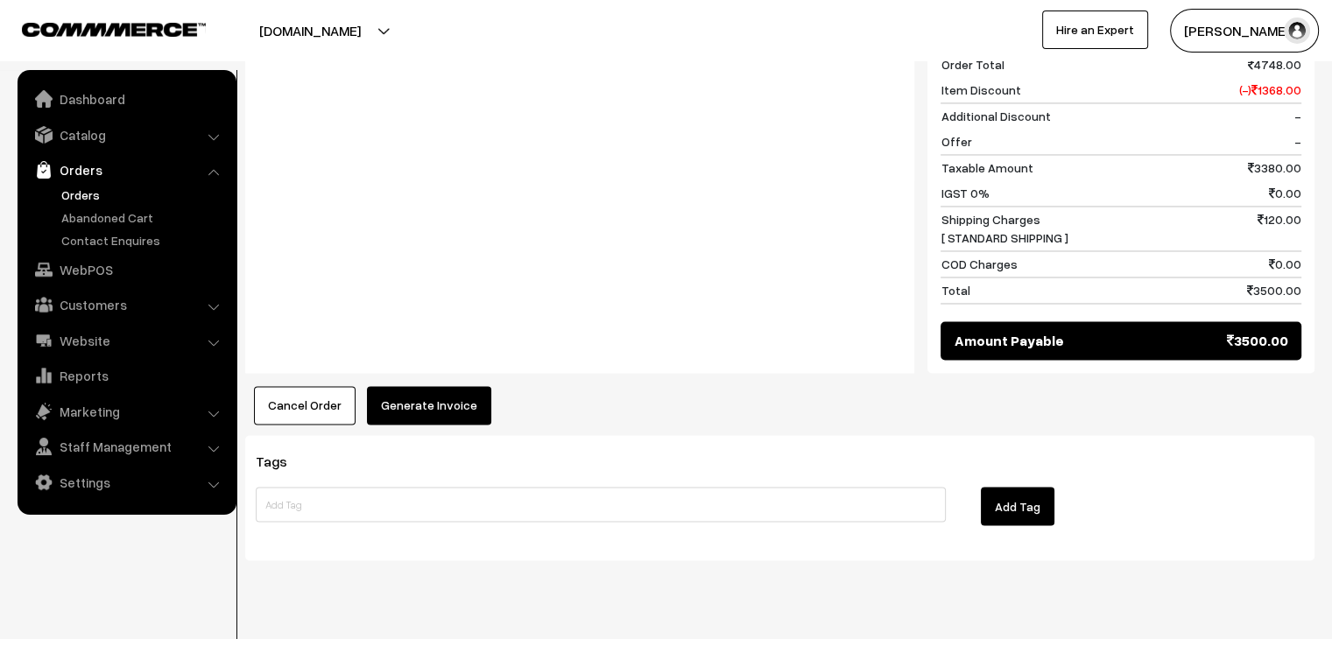
click at [426, 386] on button "Generate Invoice" at bounding box center [429, 405] width 124 height 39
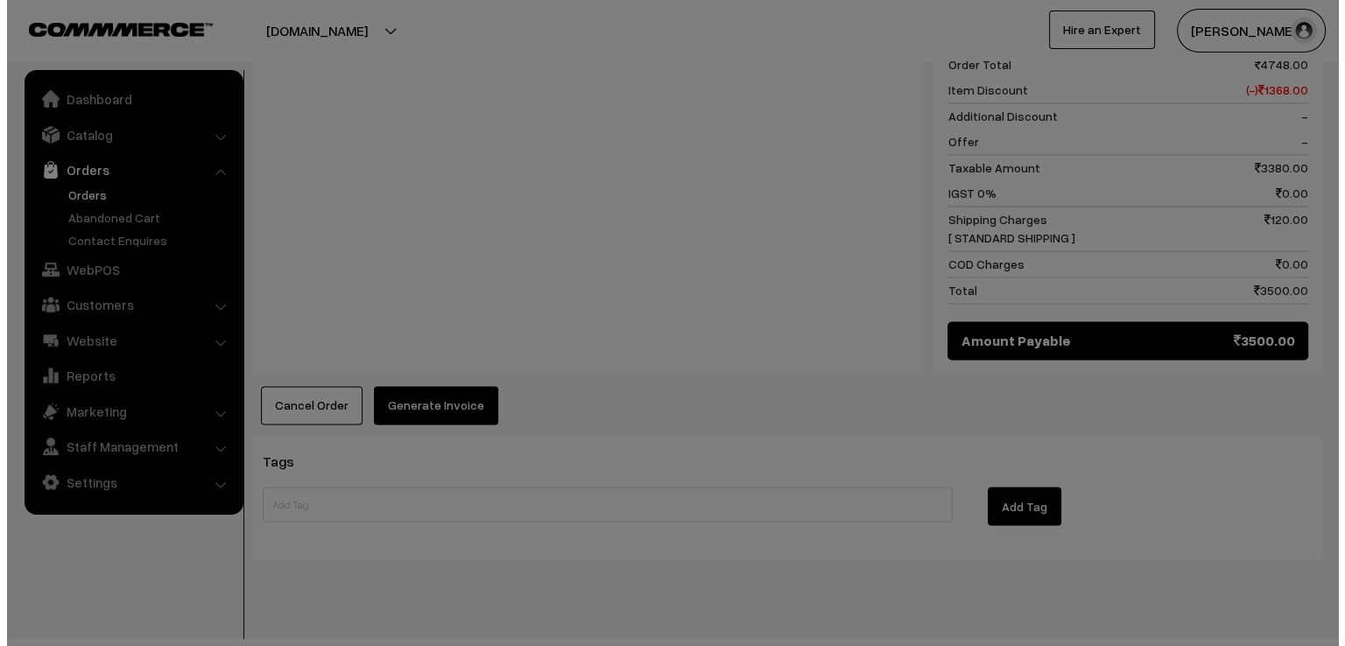
scroll to position [2945, 0]
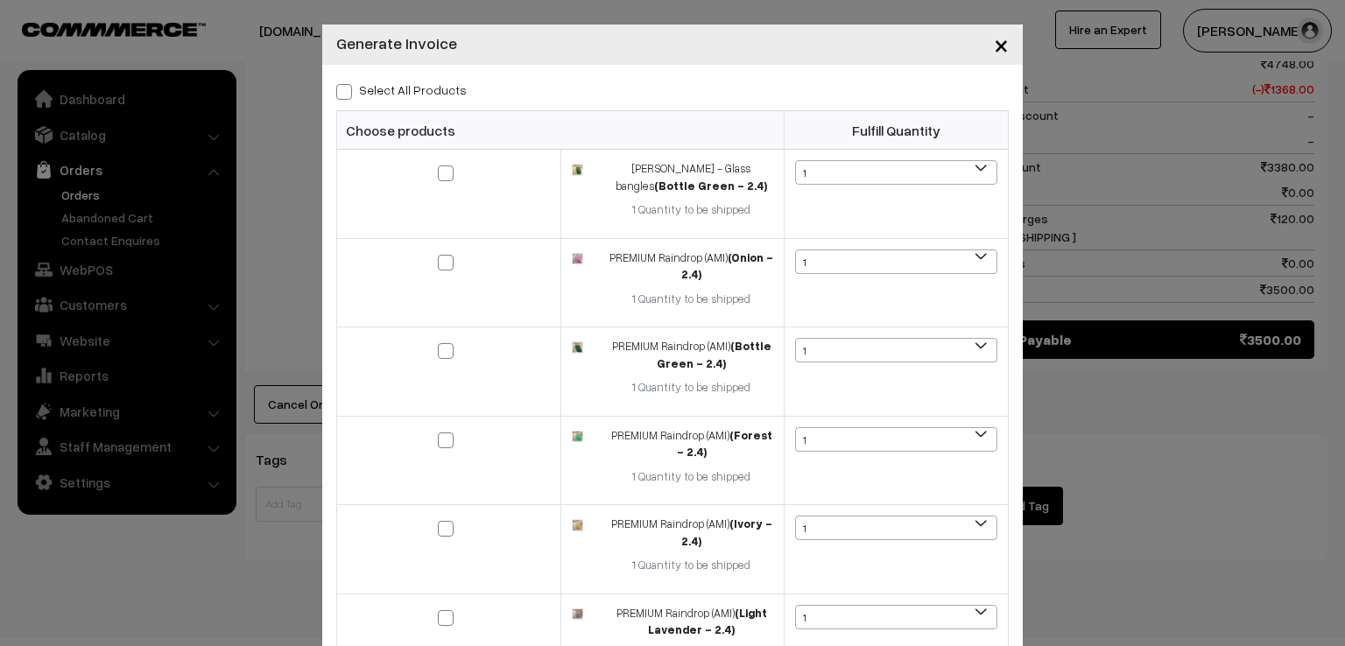
click at [355, 88] on label "Select All Products" at bounding box center [401, 90] width 130 height 18
click at [348, 88] on input "Select All Products" at bounding box center [341, 88] width 11 height 11
checkbox input "true"
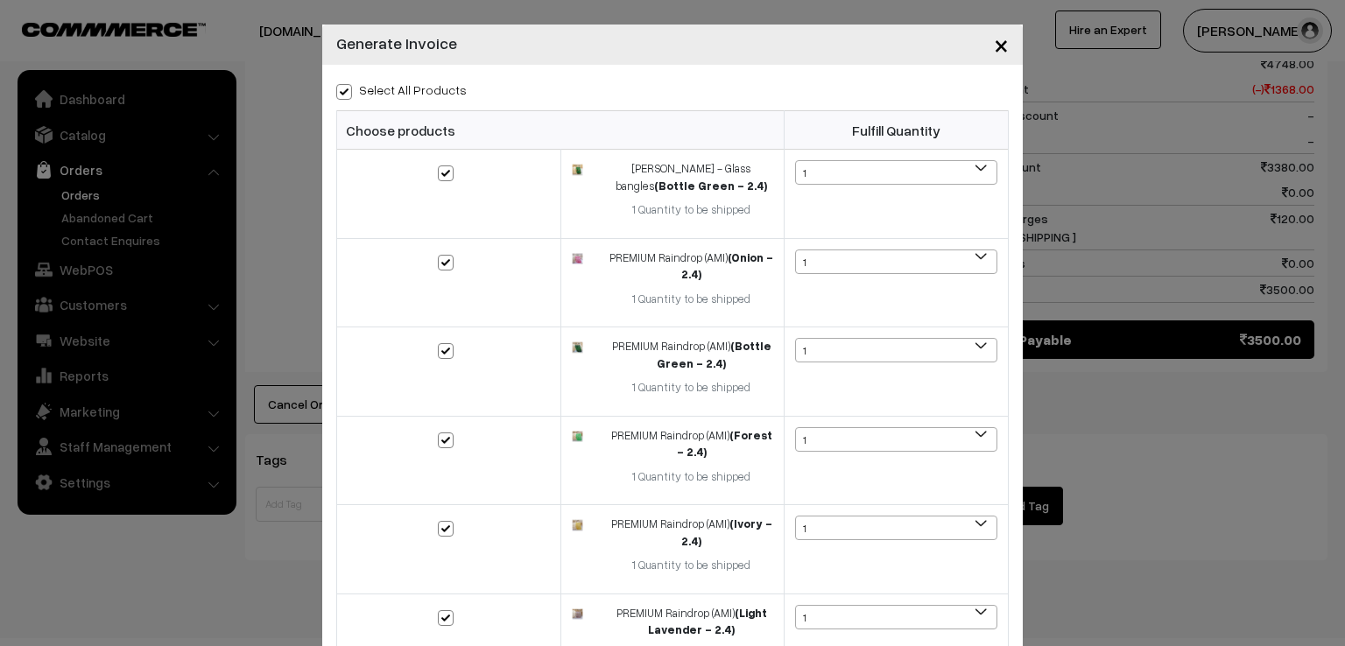
checkbox input "true"
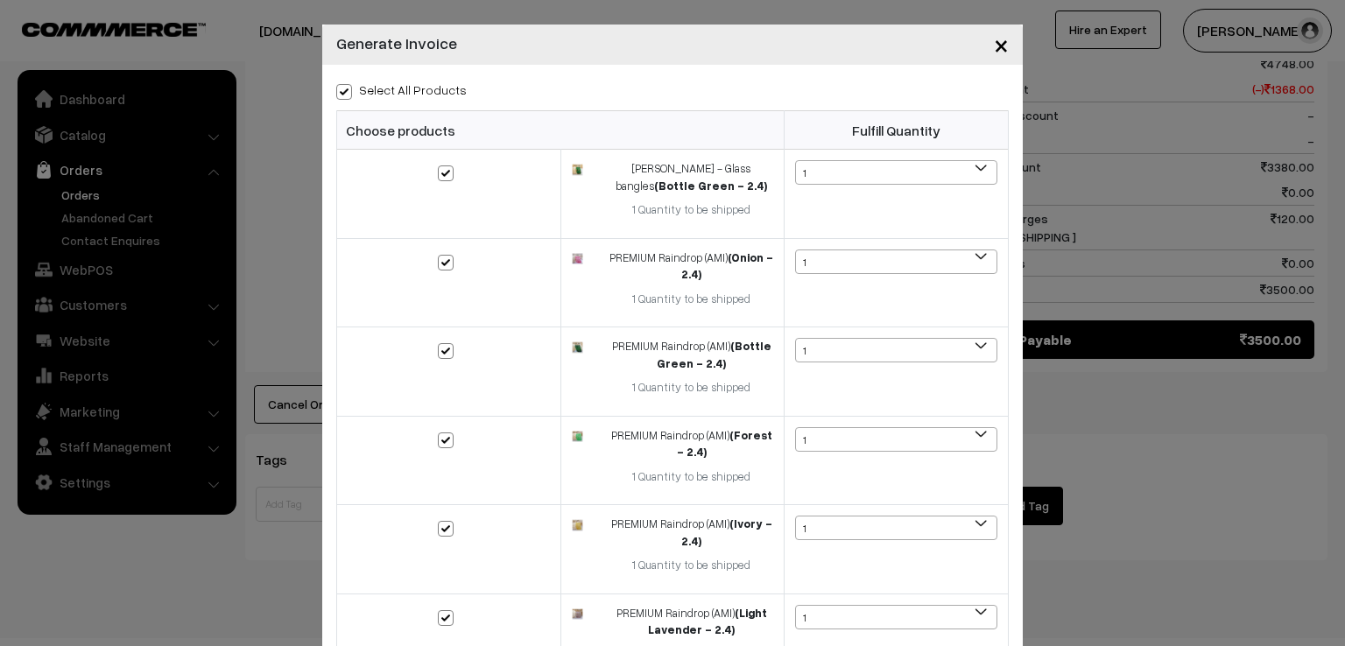
checkbox input "true"
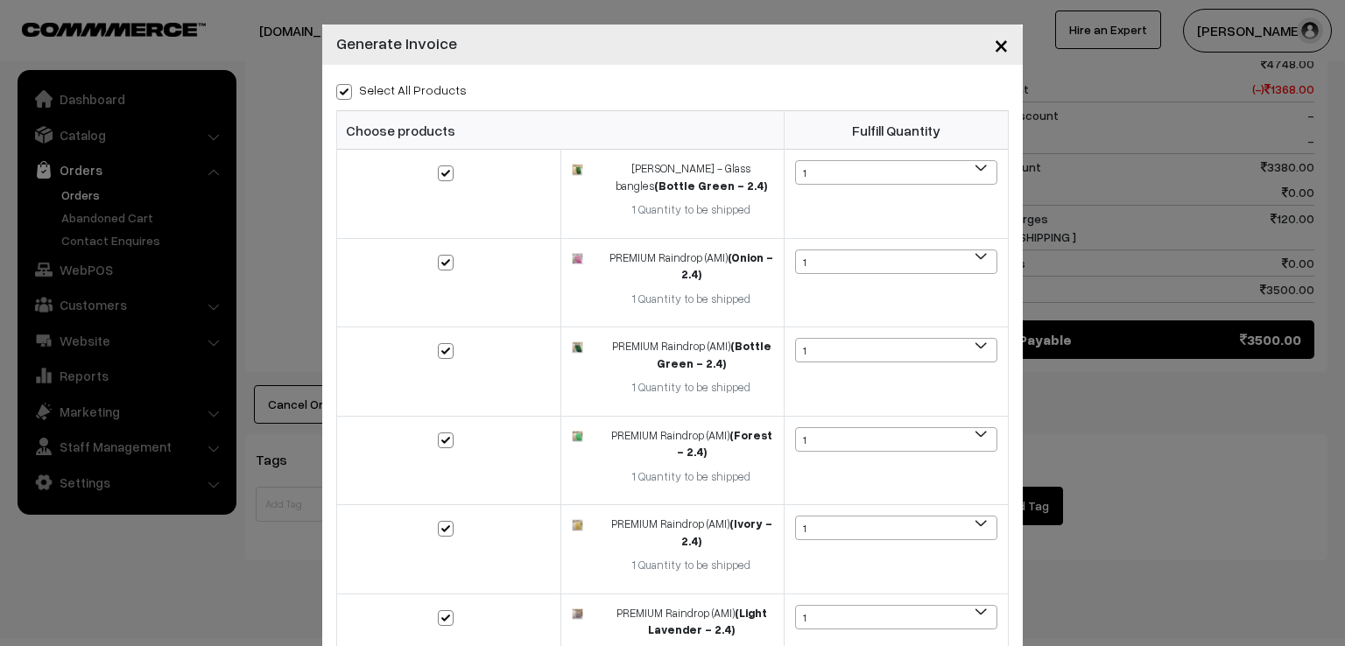
checkbox input "true"
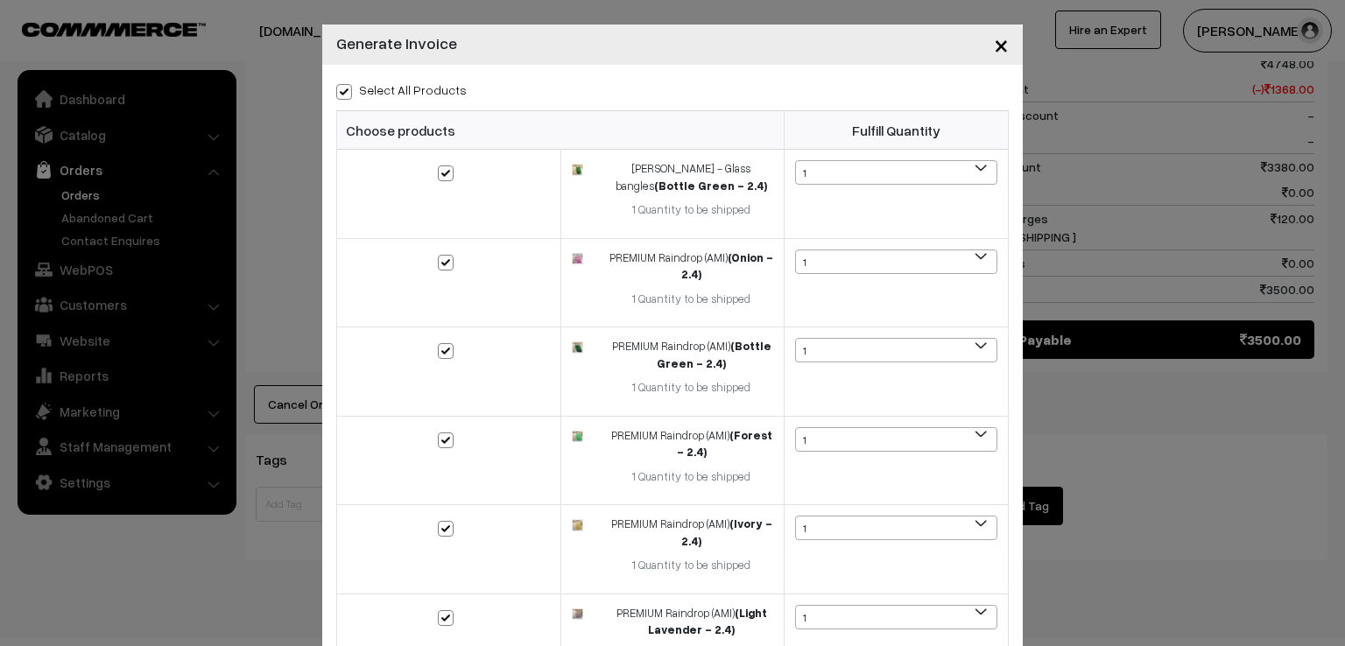
checkbox input "true"
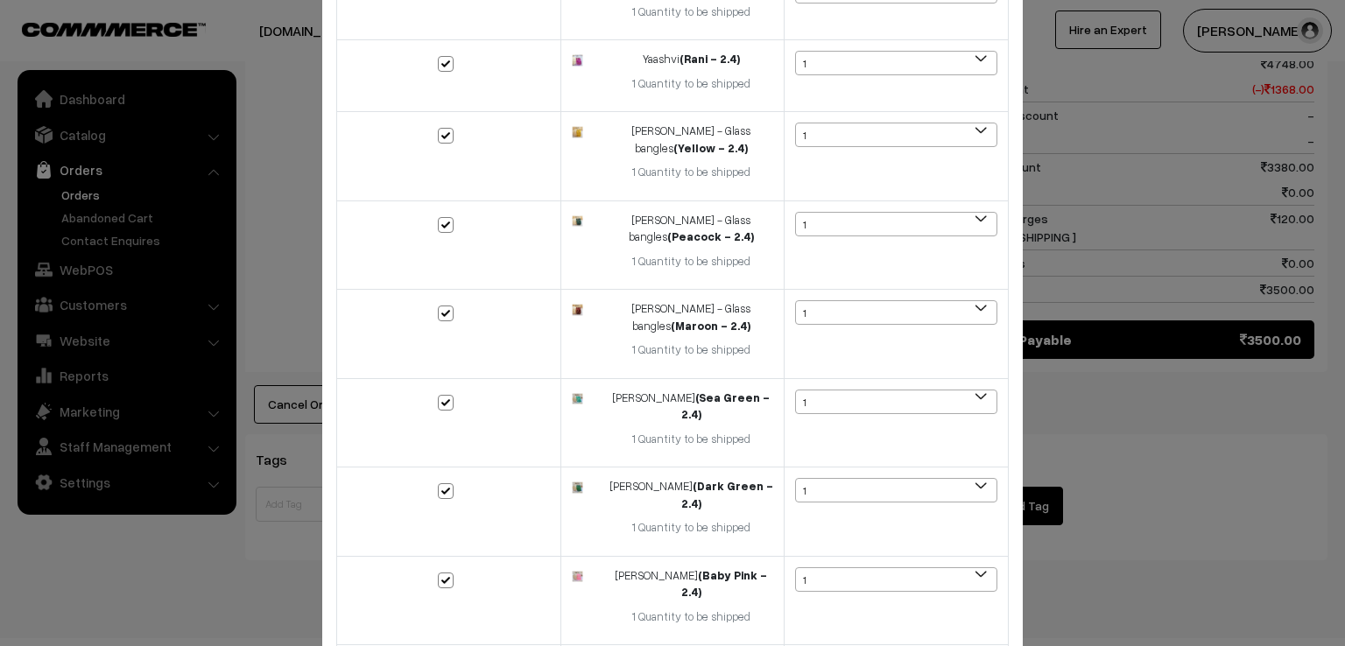
scroll to position [1217, 0]
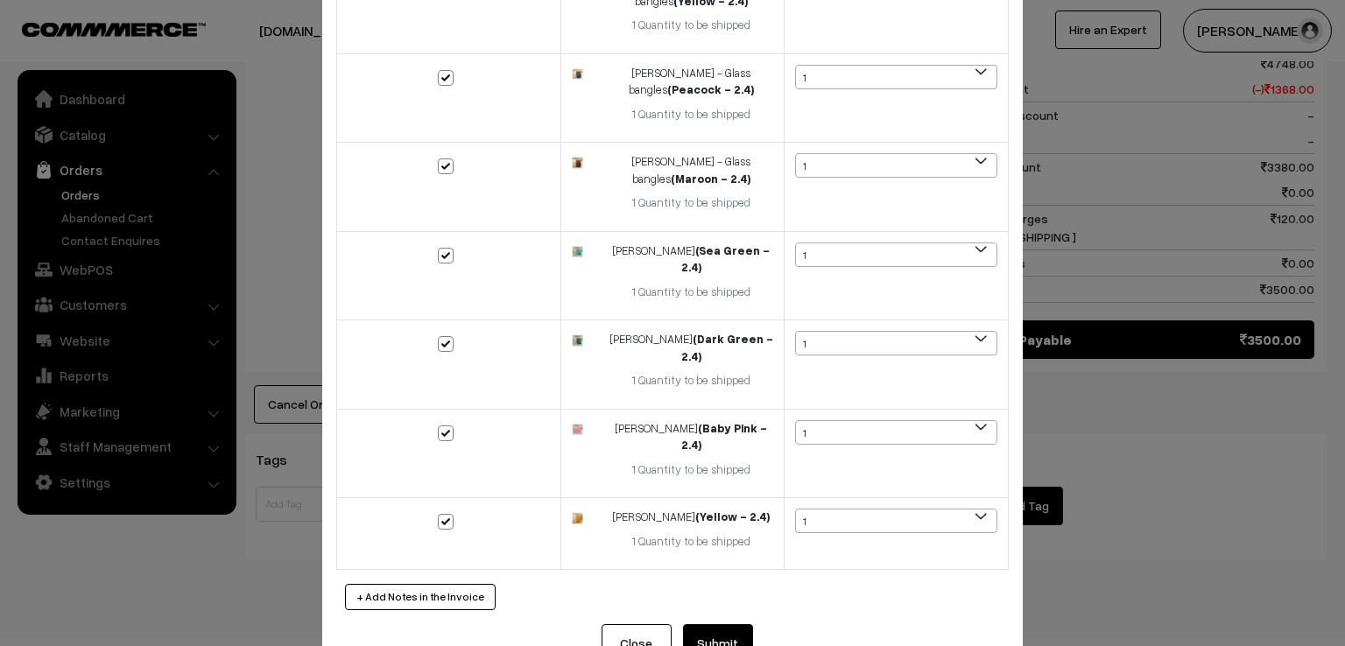
click at [708, 624] on button "Submit" at bounding box center [718, 643] width 70 height 39
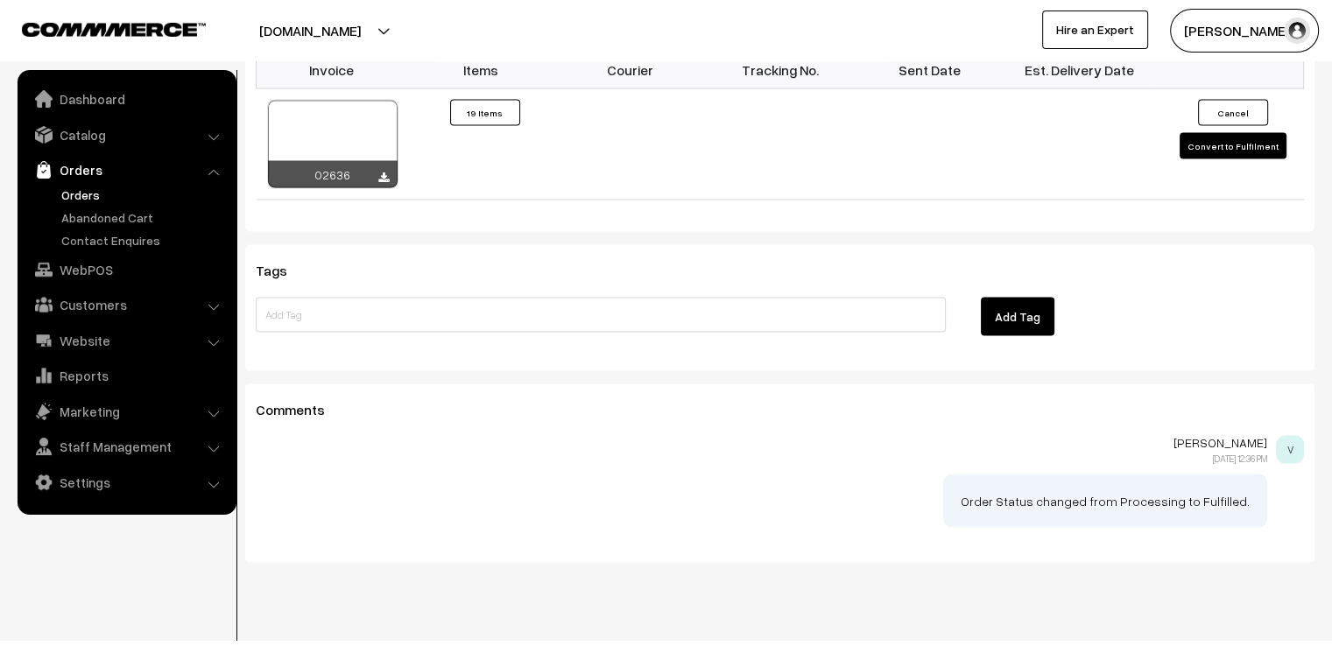
scroll to position [3354, 0]
click at [1236, 131] on button "Convert to Fulfilment" at bounding box center [1232, 144] width 107 height 26
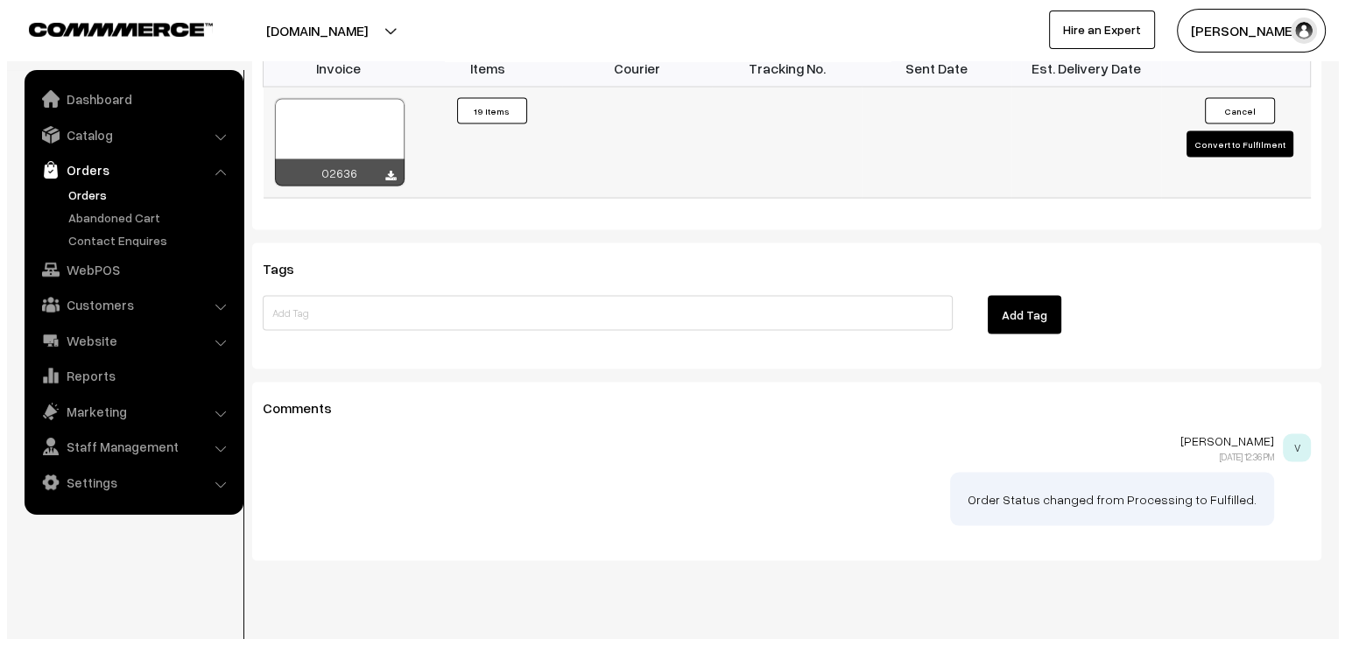
scroll to position [3383, 0]
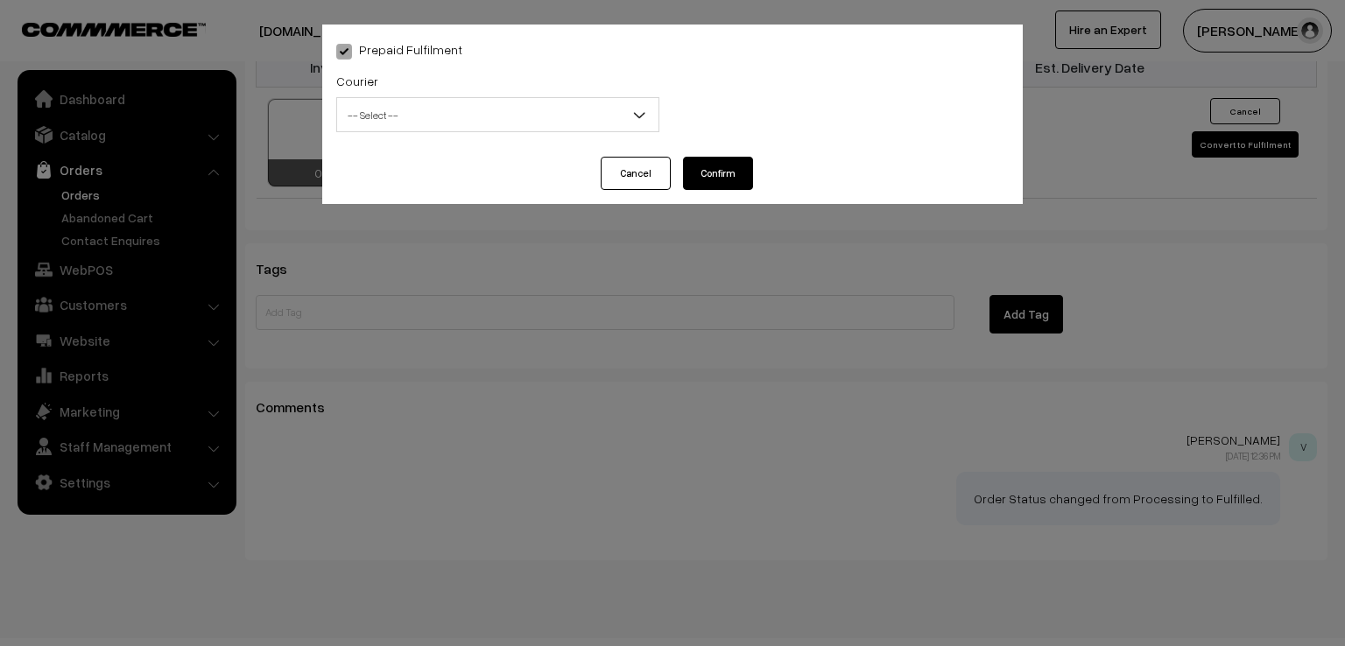
click at [498, 141] on div "Courier -- Select -- DTDC ST Courier [GEOGRAPHIC_DATA] Post Professional Courie…" at bounding box center [497, 106] width 349 height 73
click at [498, 118] on span "-- Select --" at bounding box center [497, 115] width 321 height 31
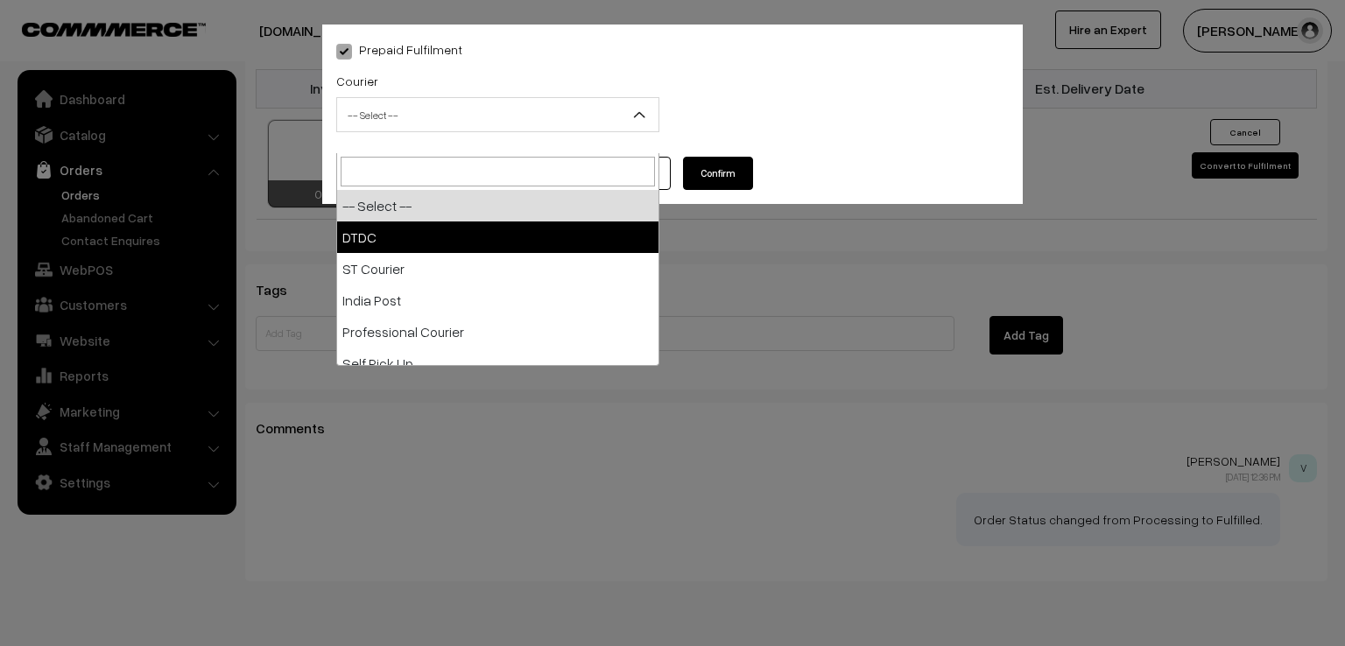
select select "1"
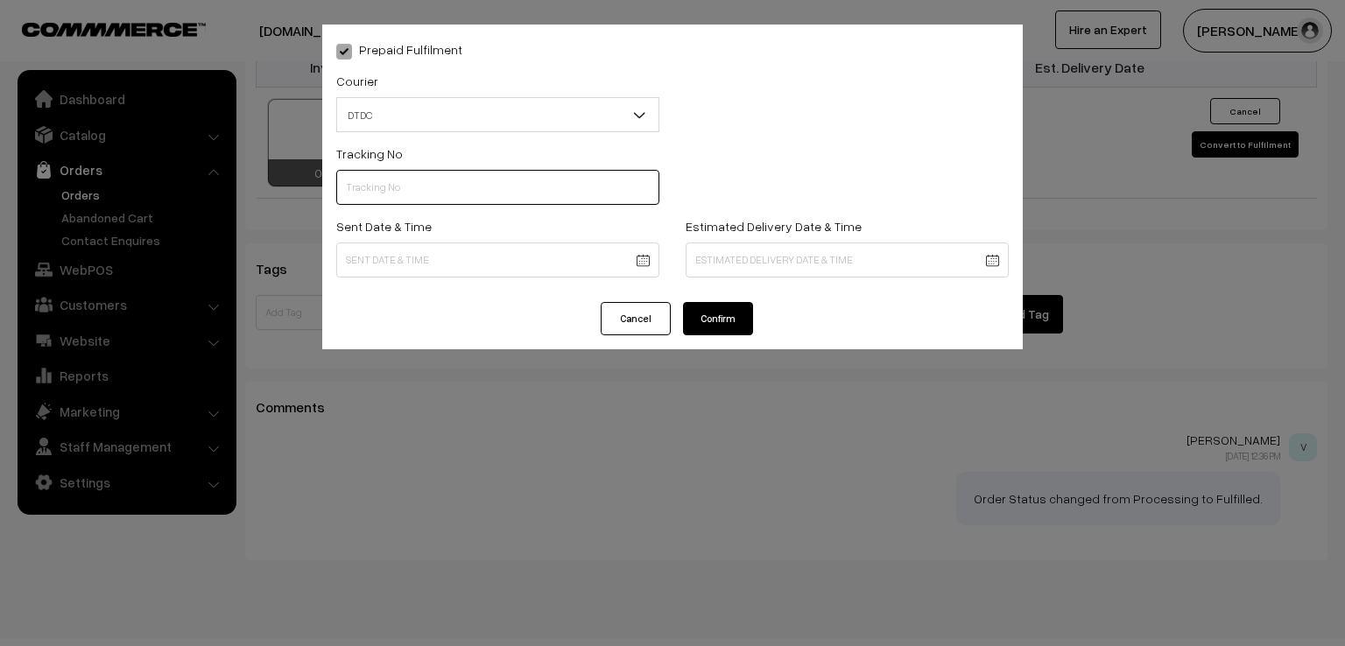
click at [448, 193] on input "text" at bounding box center [497, 187] width 323 height 35
type input "D1004750160"
click at [445, 240] on div "Sent Date & Time" at bounding box center [497, 246] width 323 height 62
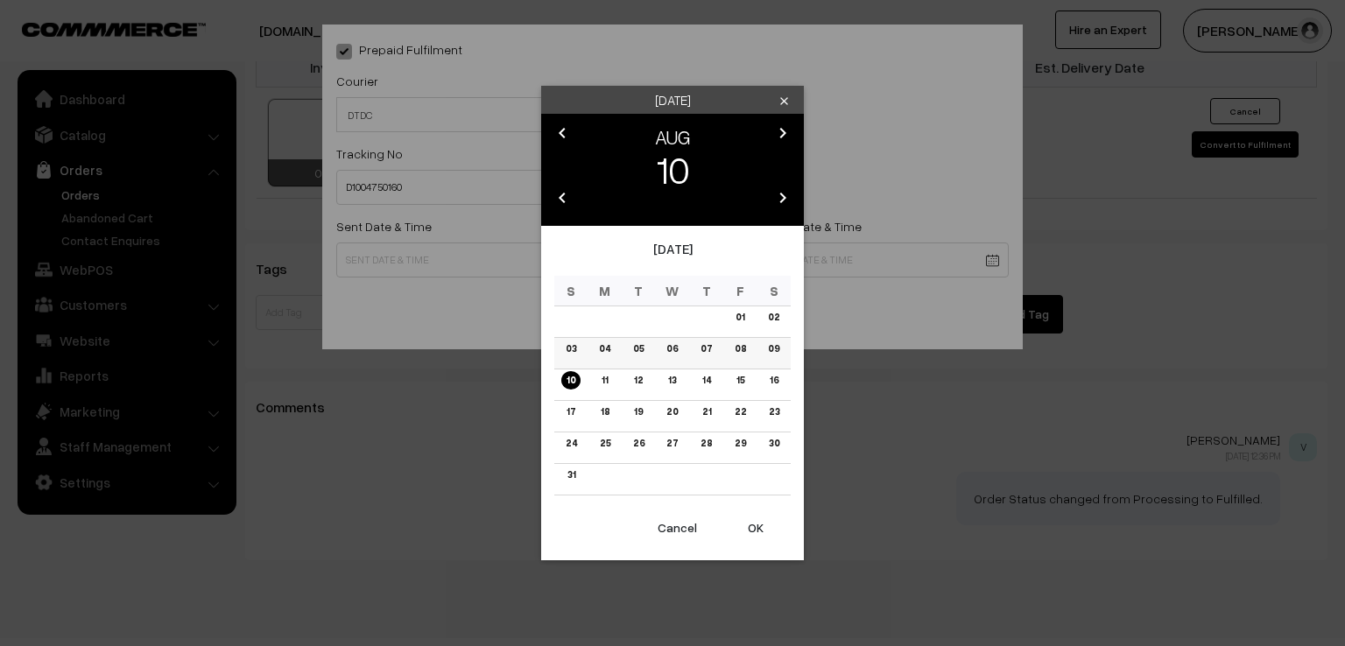
click at [774, 356] on link "09" at bounding box center [774, 349] width 22 height 18
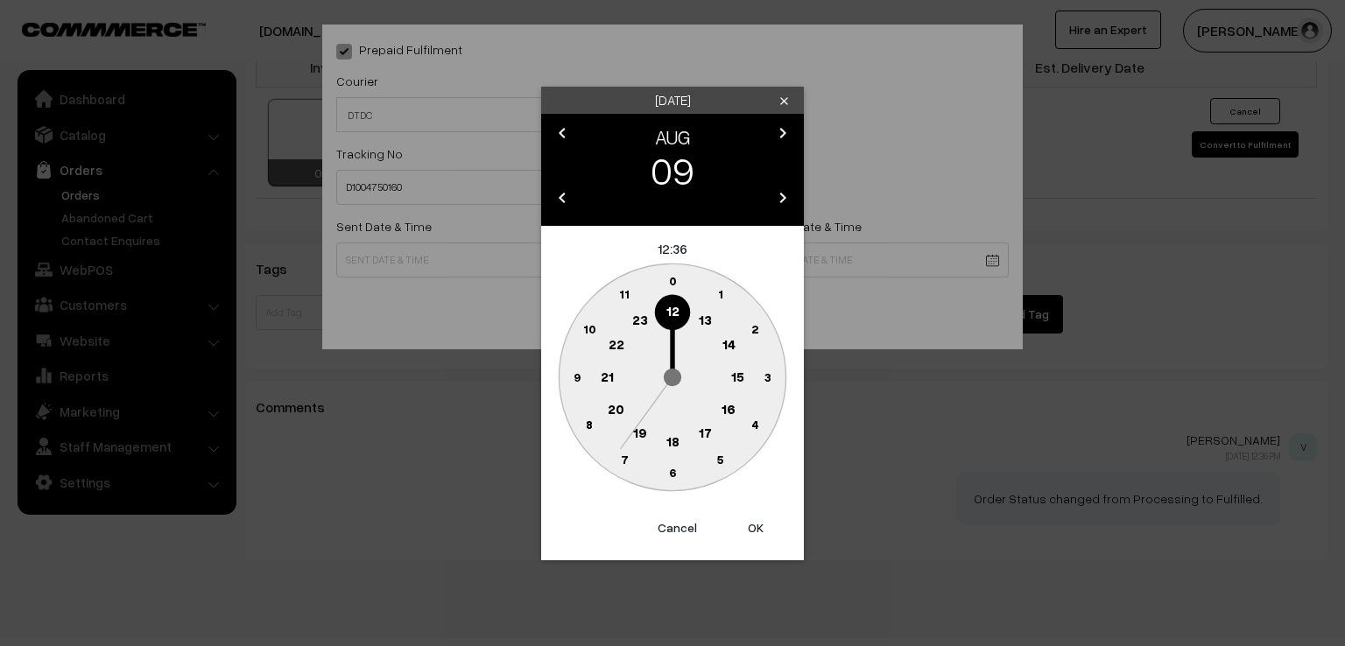
click at [575, 377] on text "9" at bounding box center [577, 376] width 7 height 15
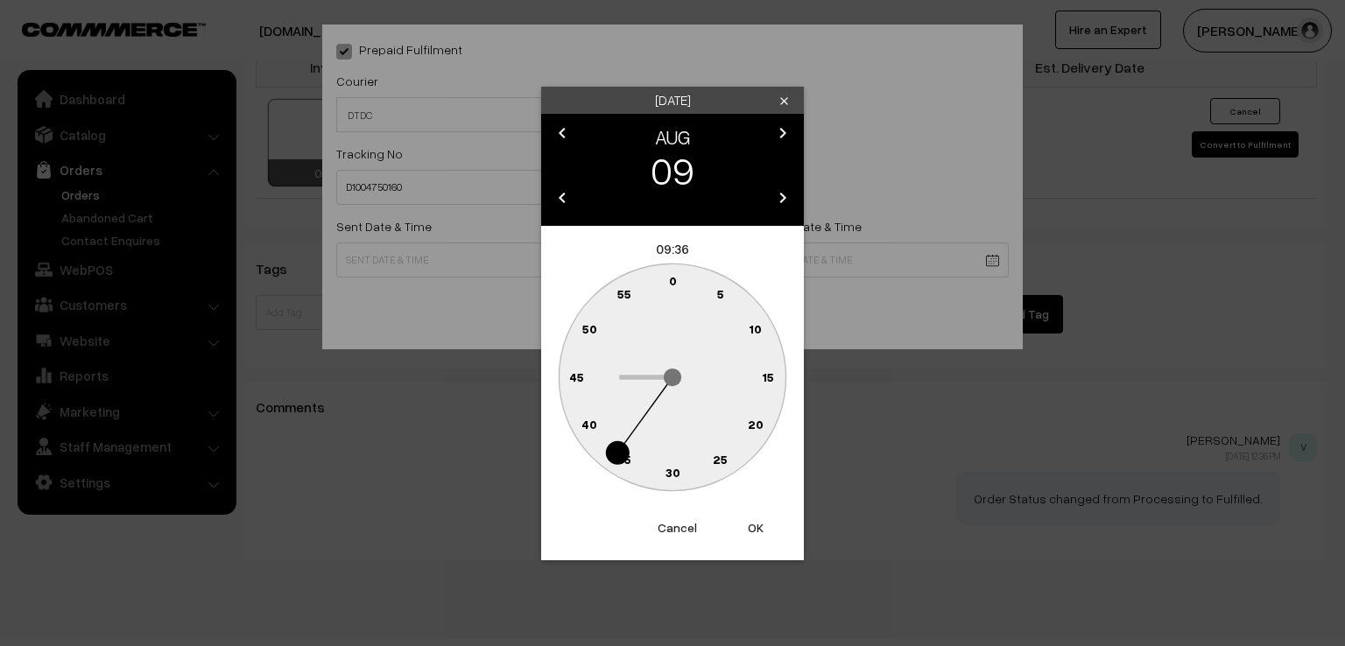
click at [673, 278] on text "0" at bounding box center [673, 280] width 8 height 15
type input "09-08-2025 09:00"
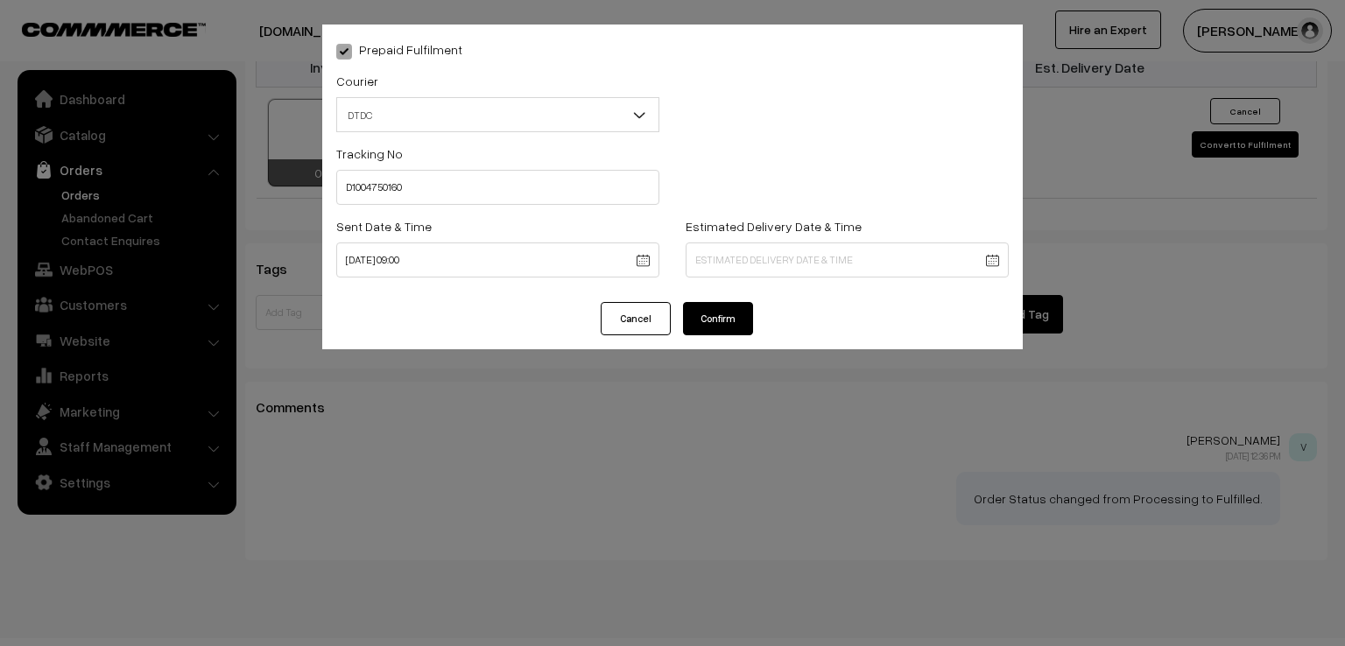
click at [700, 313] on button "Confirm" at bounding box center [718, 318] width 70 height 33
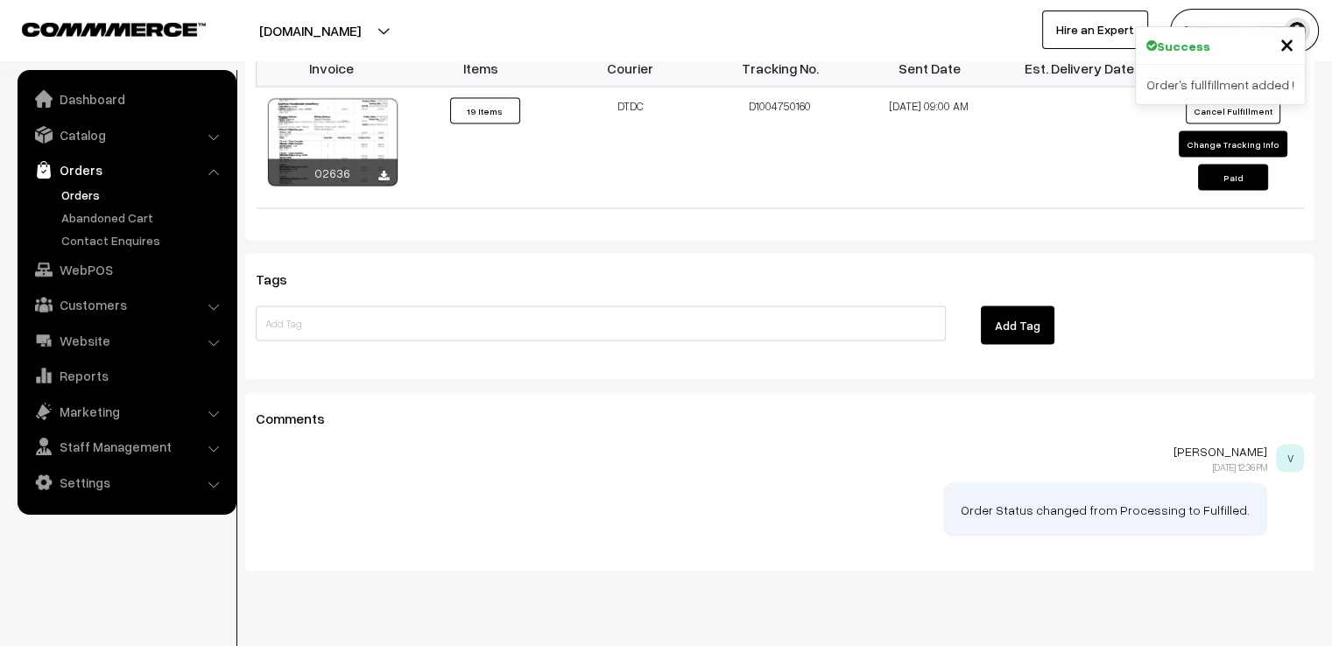
scroll to position [3354, 0]
